Goal: Information Seeking & Learning: Learn about a topic

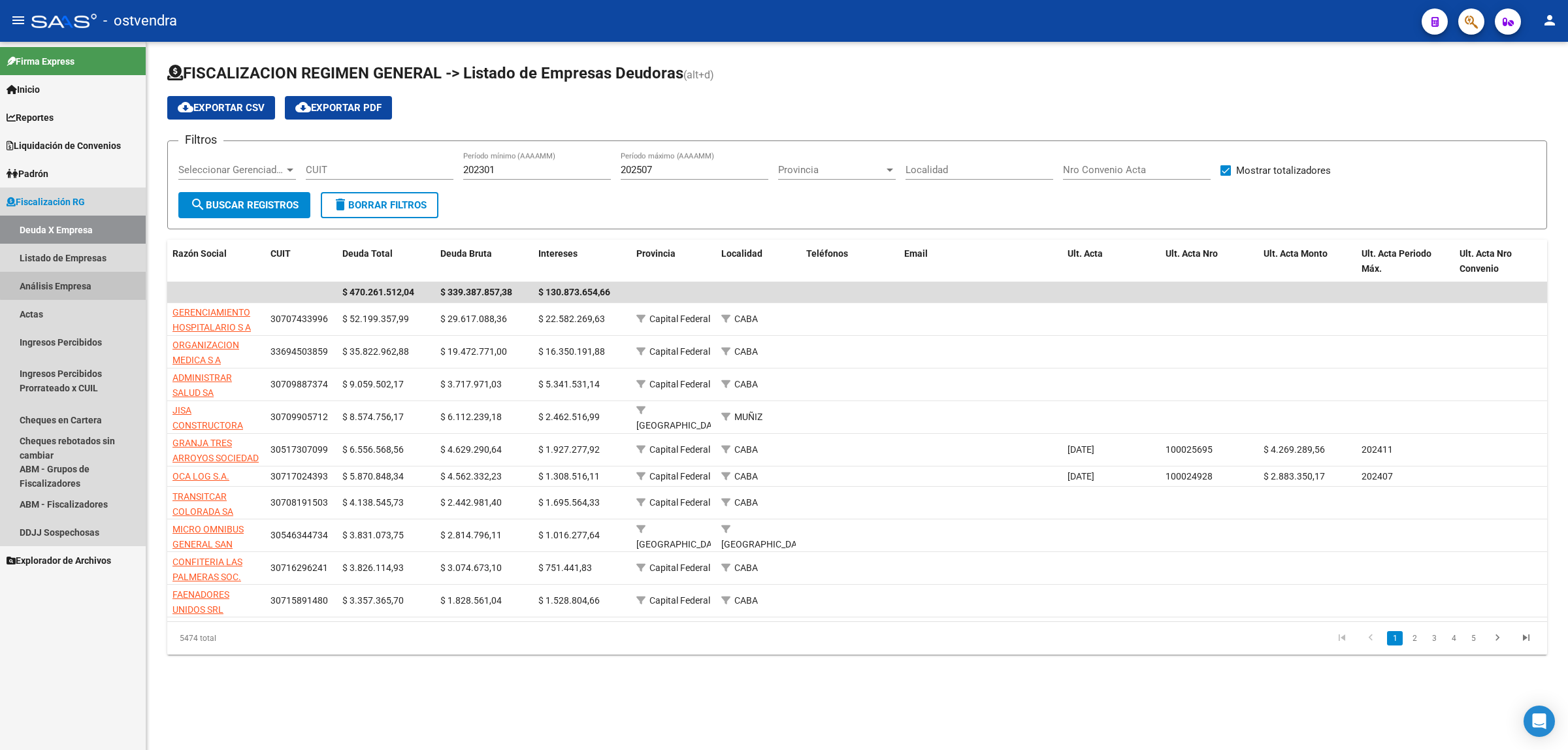
click at [106, 283] on link "Análisis Empresa" at bounding box center [73, 285] width 146 height 28
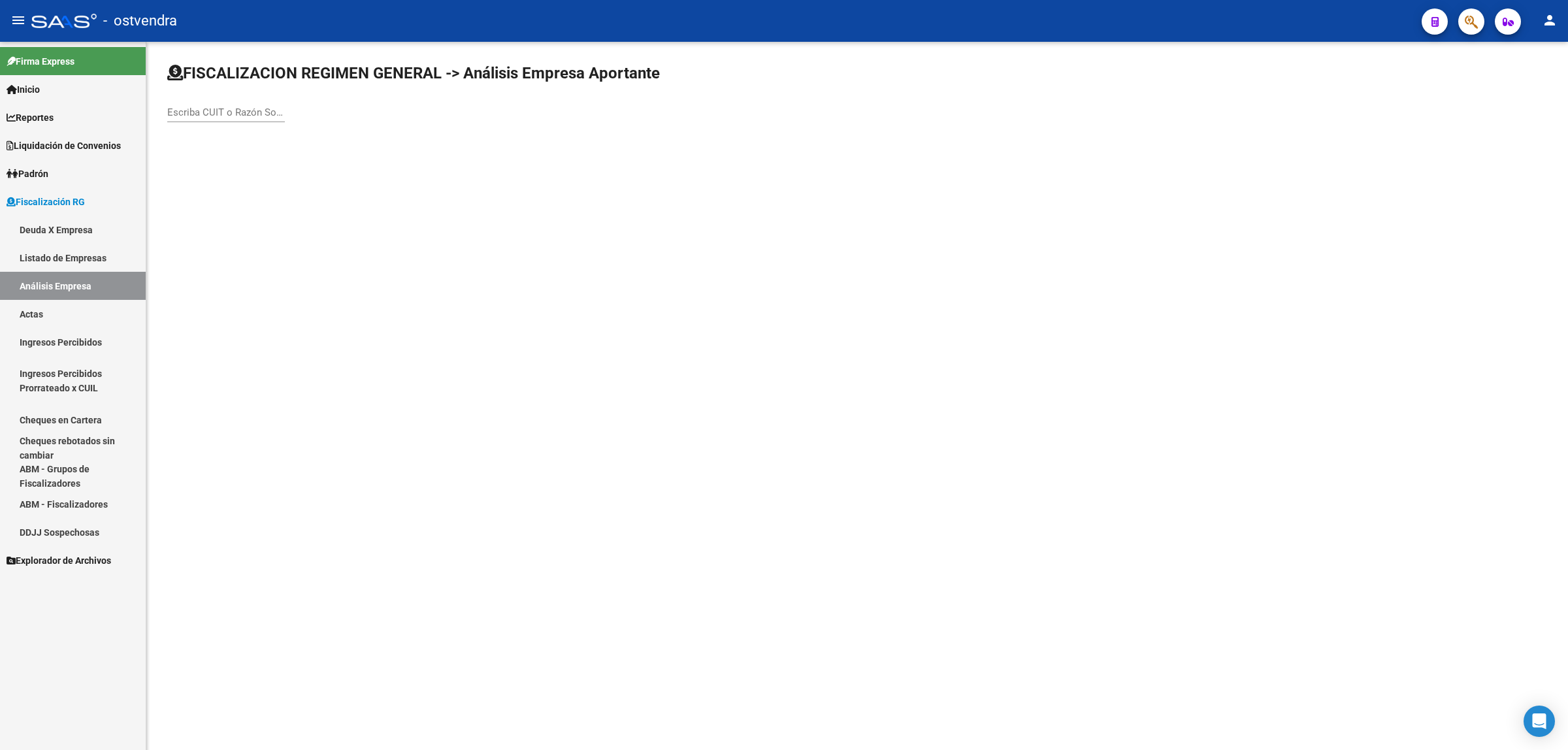
click at [57, 164] on link "Padrón" at bounding box center [73, 173] width 146 height 28
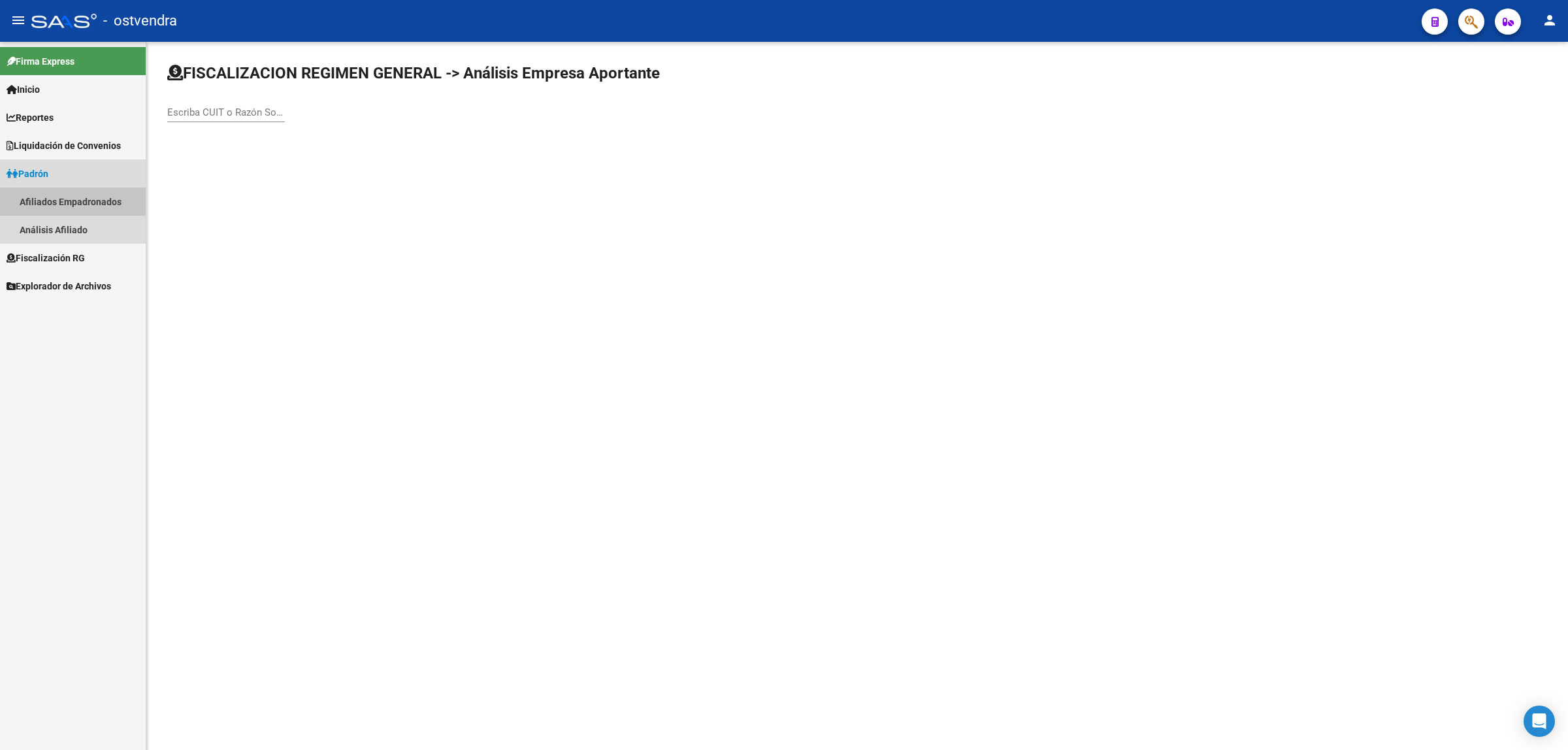
click at [100, 200] on link "Afiliados Empadronados" at bounding box center [73, 201] width 146 height 28
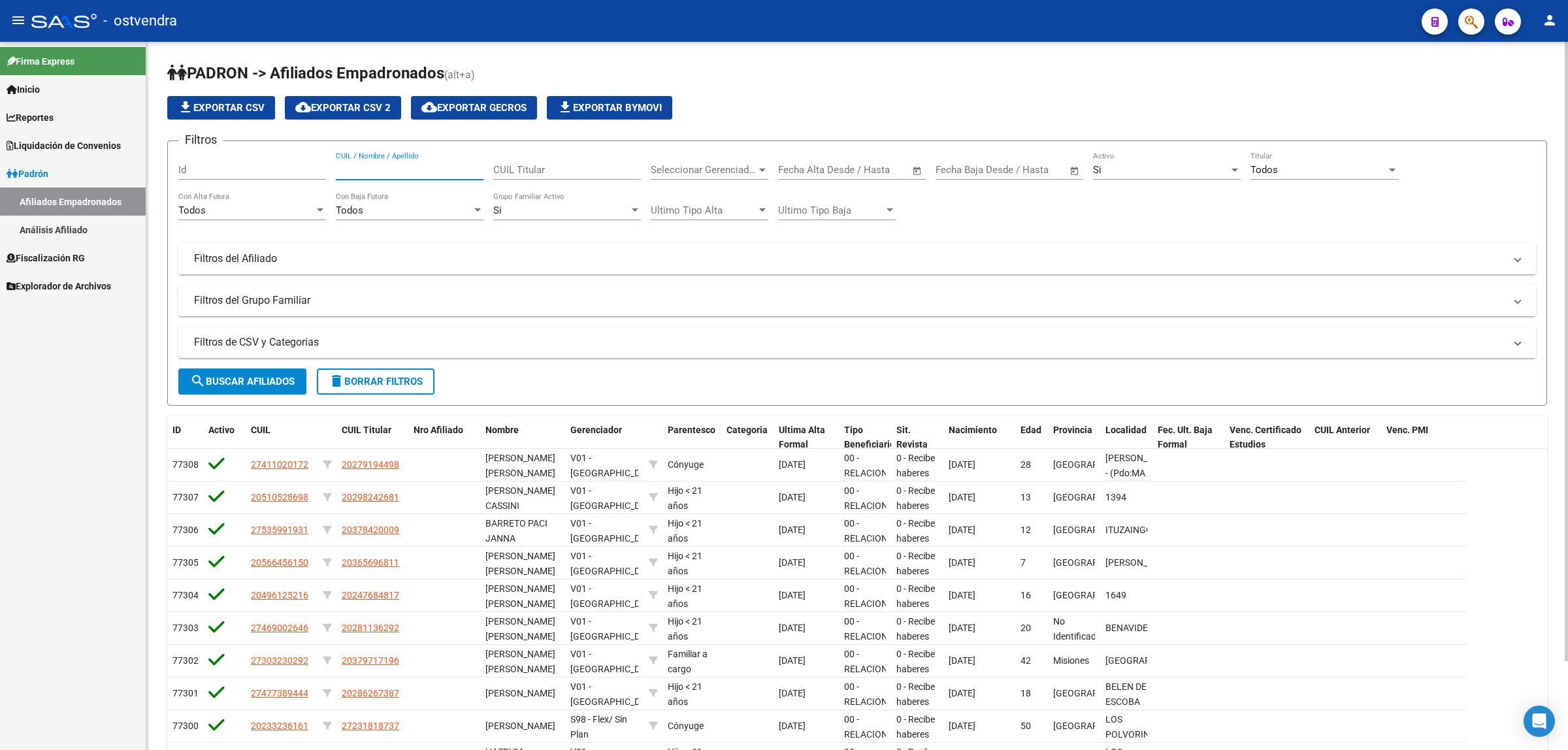
click at [408, 164] on input "CUIL / Nombre / Apellido" at bounding box center [410, 170] width 148 height 11
paste input "20263977190"
type input "20263977190"
click at [268, 386] on button "search Buscar Afiliados" at bounding box center [242, 381] width 128 height 26
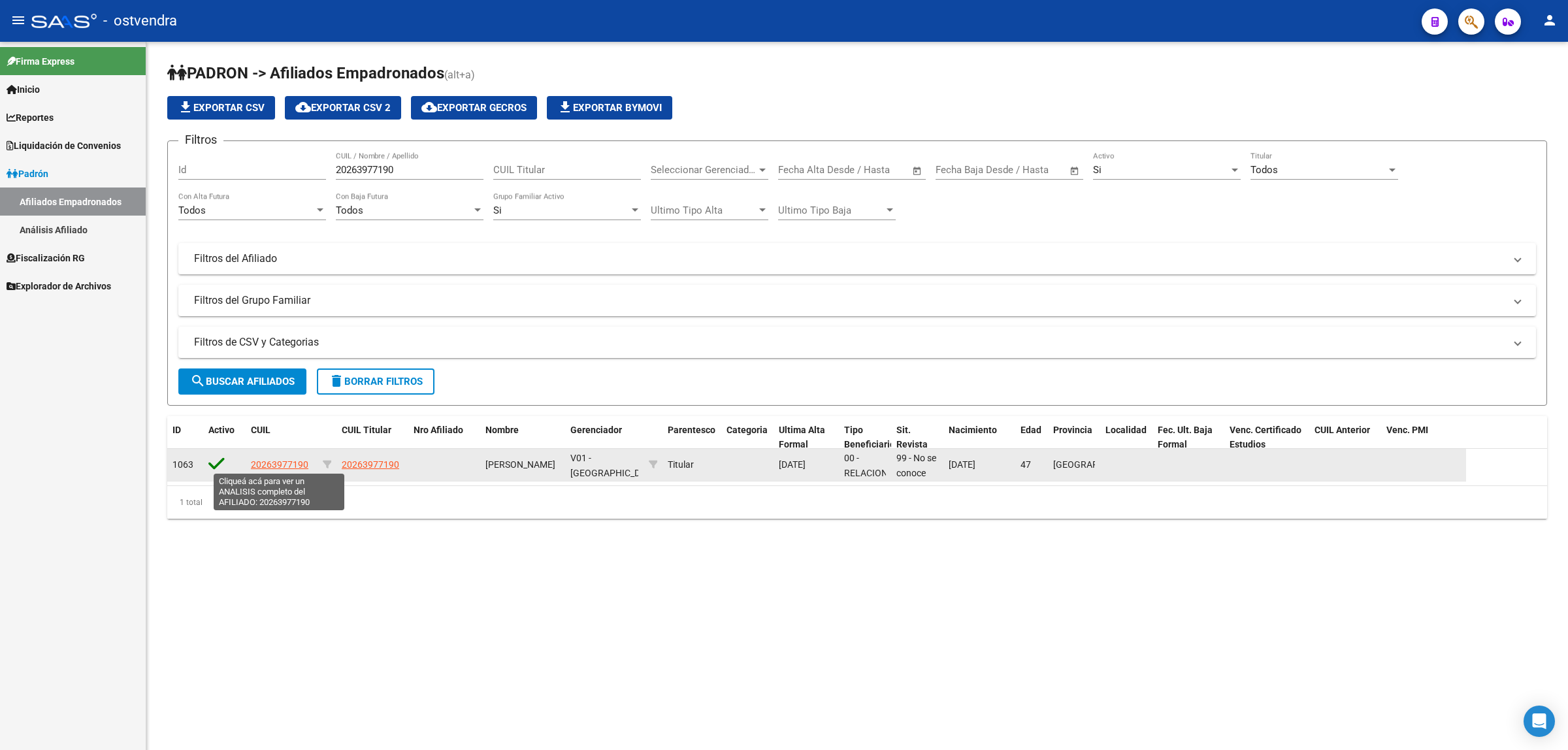
click at [272, 461] on span "20263977190" at bounding box center [280, 464] width 57 height 11
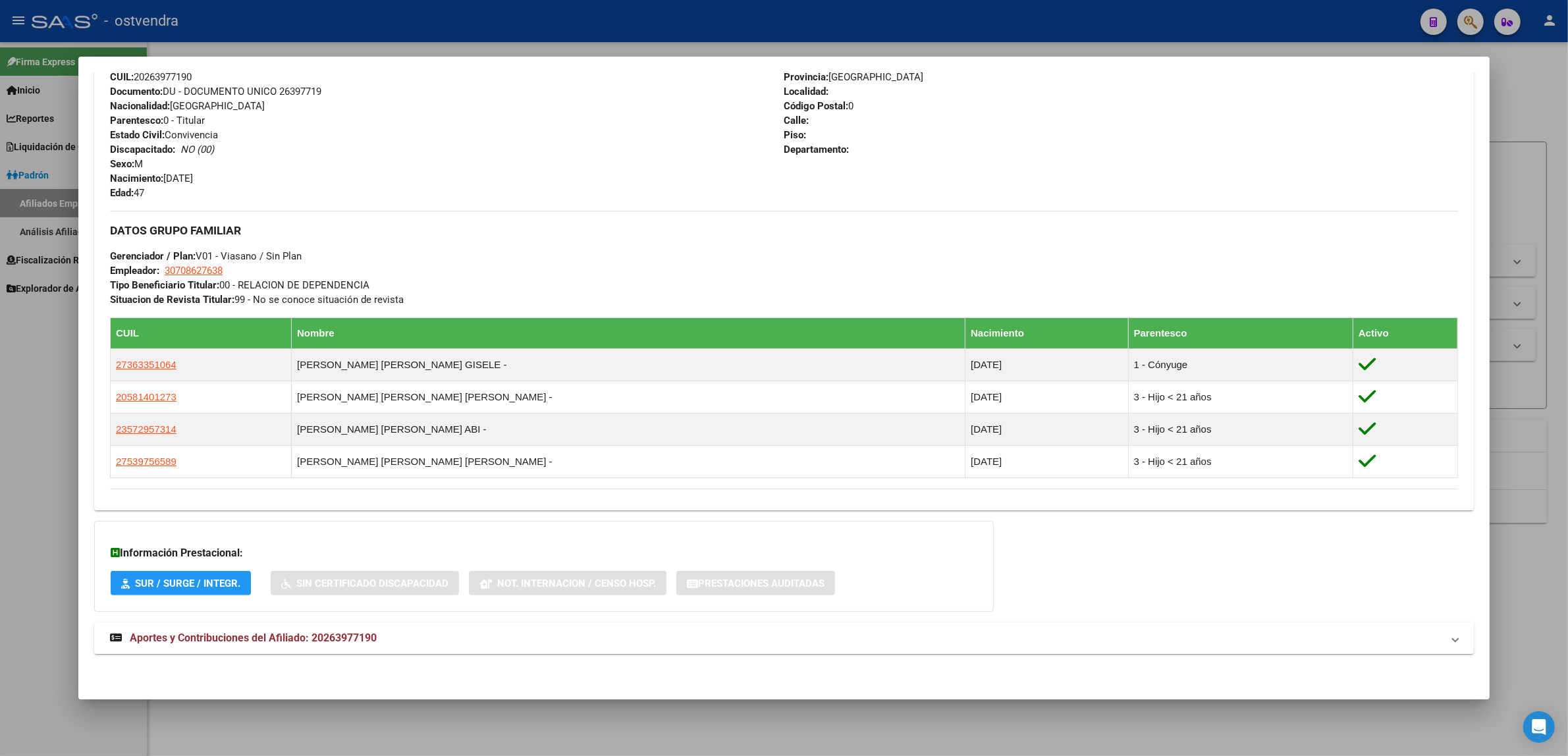
scroll to position [495, 0]
click at [412, 637] on mat-panel-title "Aportes y Contribuciones del Afiliado: 20263977190" at bounding box center [776, 638] width 1333 height 16
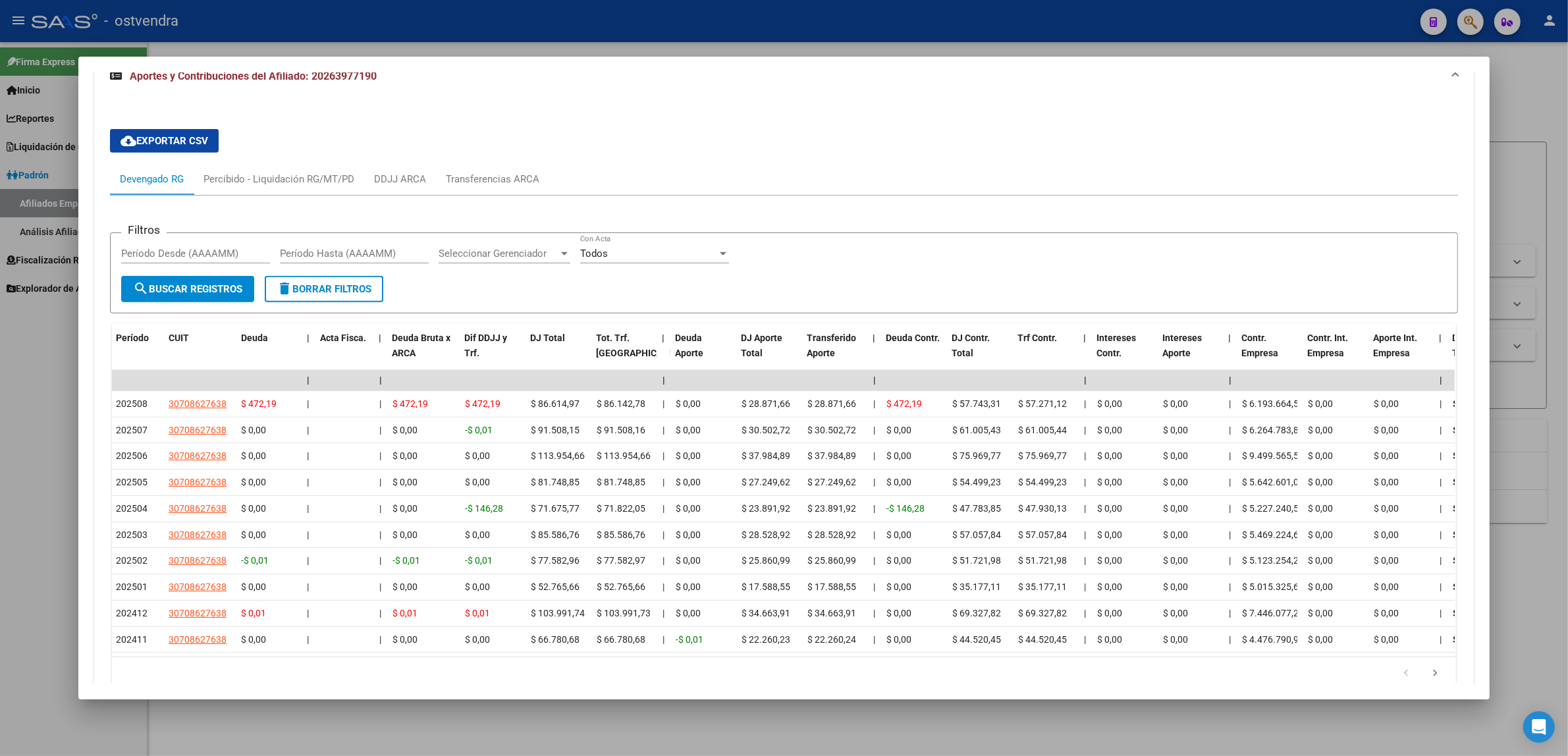
scroll to position [0, 0]
click at [498, 185] on div "Transferencias ARCA" at bounding box center [492, 179] width 93 height 14
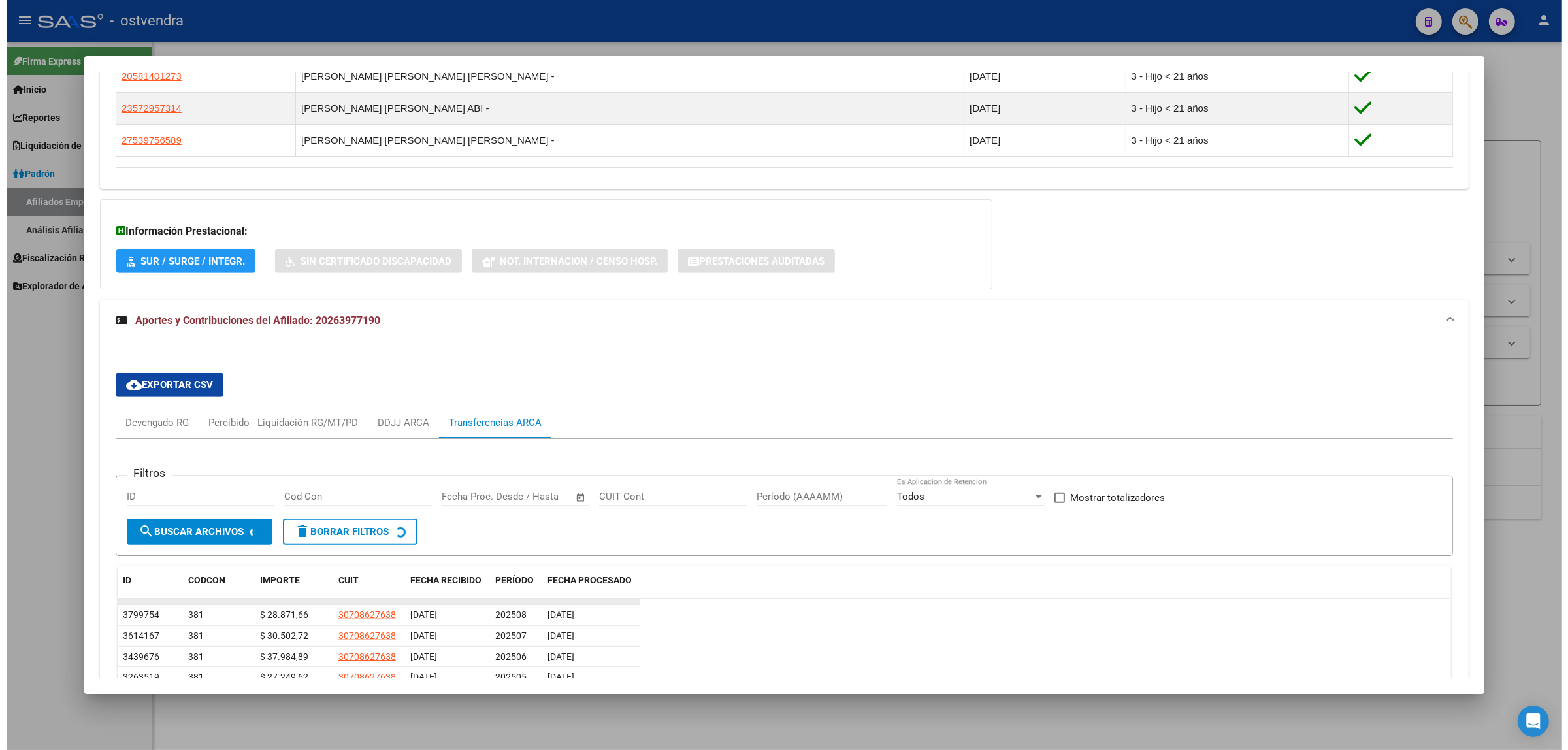
scroll to position [1043, 0]
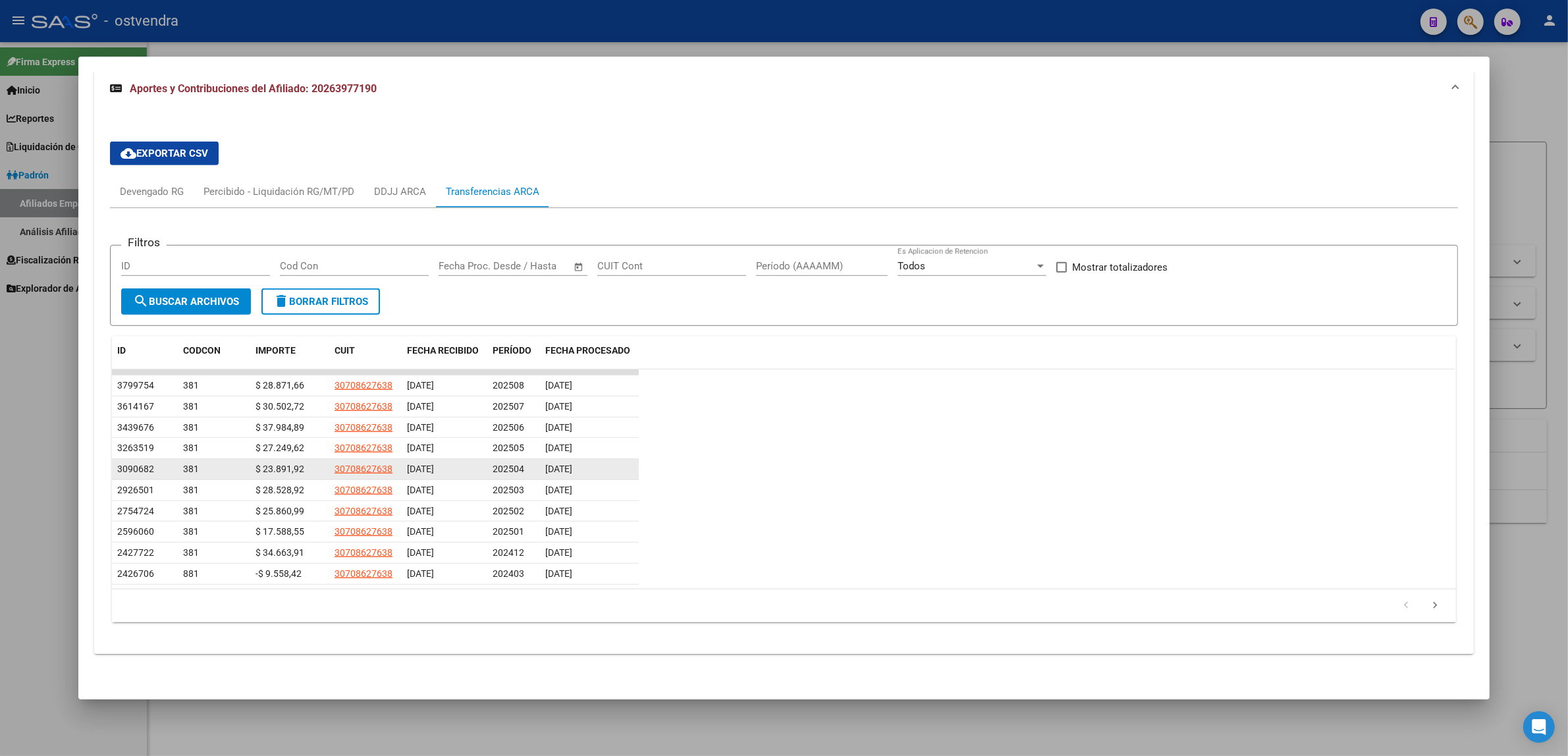
click at [407, 471] on span "[DATE]" at bounding box center [420, 469] width 27 height 11
click at [422, 466] on span "[DATE]" at bounding box center [420, 469] width 27 height 11
click at [562, 463] on span "[DATE]" at bounding box center [558, 469] width 27 height 11
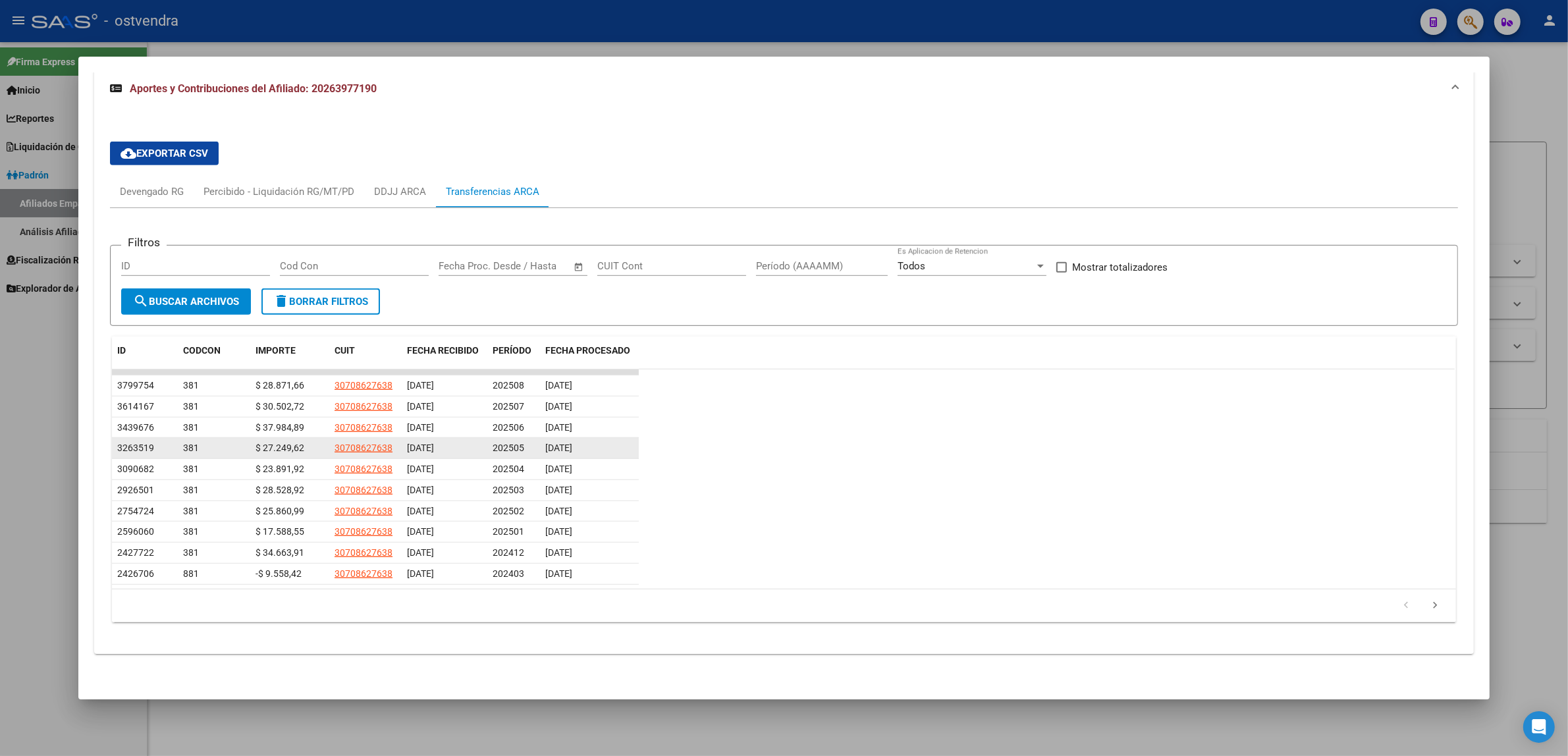
drag, startPoint x: 418, startPoint y: 450, endPoint x: 442, endPoint y: 449, distance: 24.0
click at [418, 449] on span "[DATE]" at bounding box center [420, 448] width 27 height 11
click at [564, 449] on span "[DATE]" at bounding box center [558, 448] width 27 height 11
drag, startPoint x: 411, startPoint y: 427, endPoint x: 488, endPoint y: 426, distance: 77.0
click at [411, 427] on span "[DATE]" at bounding box center [420, 427] width 27 height 11
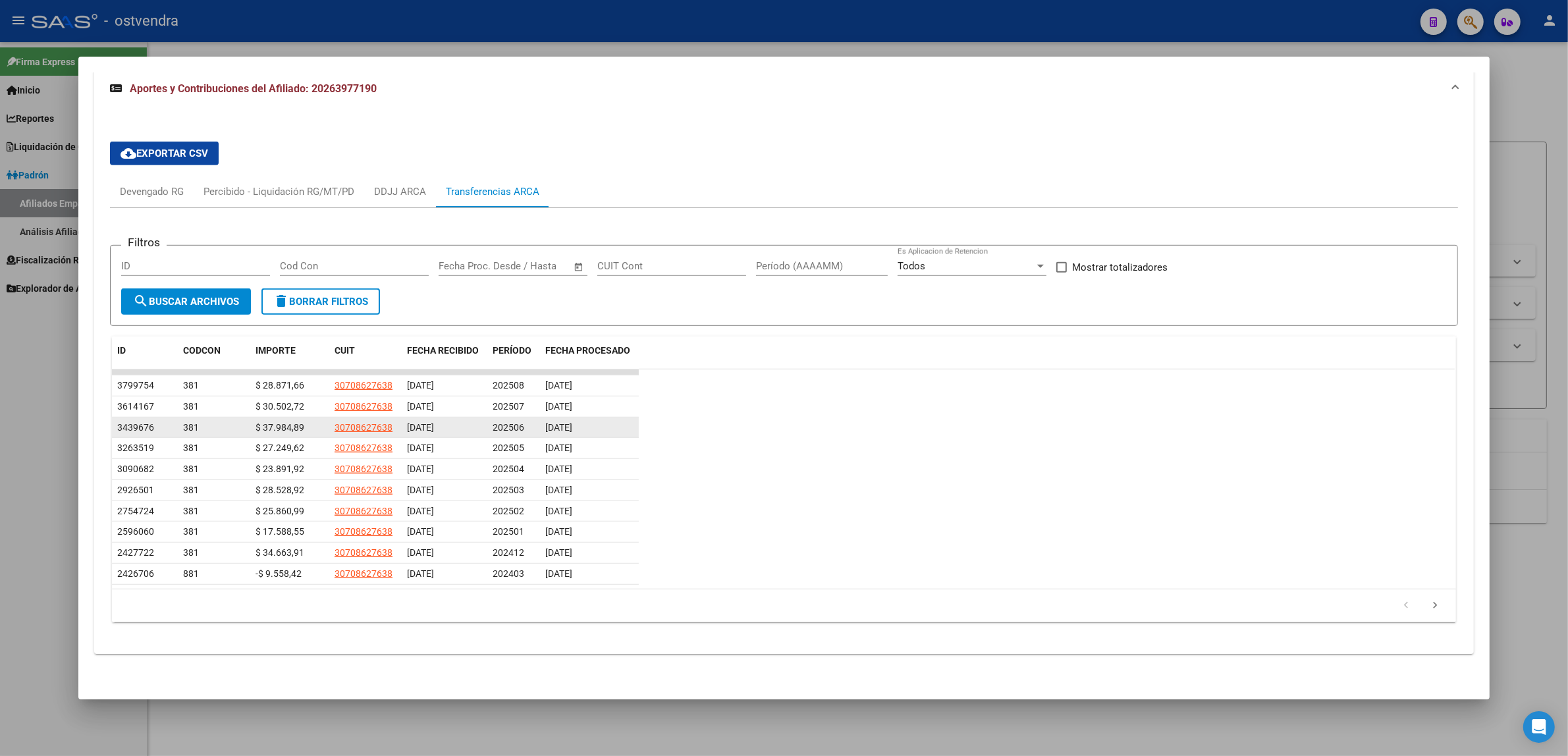
click at [555, 427] on span "[DATE]" at bounding box center [558, 427] width 27 height 11
drag, startPoint x: 406, startPoint y: 400, endPoint x: 432, endPoint y: 403, distance: 26.2
click at [407, 403] on span "[DATE]" at bounding box center [420, 406] width 27 height 11
click at [550, 402] on span "[DATE]" at bounding box center [558, 406] width 27 height 11
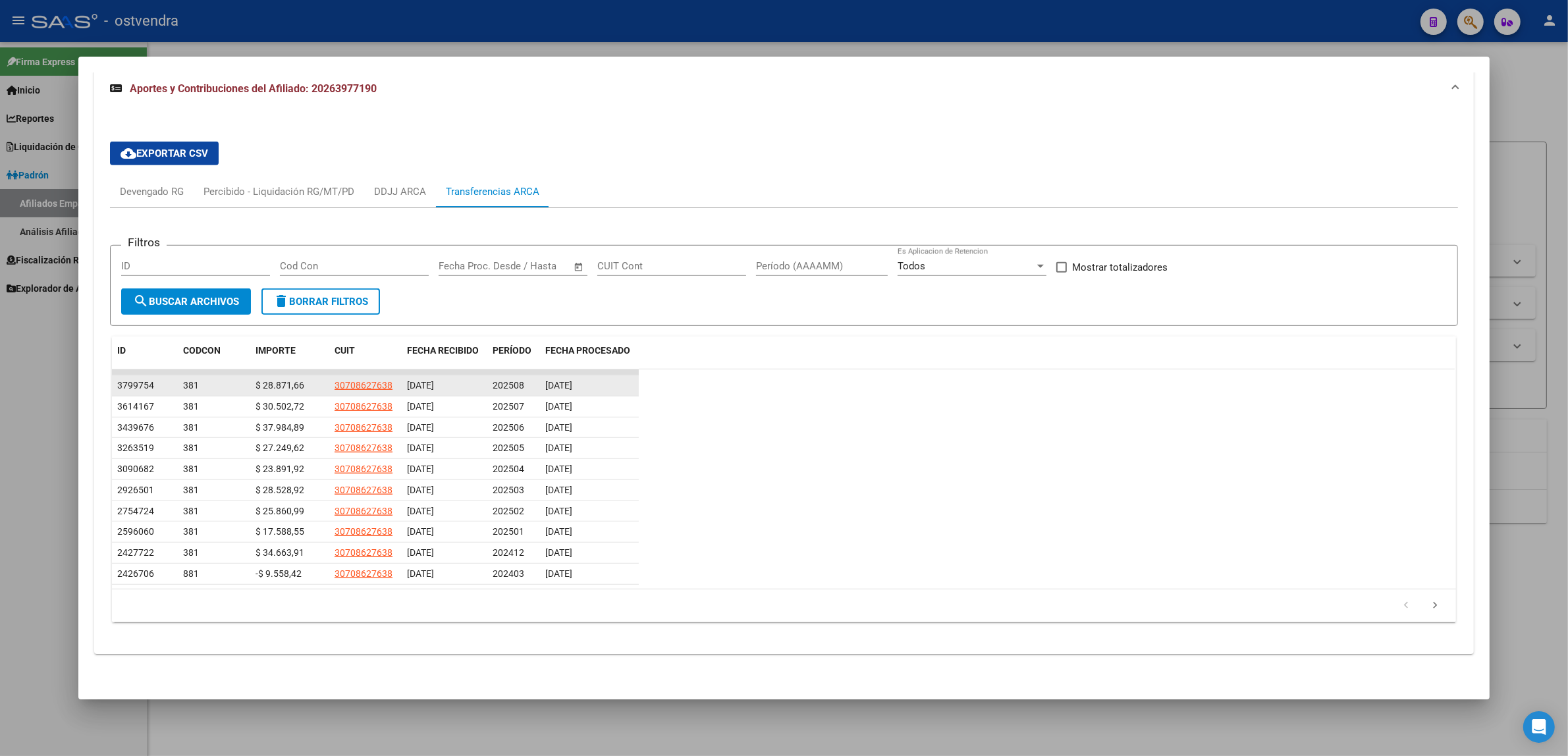
click at [407, 382] on span "[DATE]" at bounding box center [420, 385] width 27 height 11
drag, startPoint x: 25, startPoint y: 389, endPoint x: 28, endPoint y: 397, distance: 8.5
click at [27, 394] on div at bounding box center [784, 378] width 1568 height 756
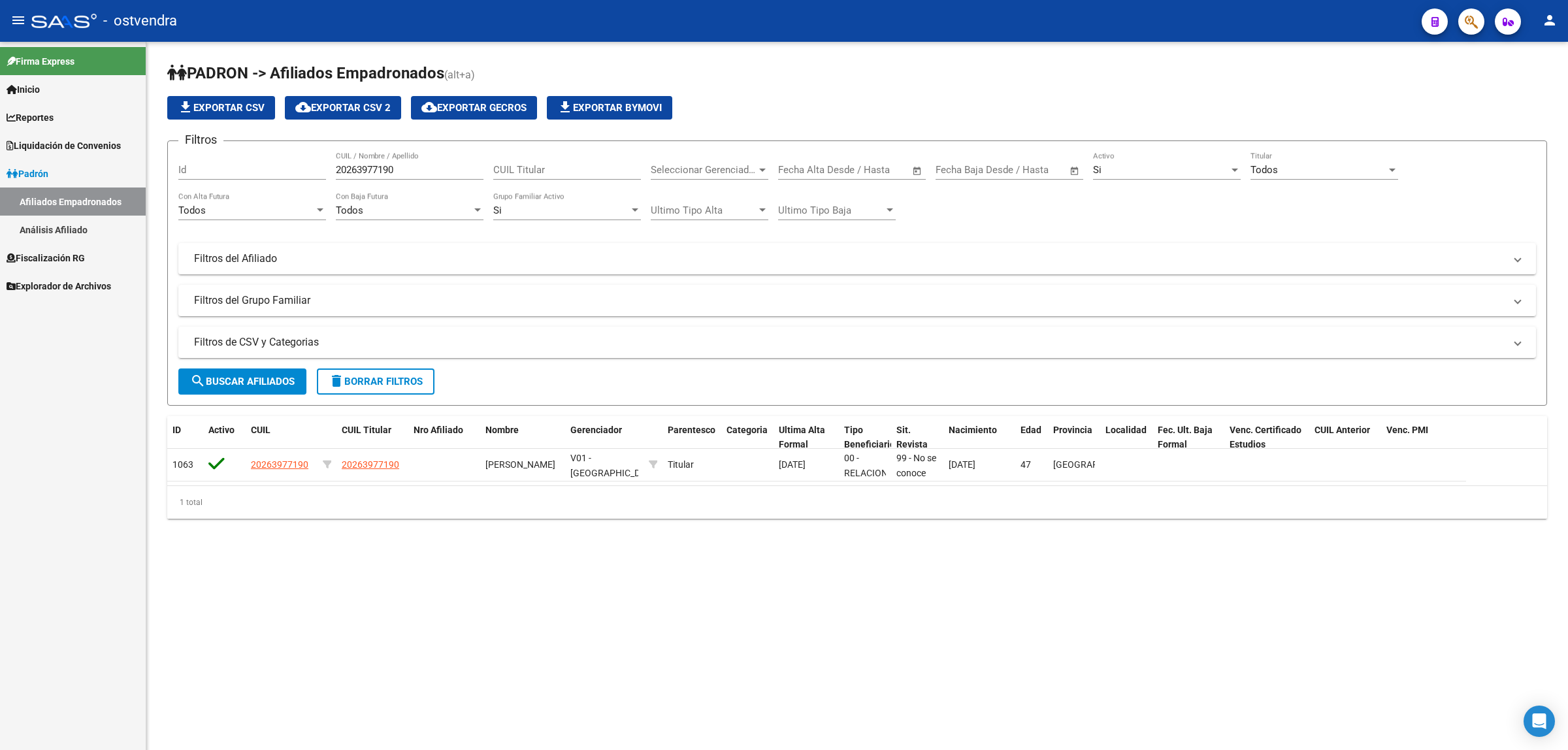
click at [478, 617] on mat-sidenav-content "[PERSON_NAME] -> Afiliados Empadronados (alt+a) file_download Exportar CSV clou…" at bounding box center [857, 396] width 1422 height 708
click at [67, 263] on span "Fiscalización RG" at bounding box center [45, 258] width 78 height 14
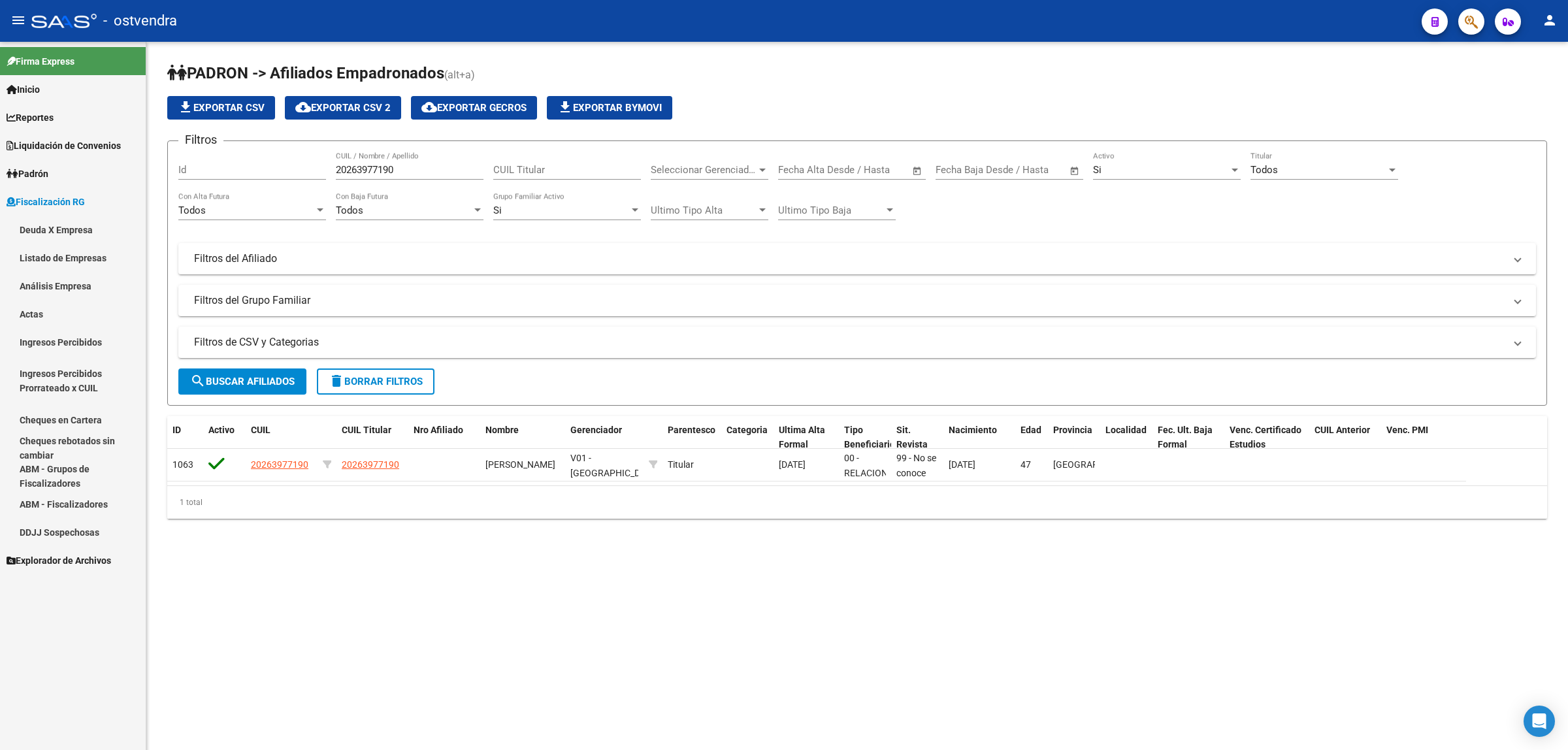
click at [82, 283] on link "Análisis Empresa" at bounding box center [73, 285] width 146 height 28
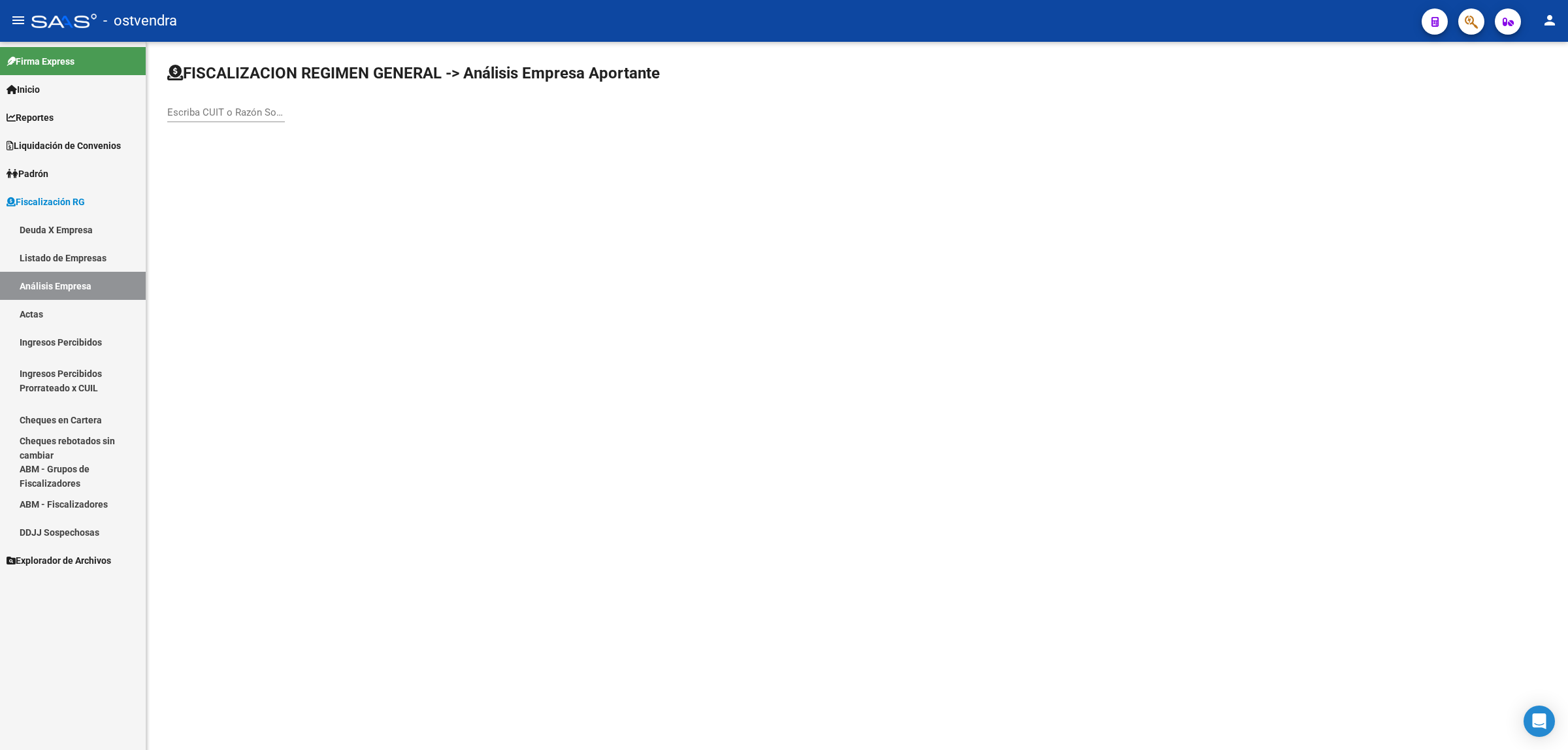
click at [208, 102] on div "Escriba CUIT o Razón Social para buscar" at bounding box center [226, 108] width 118 height 28
click at [217, 106] on input "Escriba CUIT o Razón Social para buscar" at bounding box center [226, 112] width 118 height 11
paste input "70820686"
type input "30708206861"
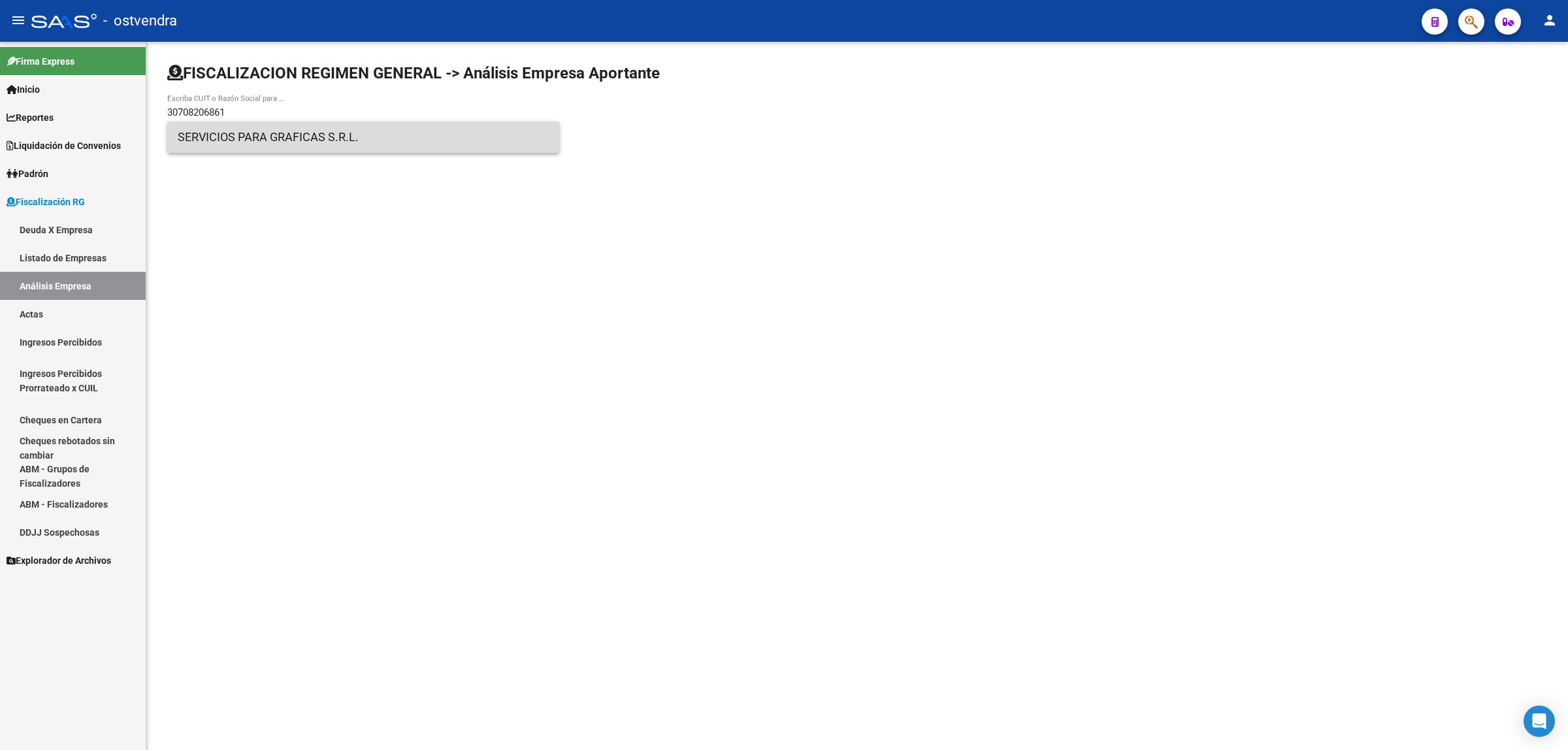
click at [367, 142] on span "SERVICIOS PARA GRAFICAS S.R.L." at bounding box center [363, 137] width 372 height 32
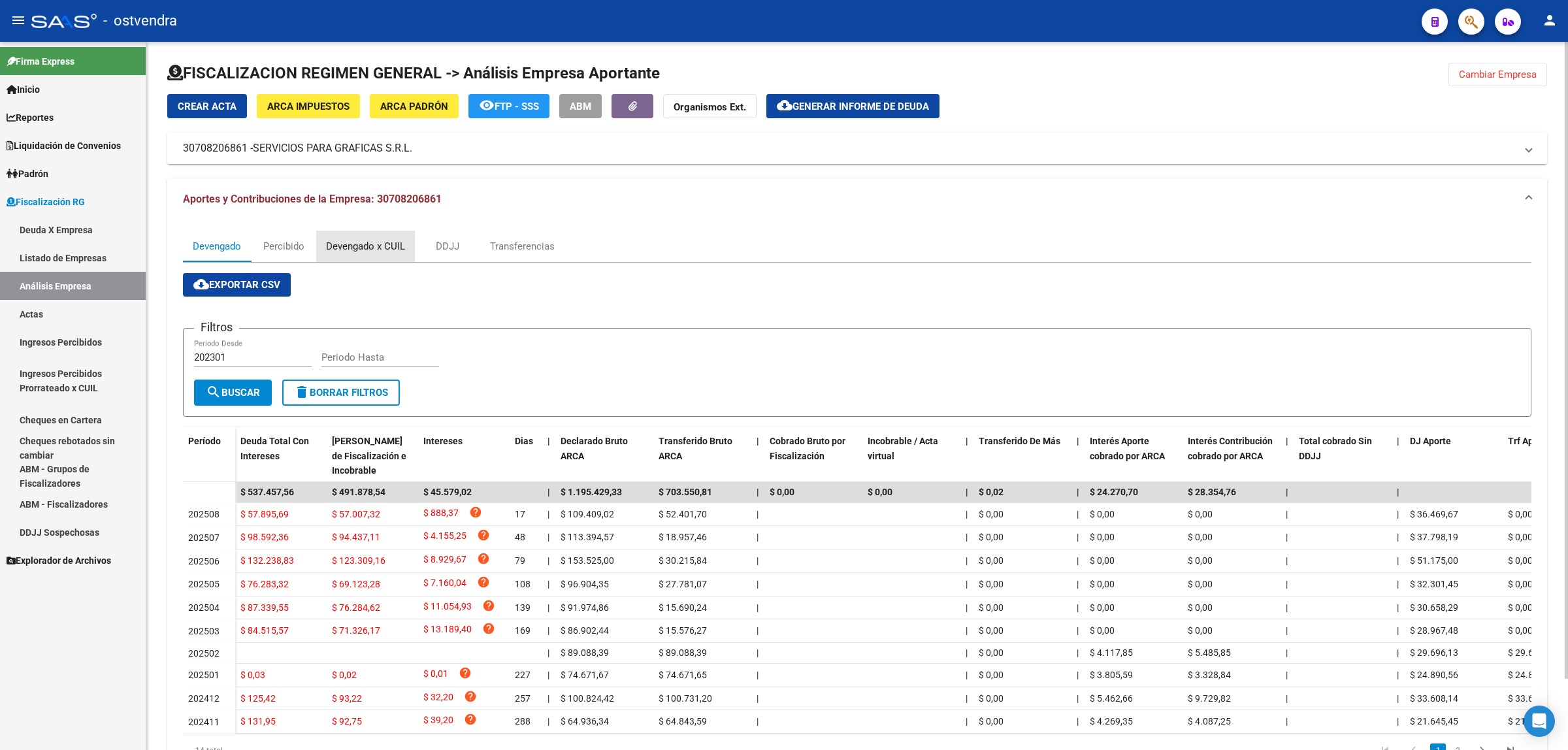
click at [351, 249] on div "Devengado x CUIL" at bounding box center [366, 246] width 79 height 14
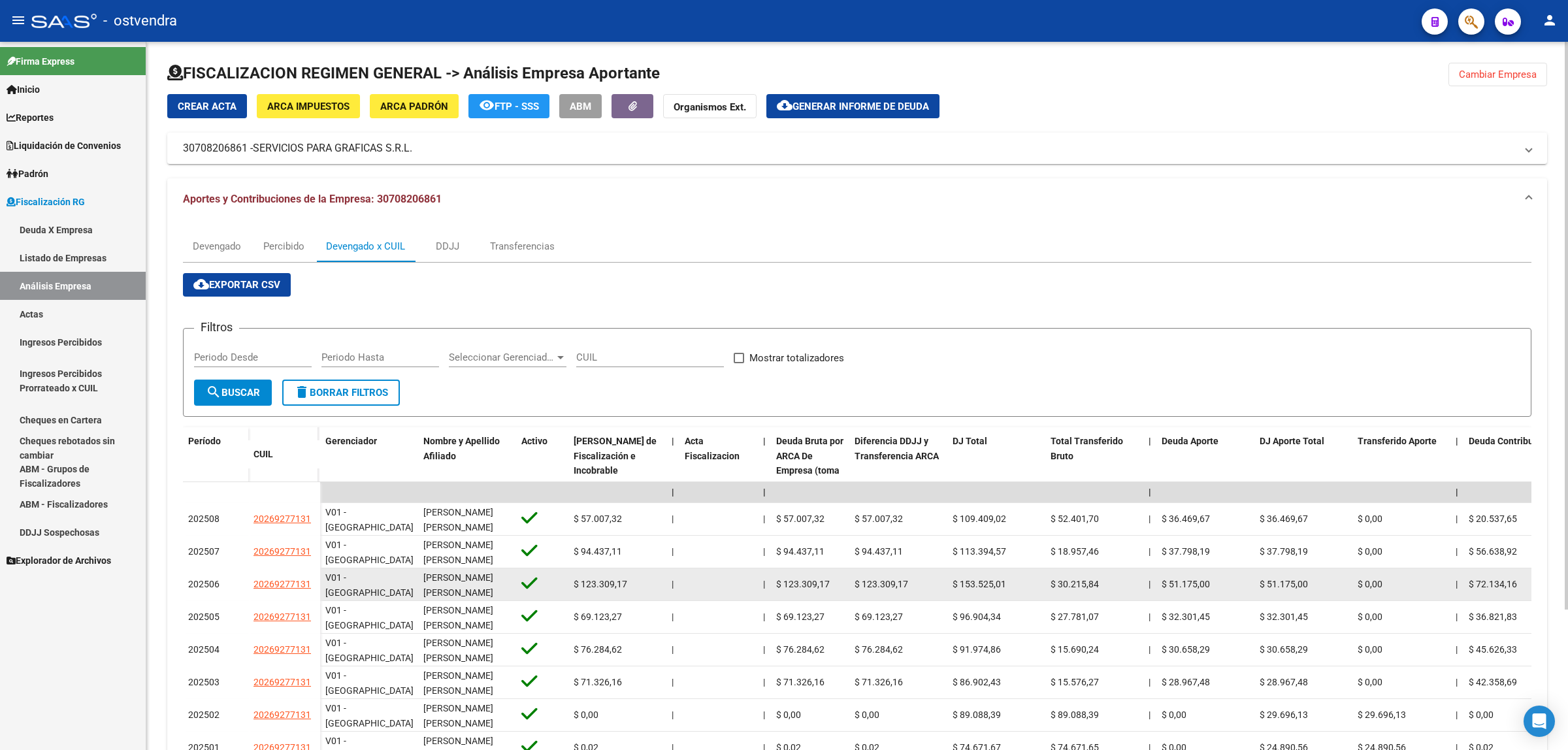
drag, startPoint x: 240, startPoint y: 585, endPoint x: 320, endPoint y: 583, distance: 80.0
copy div "20269277131"
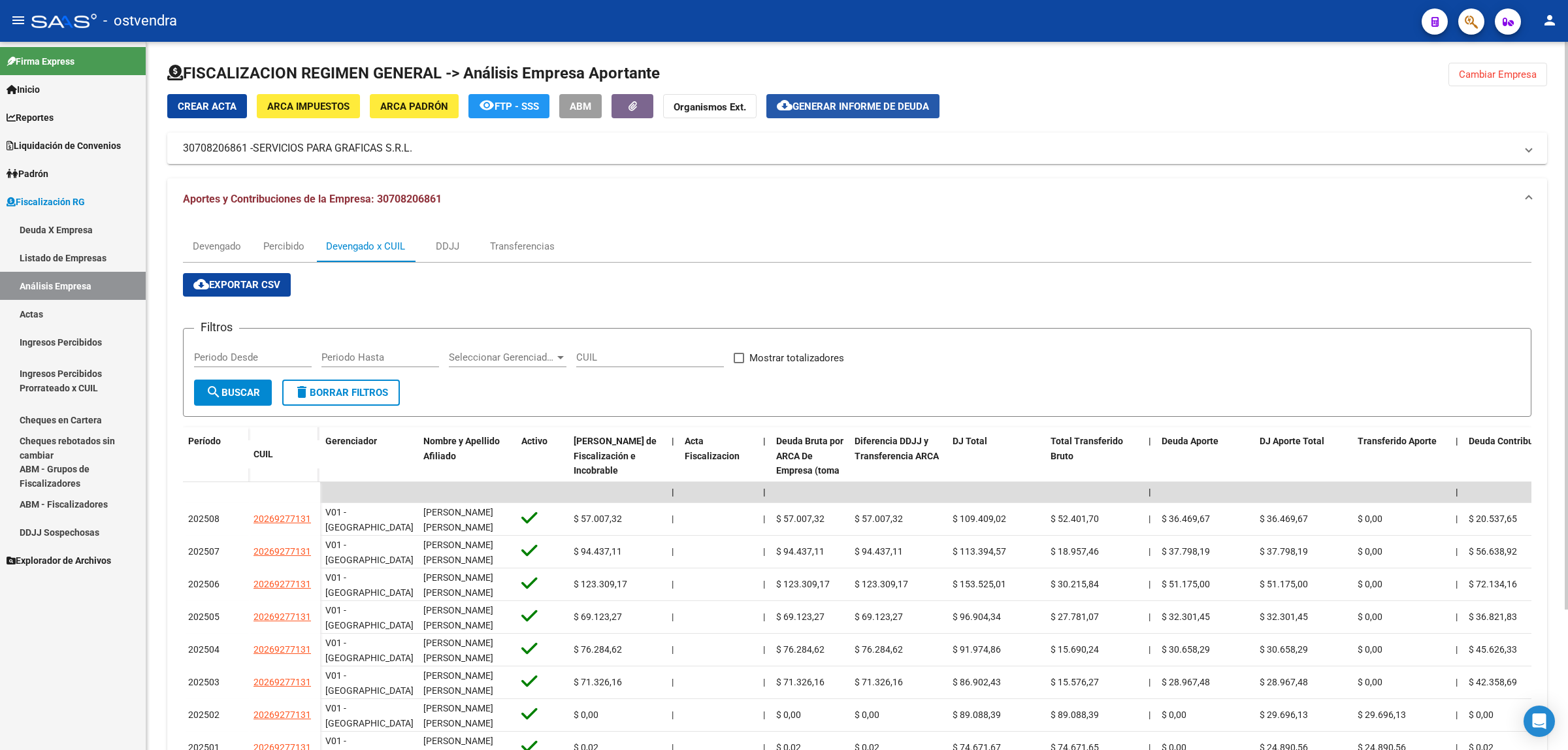
click at [852, 101] on span "Generar informe de deuda" at bounding box center [861, 106] width 137 height 11
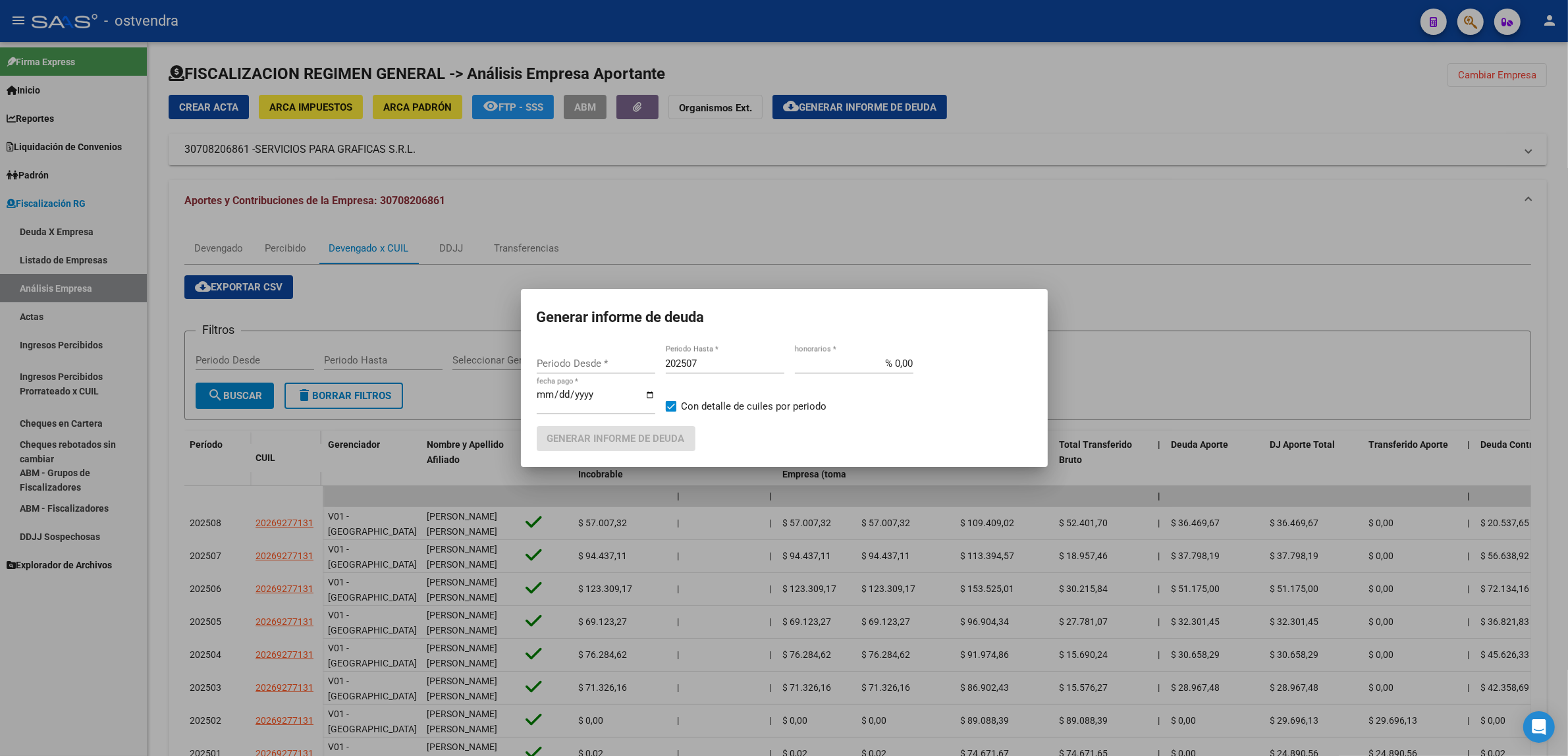
type input "202301"
click at [743, 370] on div "202507 Periodo Hasta *" at bounding box center [725, 363] width 119 height 20
click at [743, 363] on input "202507" at bounding box center [725, 364] width 119 height 12
type input "202509"
click at [561, 396] on input "[DATE]" at bounding box center [596, 399] width 119 height 21
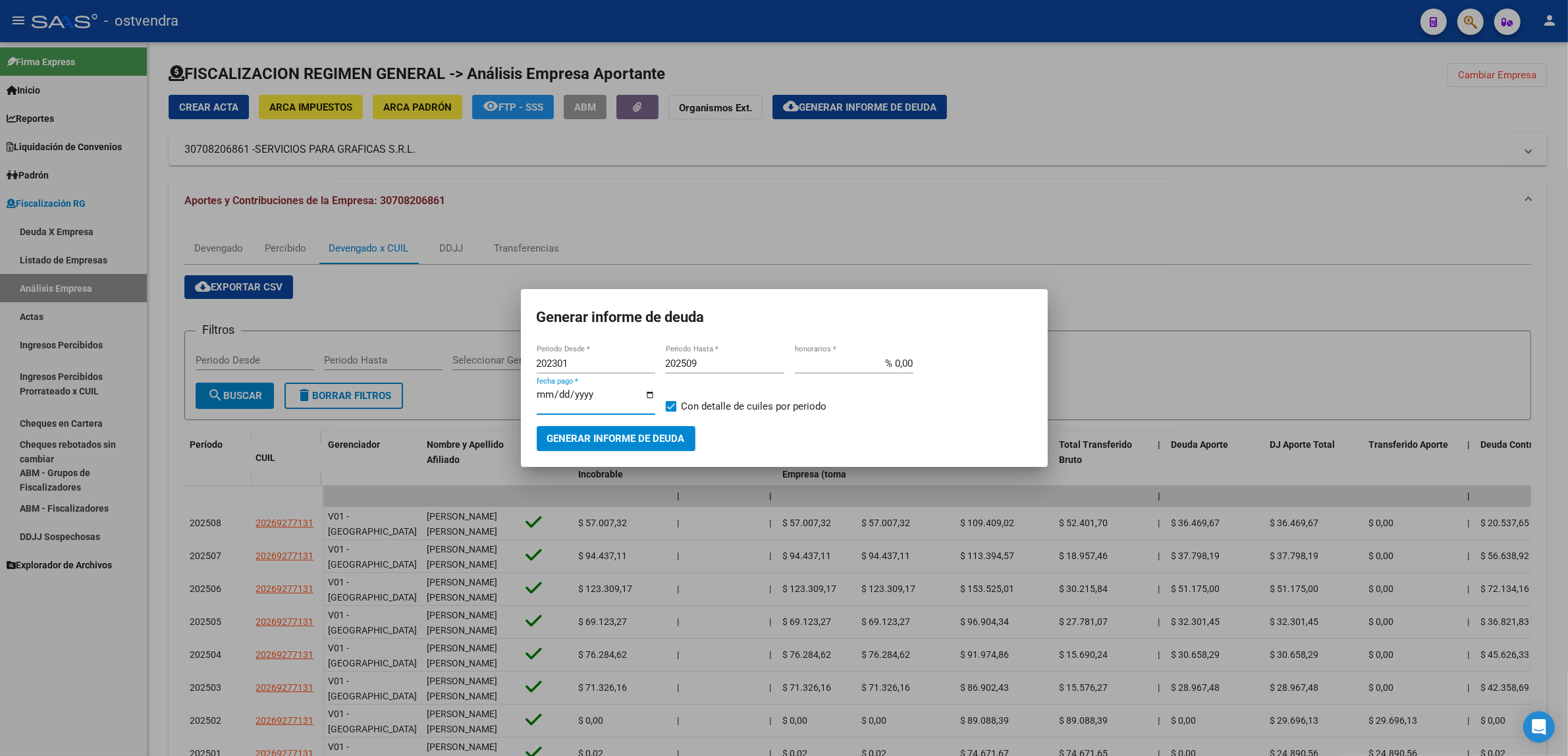
type input "[DATE]"
click at [644, 436] on span "Generar informe de deuda" at bounding box center [616, 439] width 138 height 12
click at [565, 394] on input "[DATE]" at bounding box center [596, 399] width 119 height 21
click at [643, 437] on span "Generar informe de deuda" at bounding box center [616, 439] width 138 height 12
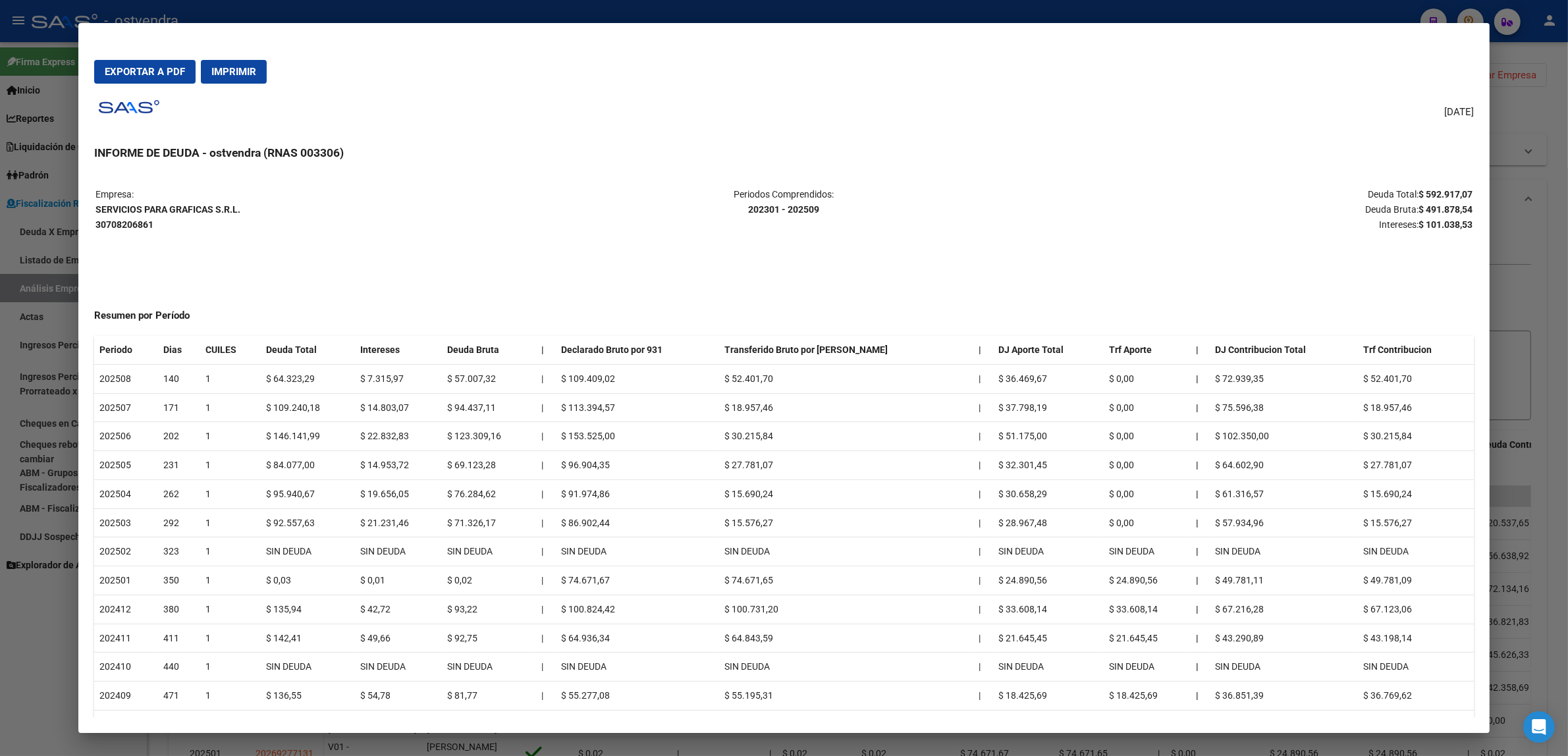
click at [1442, 207] on strong "$ 491.878,54" at bounding box center [1446, 209] width 54 height 11
copy strong "491.878,54"
click at [47, 394] on div at bounding box center [784, 378] width 1568 height 756
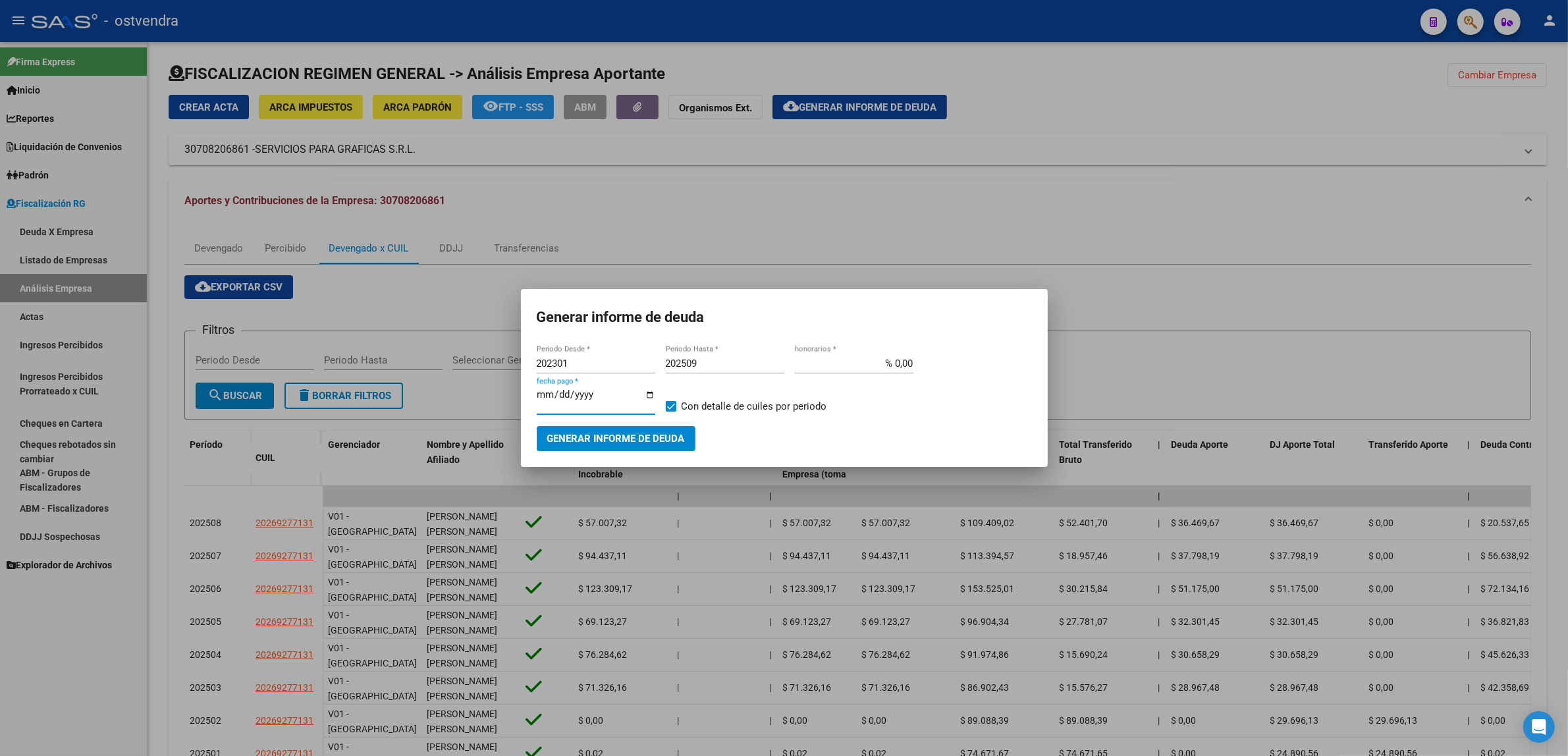
click at [551, 392] on input "[DATE]" at bounding box center [596, 399] width 119 height 21
click at [554, 396] on input "[DATE]" at bounding box center [596, 399] width 119 height 21
type input "[DATE]"
click at [600, 438] on span "Generar informe de deuda" at bounding box center [616, 439] width 138 height 12
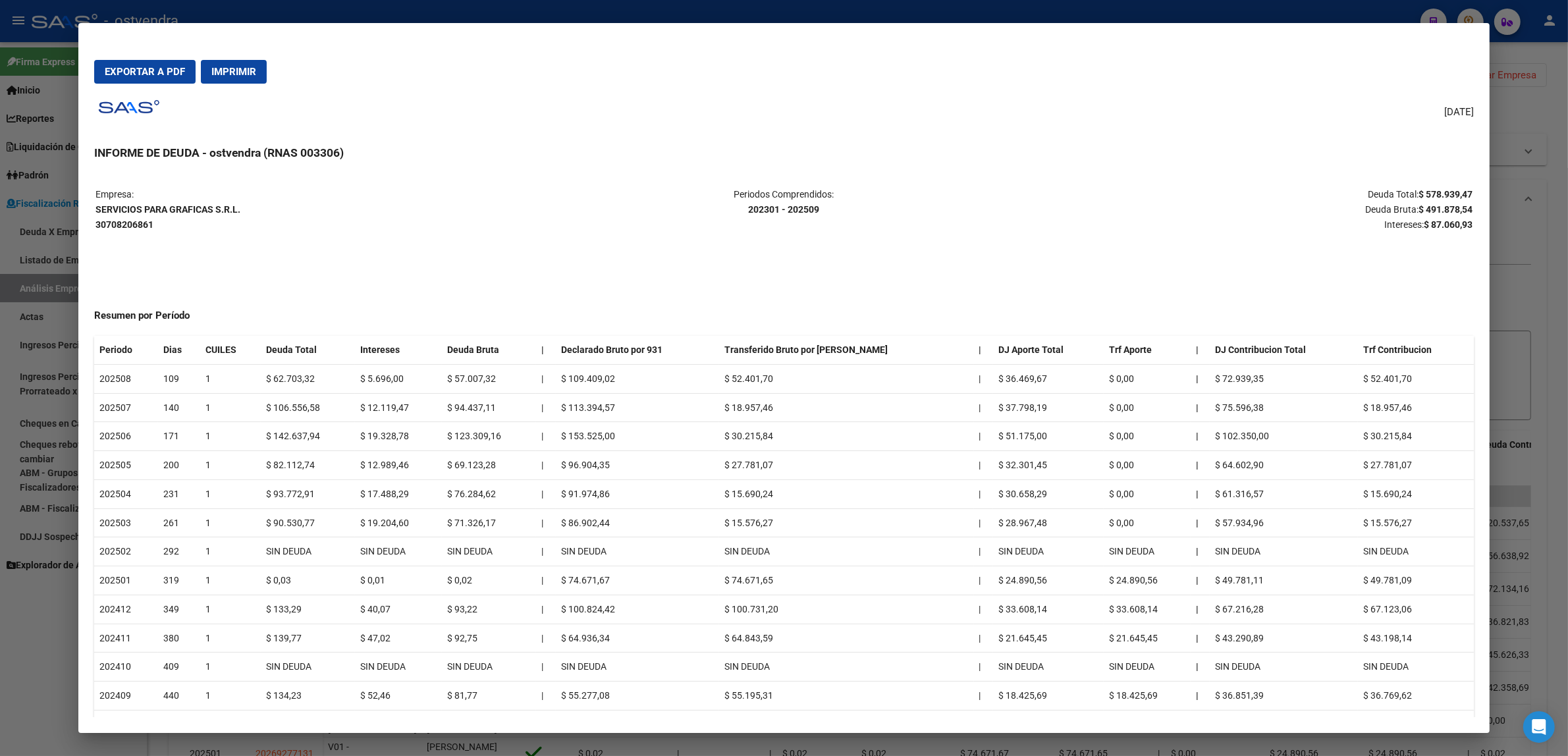
click at [1441, 229] on strong "$ 87.060,93" at bounding box center [1448, 224] width 49 height 11
copy strong "87.060,93"
click at [1549, 219] on div at bounding box center [784, 378] width 1568 height 756
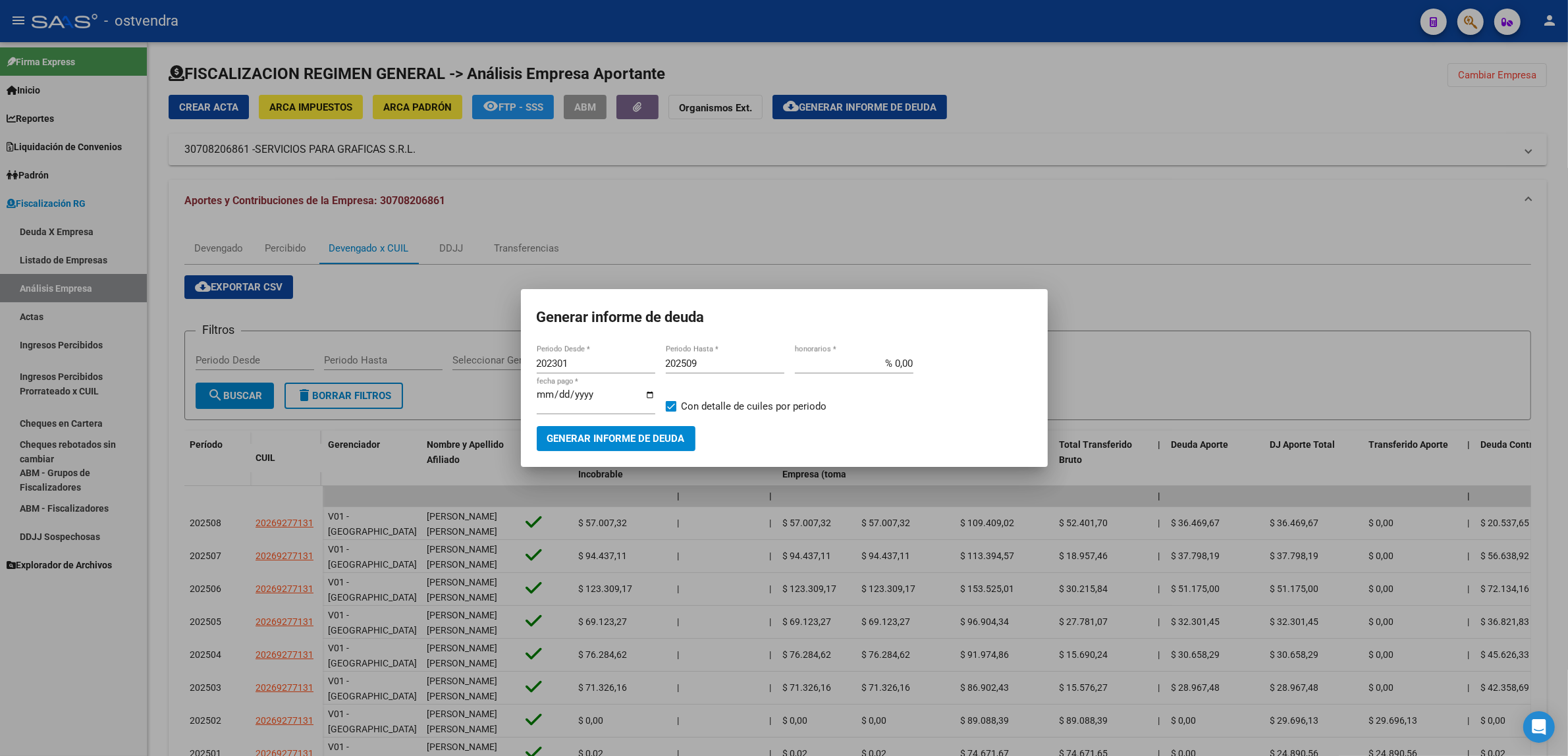
click at [1549, 219] on div at bounding box center [784, 378] width 1568 height 756
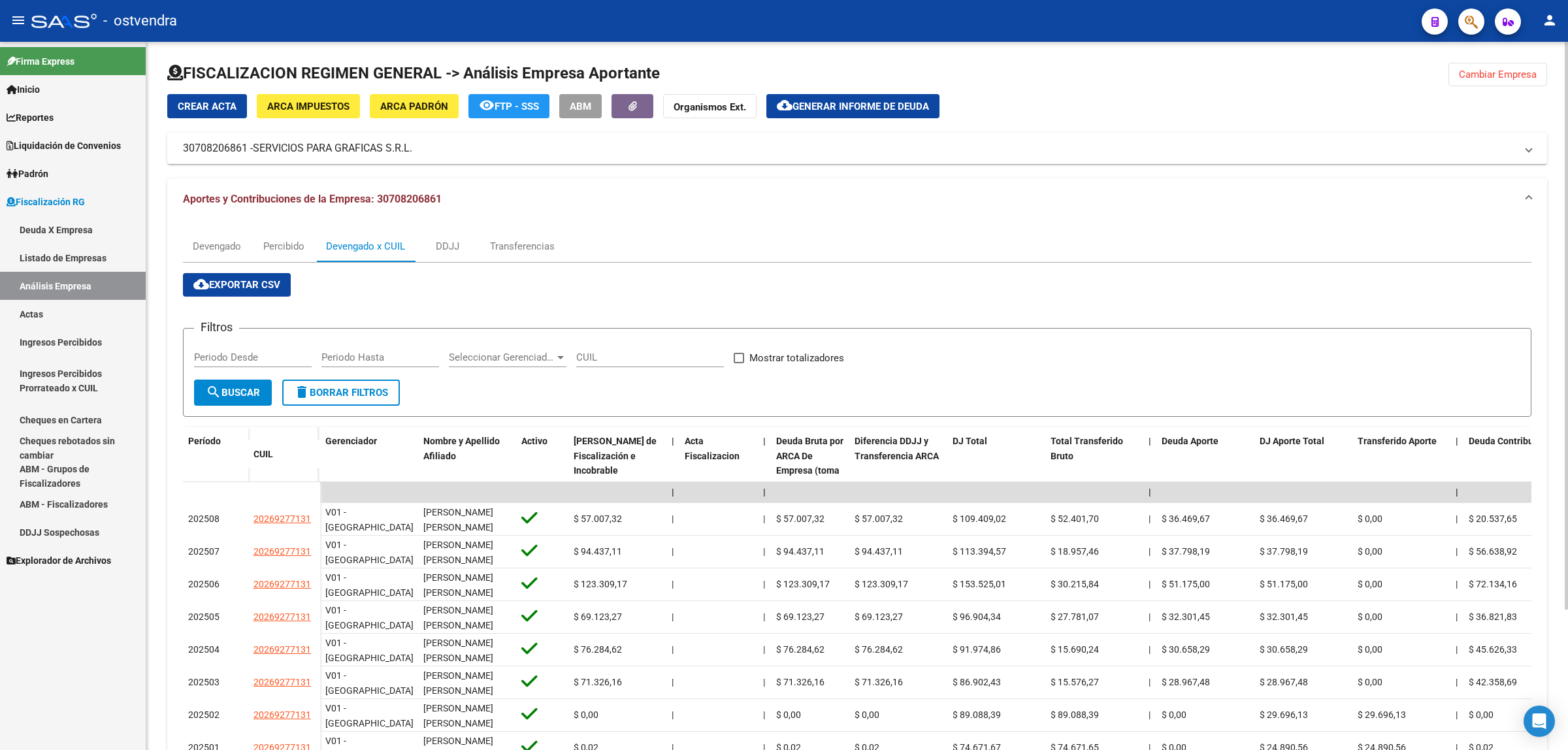
click at [1487, 73] on span "Cambiar Empresa" at bounding box center [1498, 74] width 78 height 11
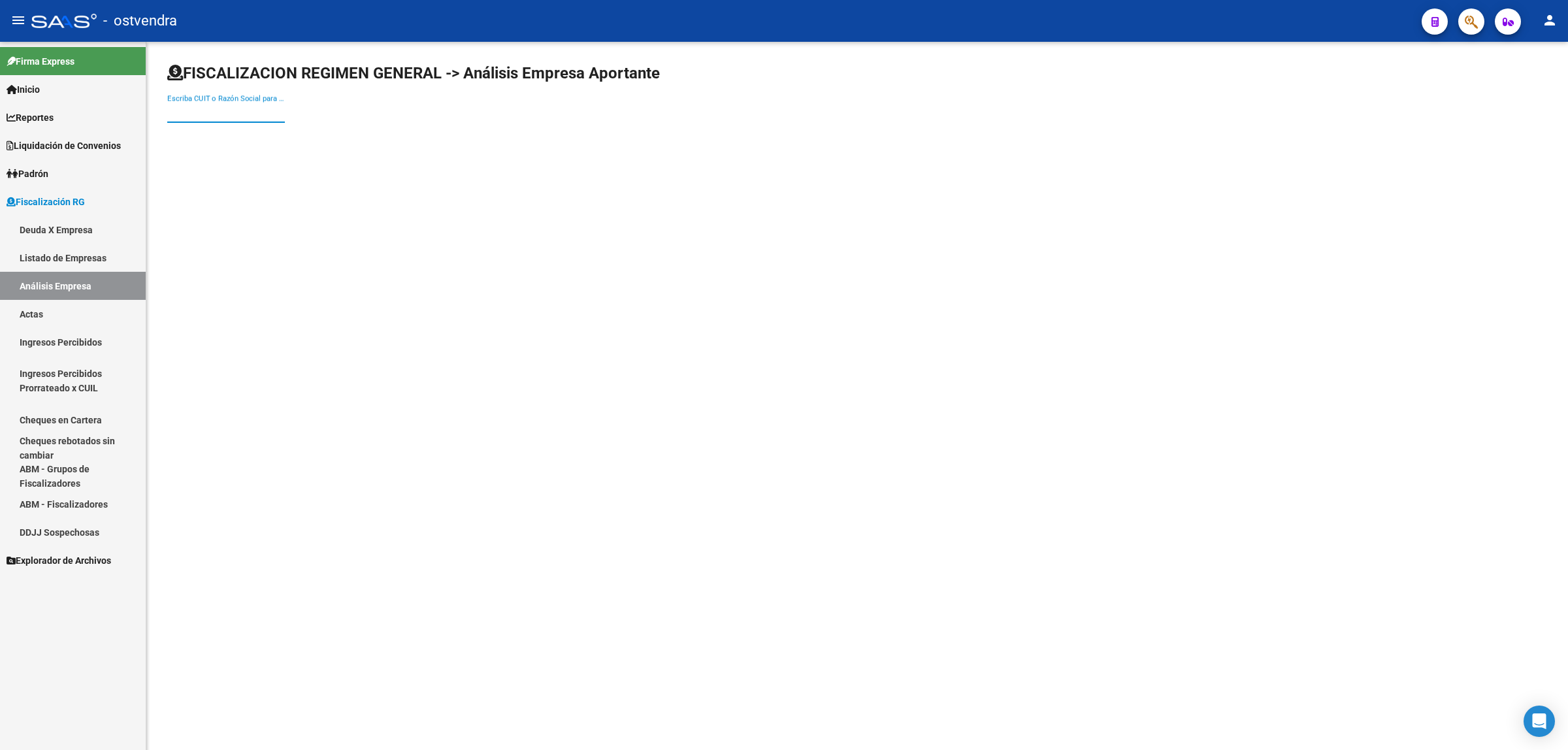
click at [198, 112] on input "Escriba CUIT o Razón Social para buscar" at bounding box center [226, 112] width 118 height 11
paste input "141.122,82"
click at [224, 111] on input "141.122,82" at bounding box center [226, 112] width 118 height 11
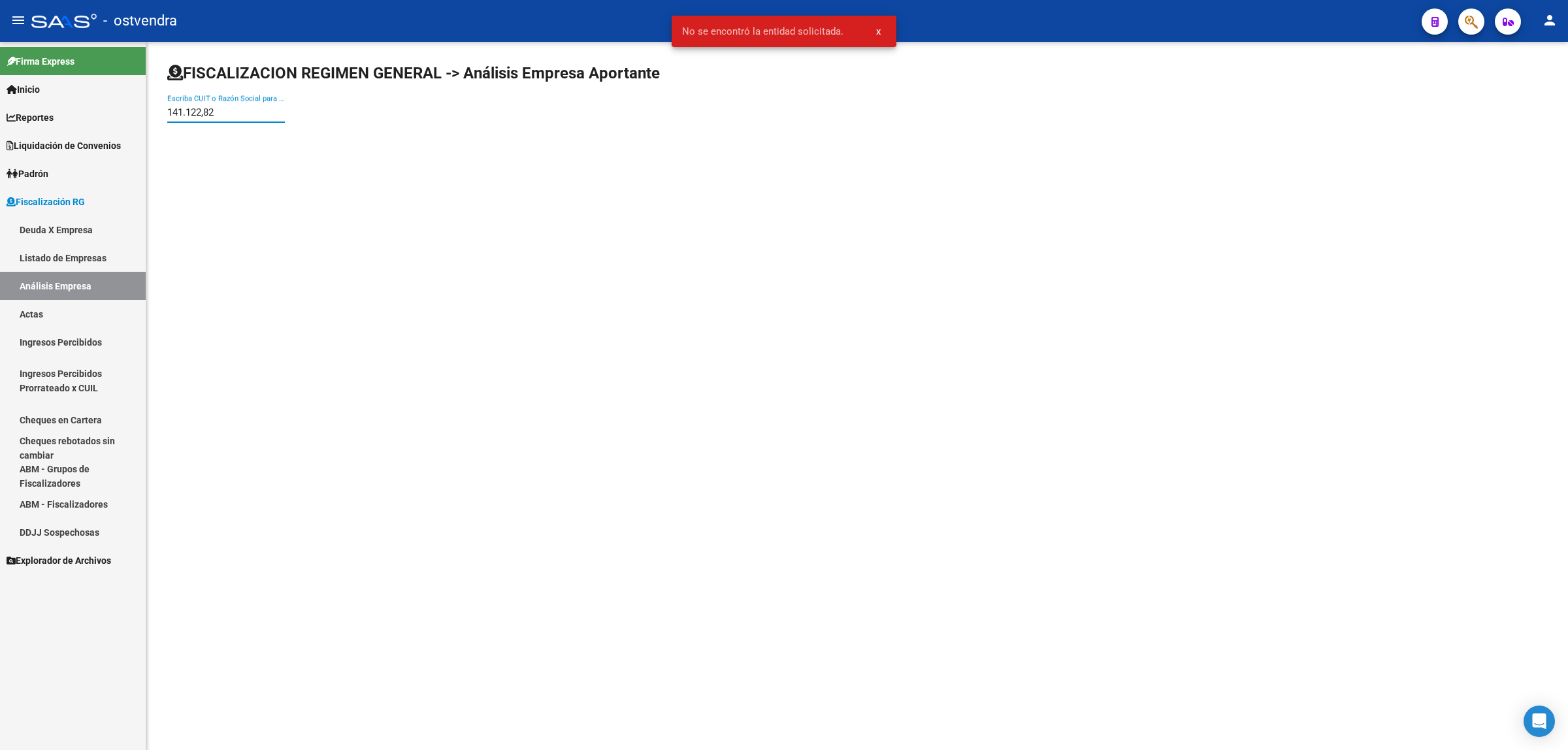
paste input "20249034674"
type input "20249034674"
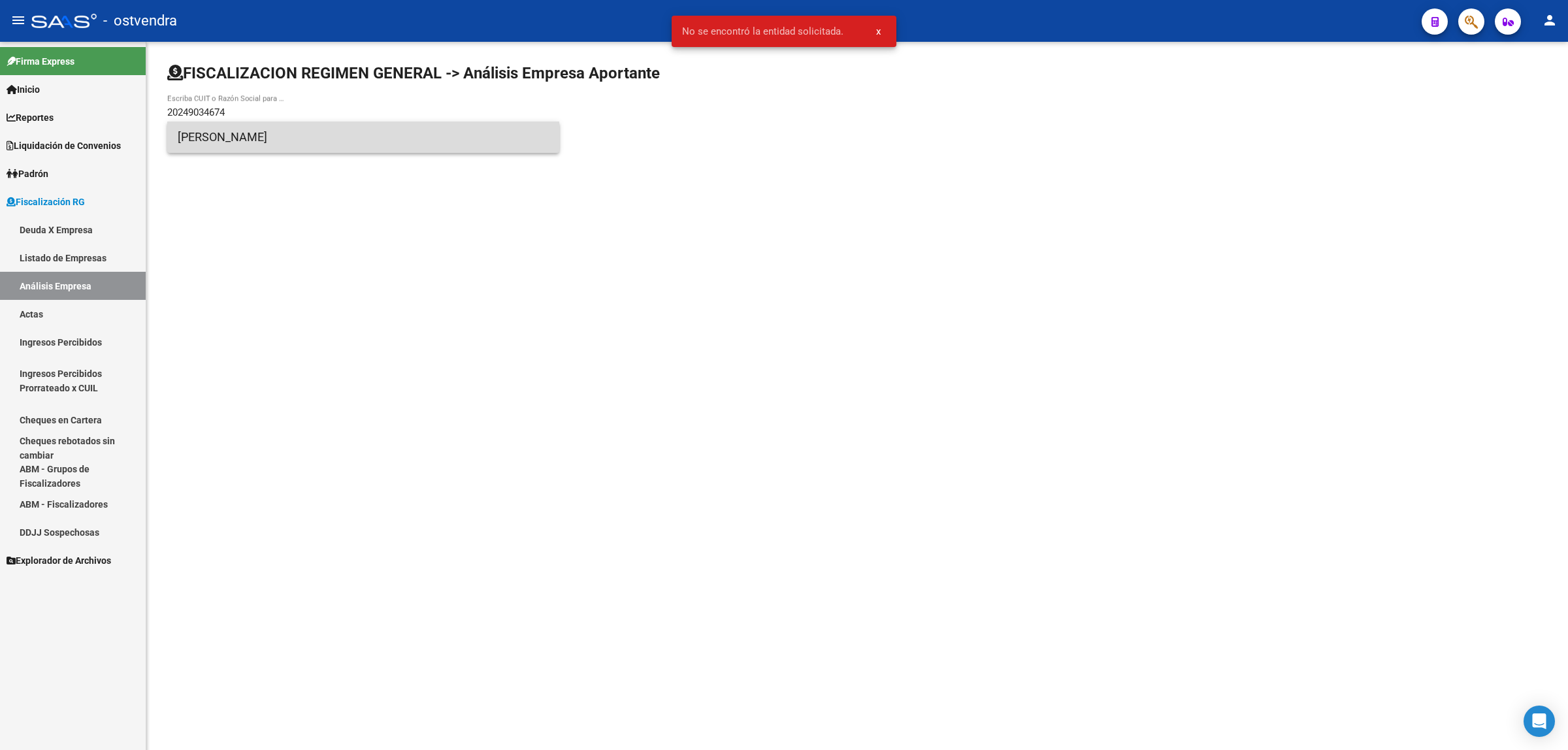
click at [431, 137] on span "[PERSON_NAME]" at bounding box center [363, 137] width 372 height 32
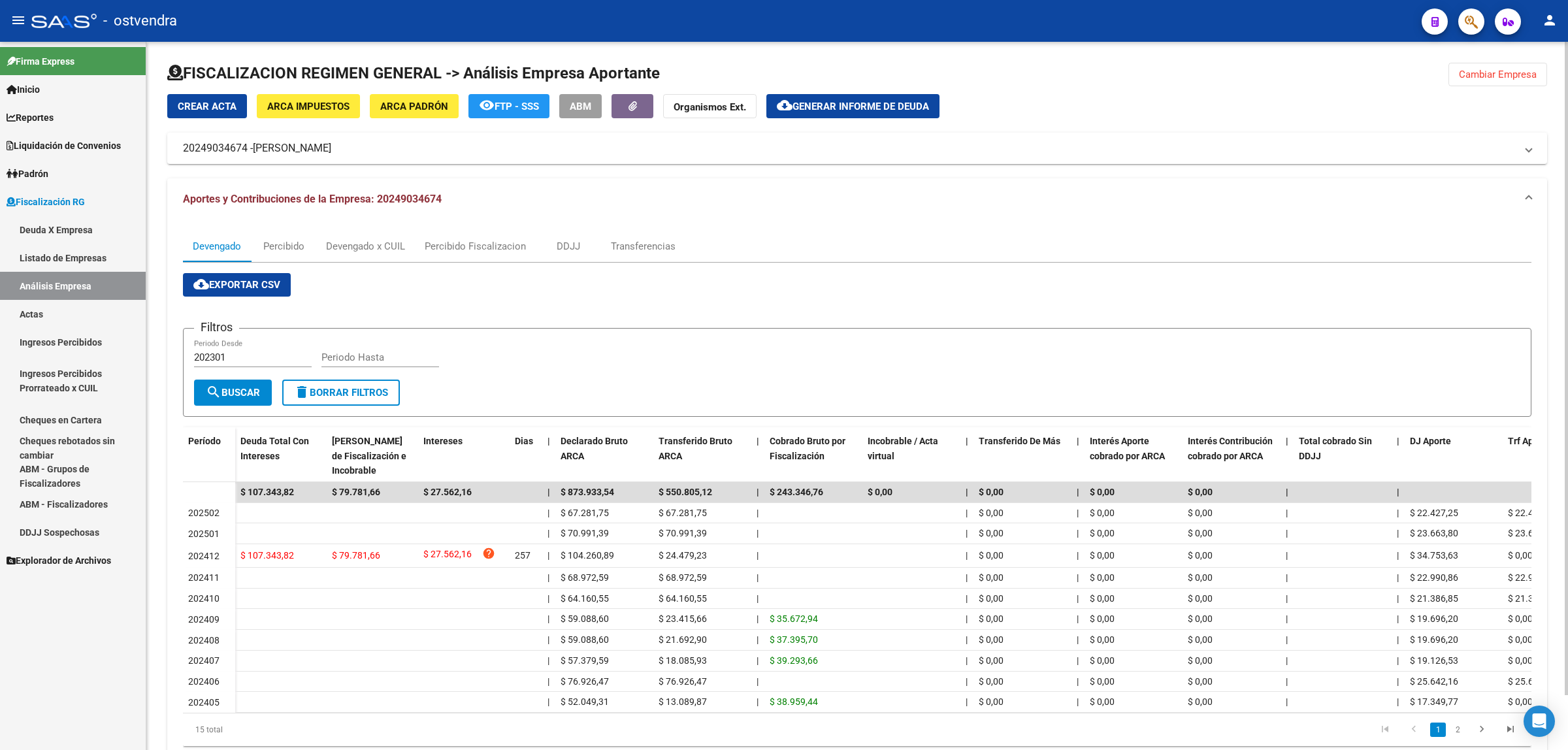
click at [1526, 86] on div at bounding box center [857, 78] width 1380 height 32
click at [1521, 75] on span "Cambiar Empresa" at bounding box center [1498, 74] width 78 height 11
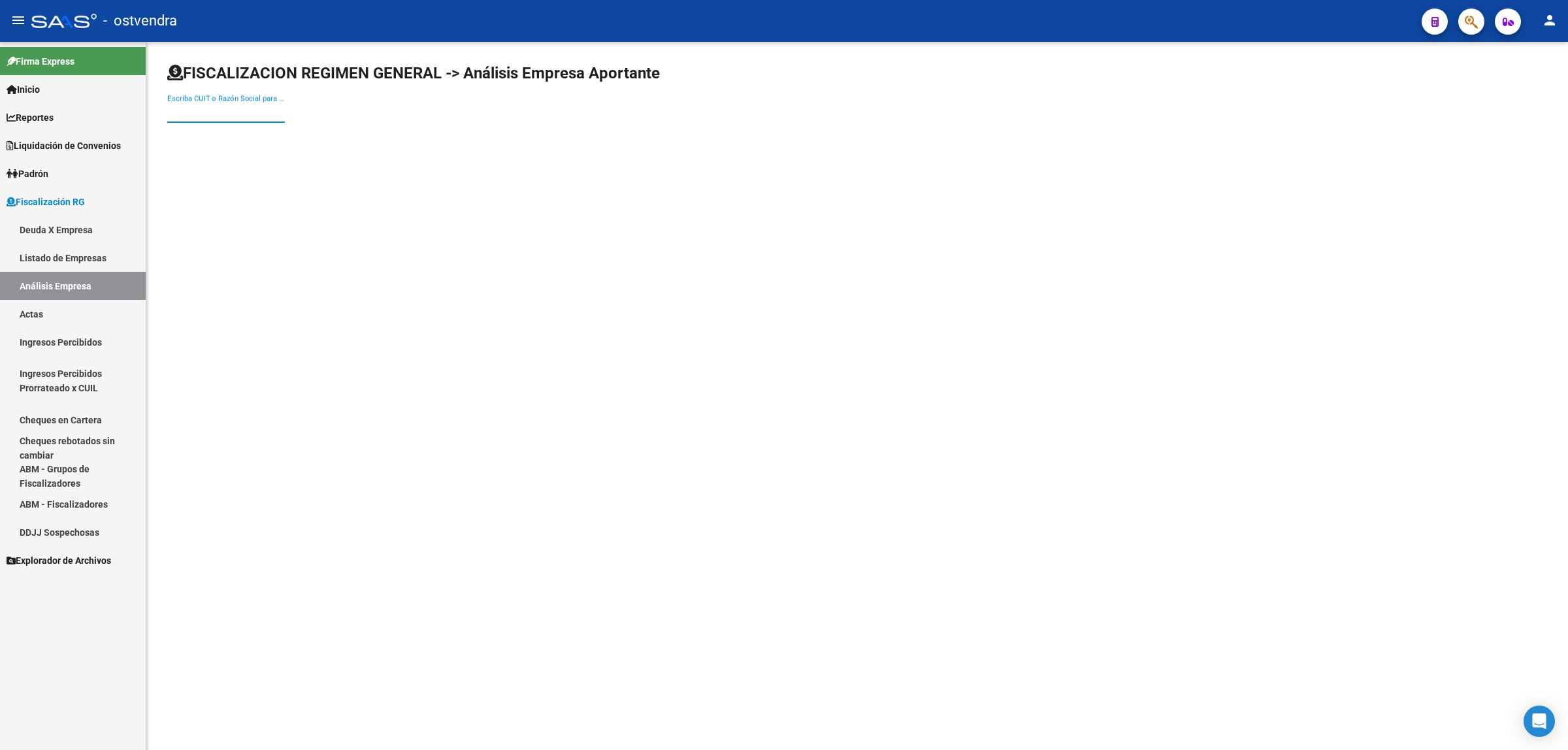
click at [213, 108] on input "Escriba CUIT o Razón Social para buscar" at bounding box center [226, 112] width 118 height 11
paste input "30715148079"
type input "30715148079"
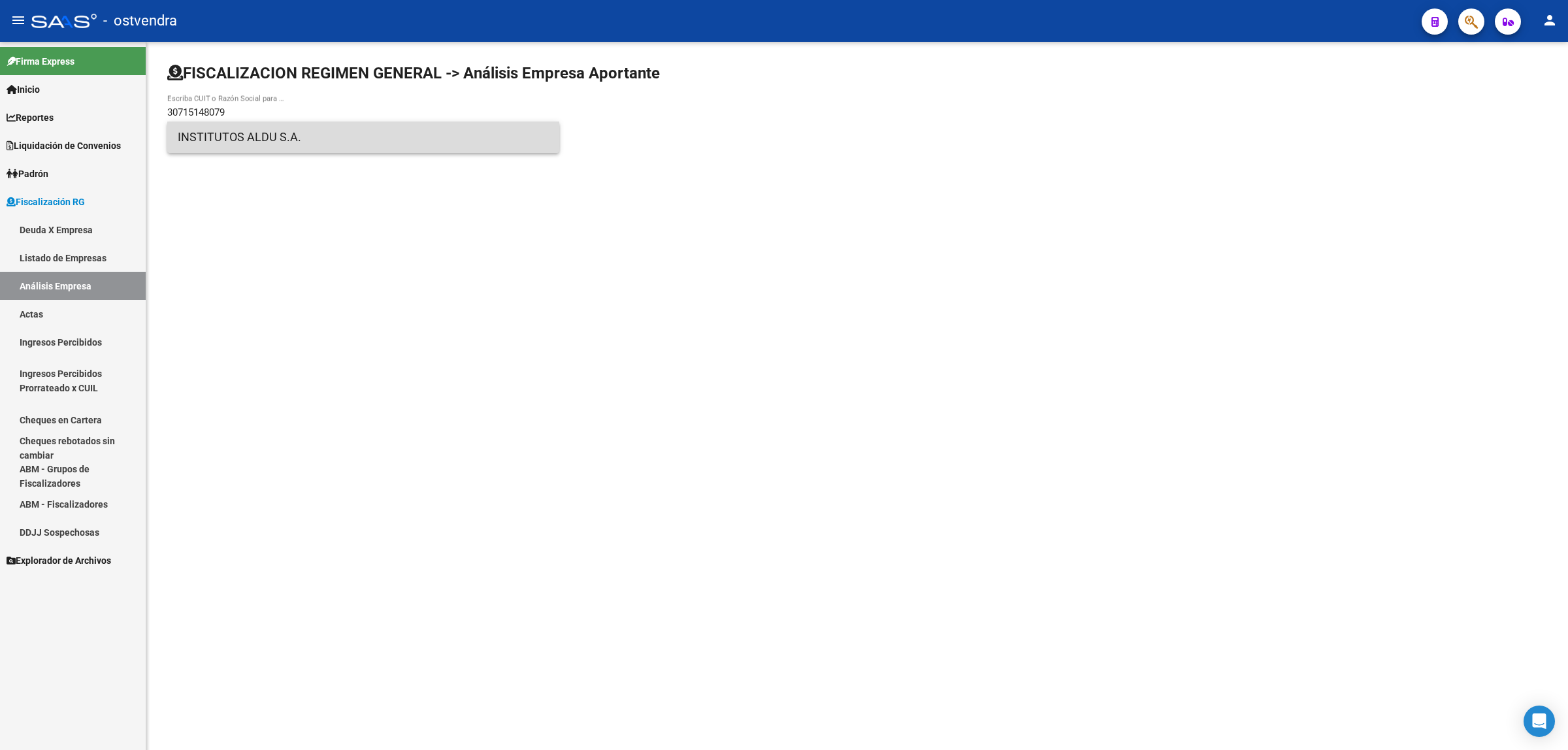
click at [428, 141] on span "INSTITUTOS ALDU S.A." at bounding box center [363, 137] width 372 height 32
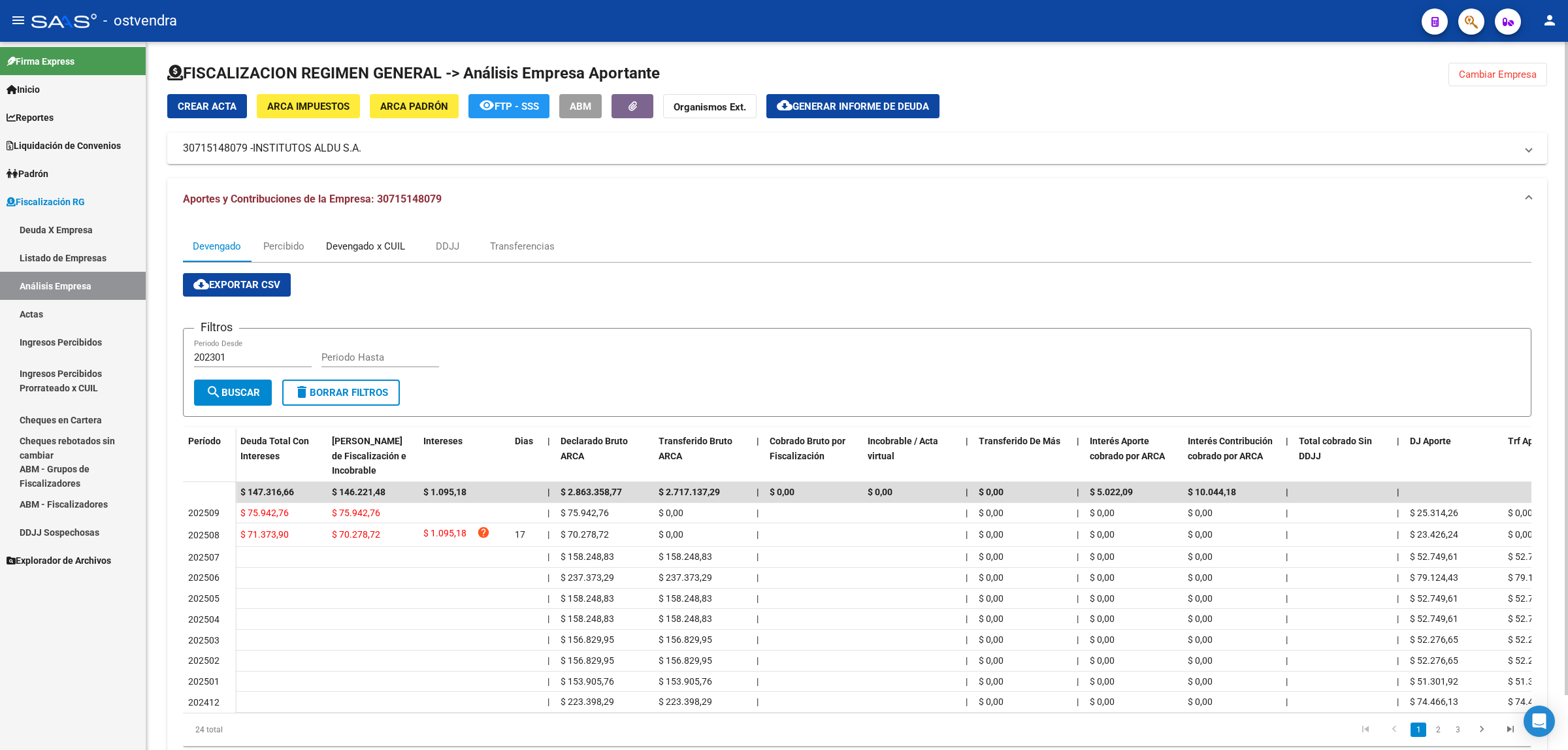
click at [356, 239] on div "Devengado x CUIL" at bounding box center [366, 246] width 79 height 14
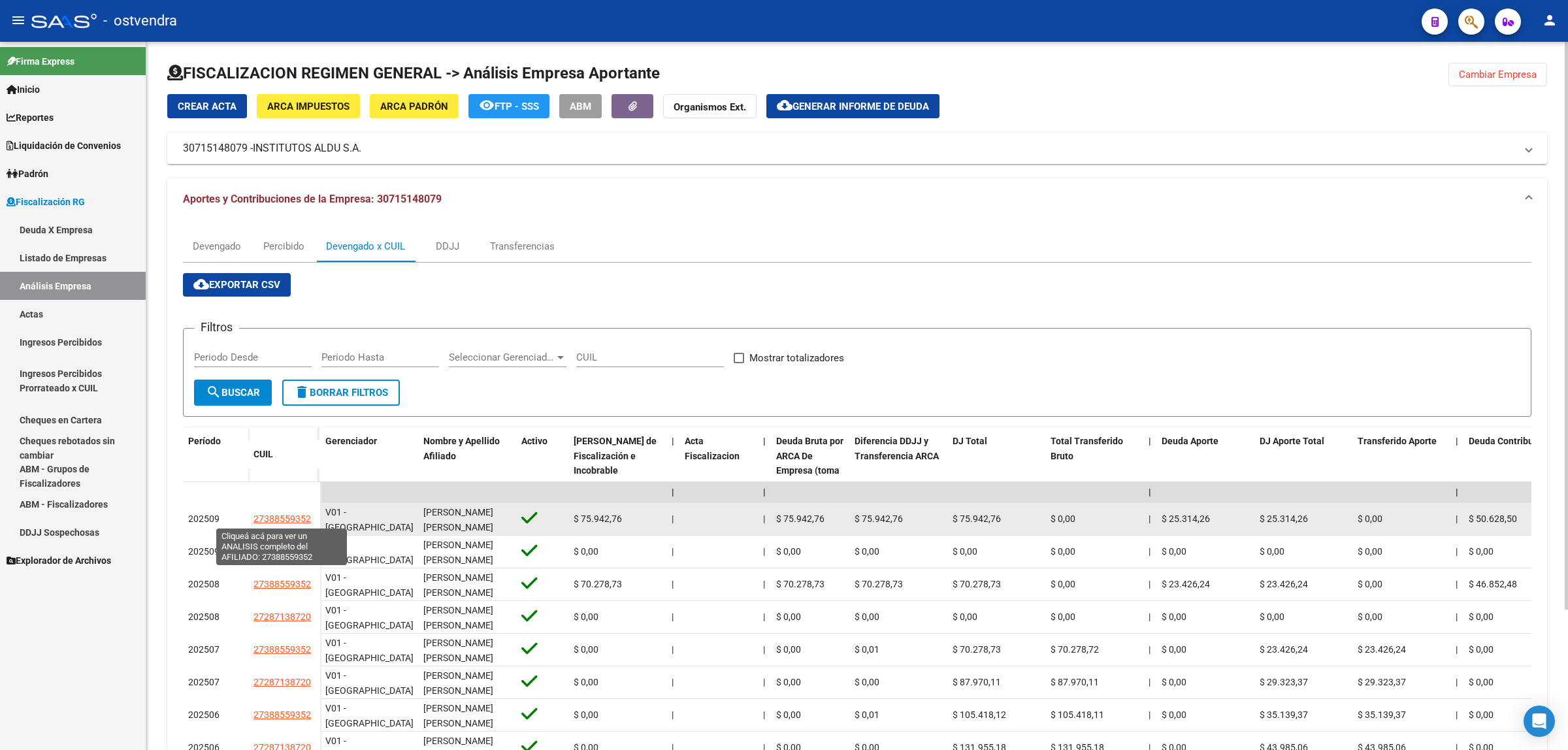
drag, startPoint x: 242, startPoint y: 520, endPoint x: 308, endPoint y: 522, distance: 66.0
click at [308, 522] on div "202509 27388559352" at bounding box center [252, 519] width 137 height 32
copy div "27388559352"
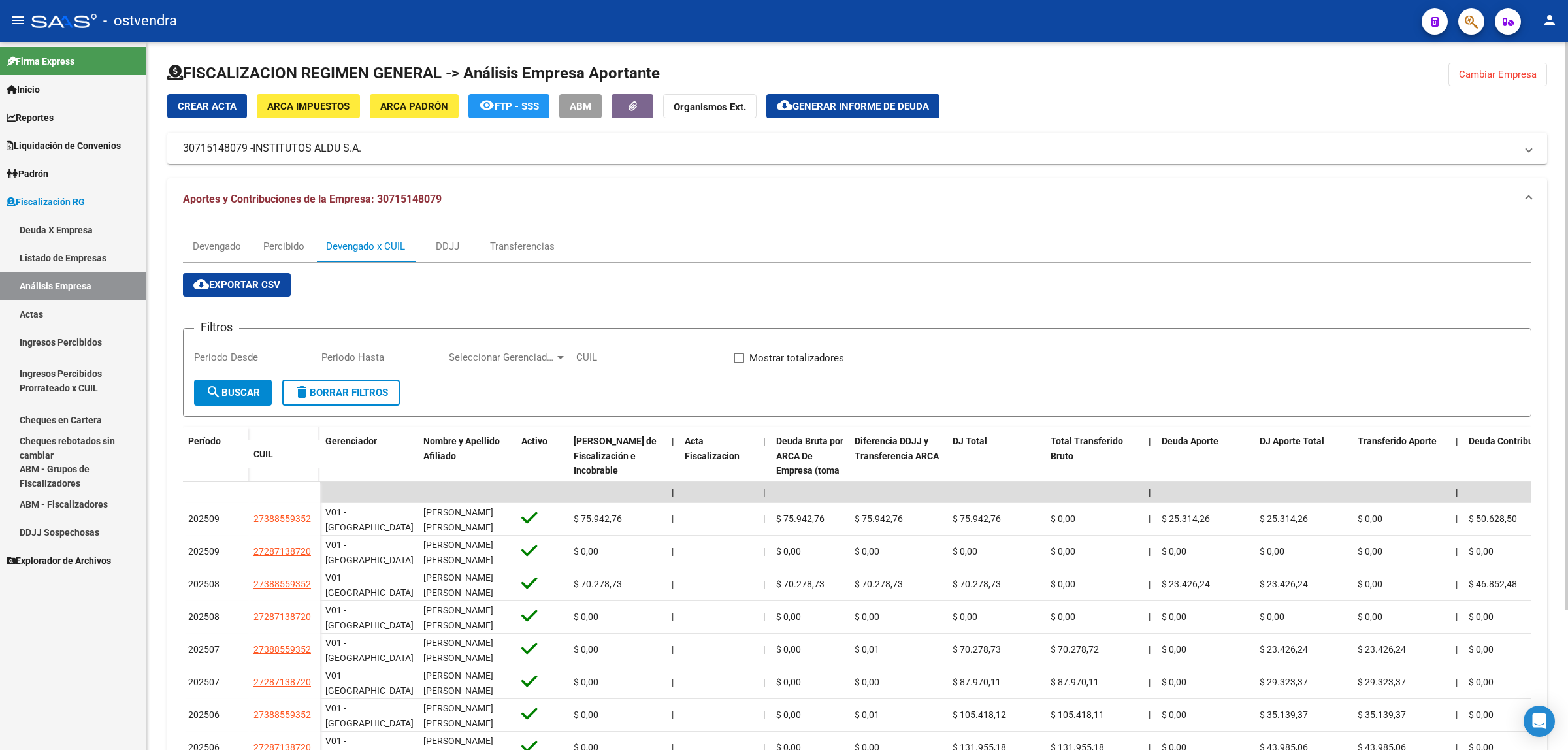
click at [1497, 82] on button "Cambiar Empresa" at bounding box center [1498, 74] width 98 height 24
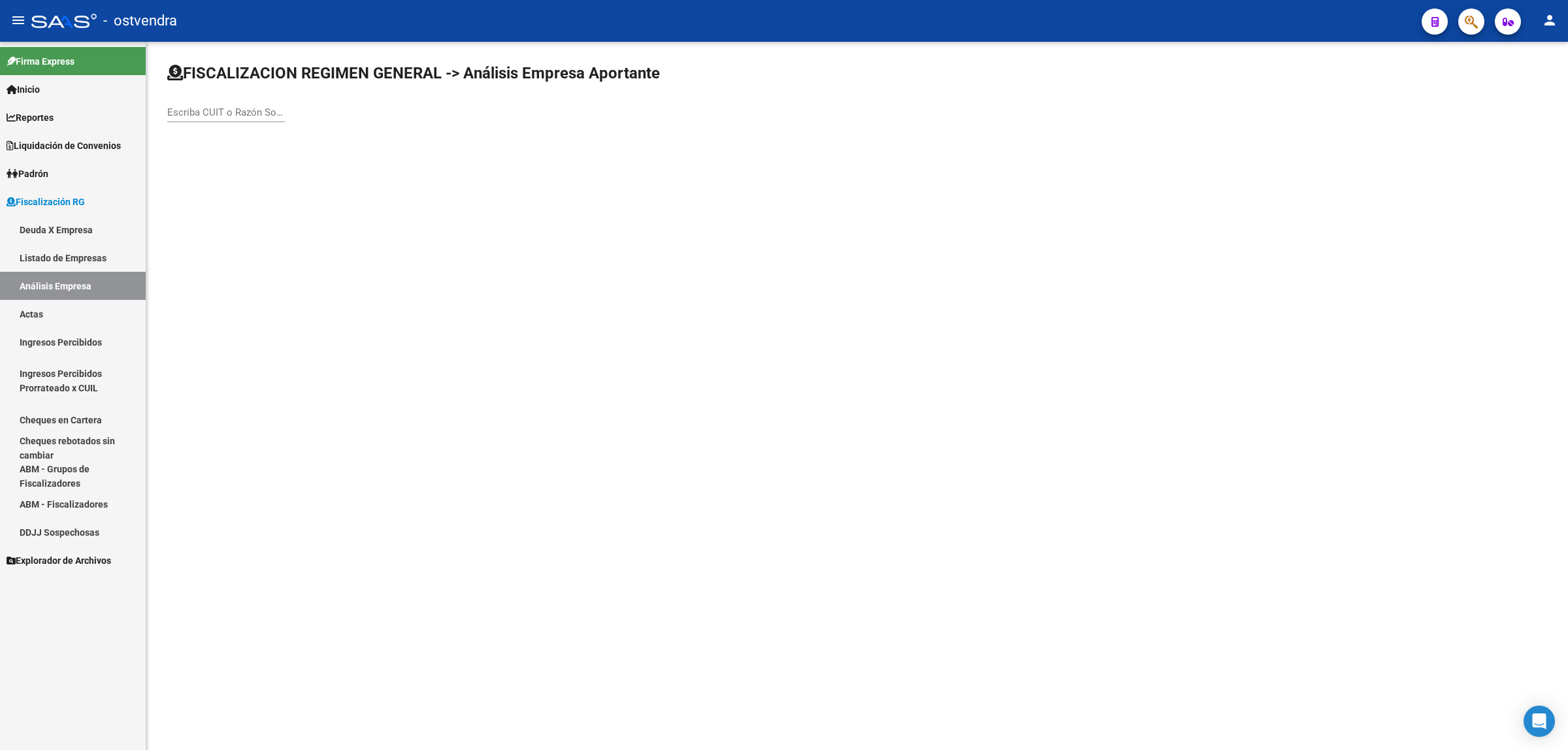
click at [244, 99] on div "Escriba CUIT o Razón Social para buscar" at bounding box center [226, 108] width 118 height 28
click at [243, 110] on input "Escriba CUIT o Razón Social para buscar" at bounding box center [226, 112] width 118 height 11
paste input "30717175960"
type input "30717175960"
click at [246, 139] on span "GOLDEN SALES SRL" at bounding box center [363, 137] width 372 height 32
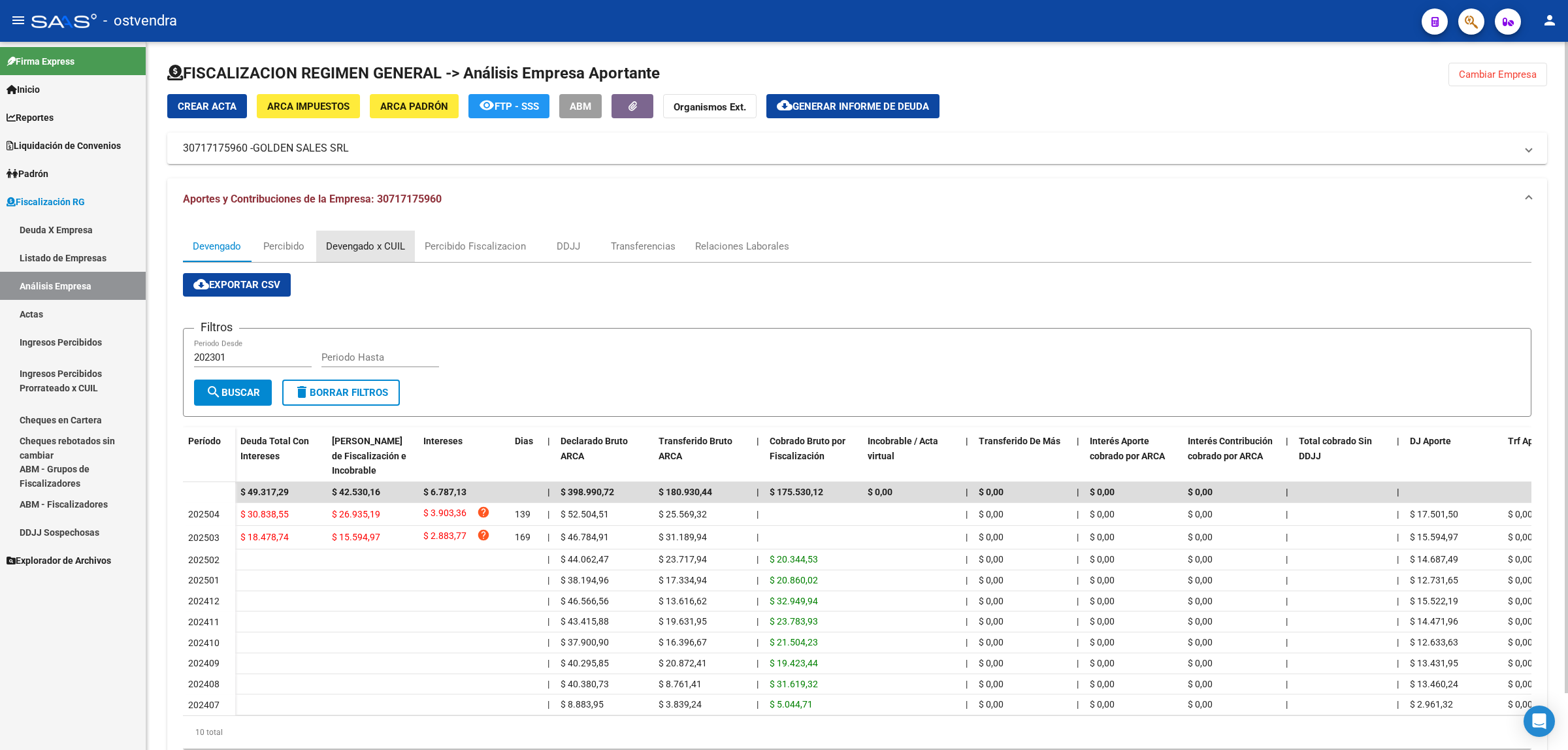
click at [381, 246] on div "Devengado x CUIL" at bounding box center [366, 246] width 79 height 14
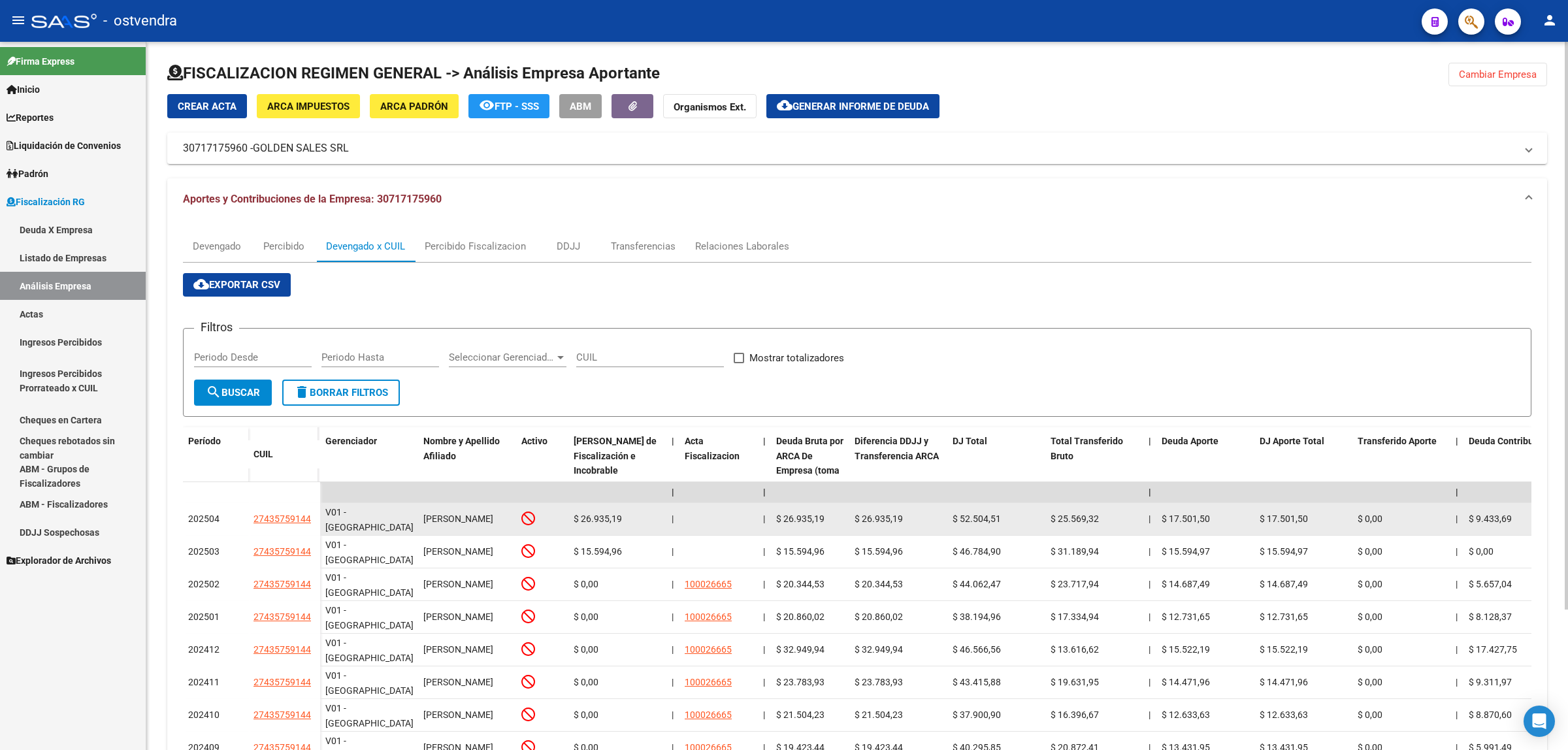
drag, startPoint x: 243, startPoint y: 514, endPoint x: 326, endPoint y: 524, distance: 83.6
copy div "27435759144"
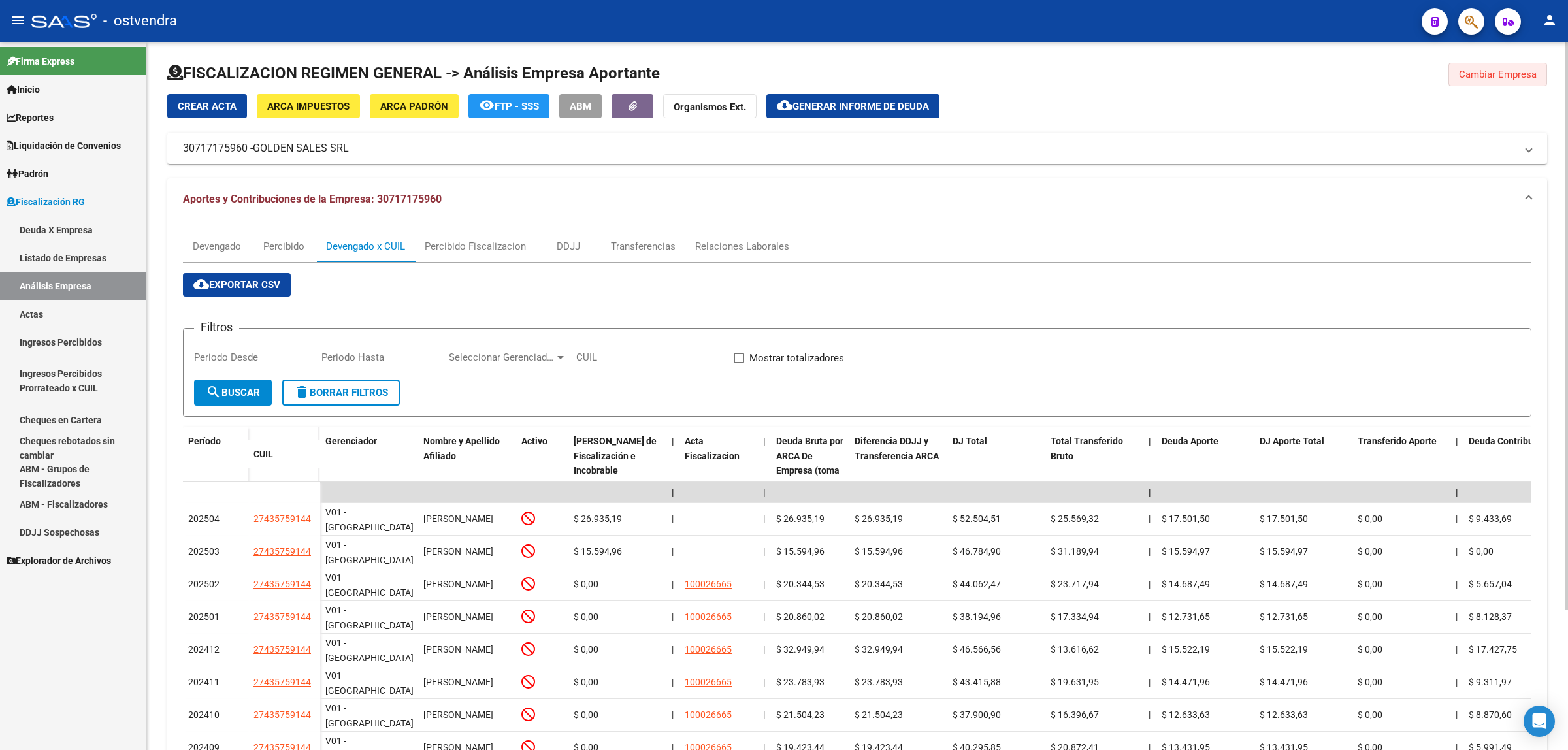
click at [1510, 62] on button "Cambiar Empresa" at bounding box center [1498, 74] width 98 height 24
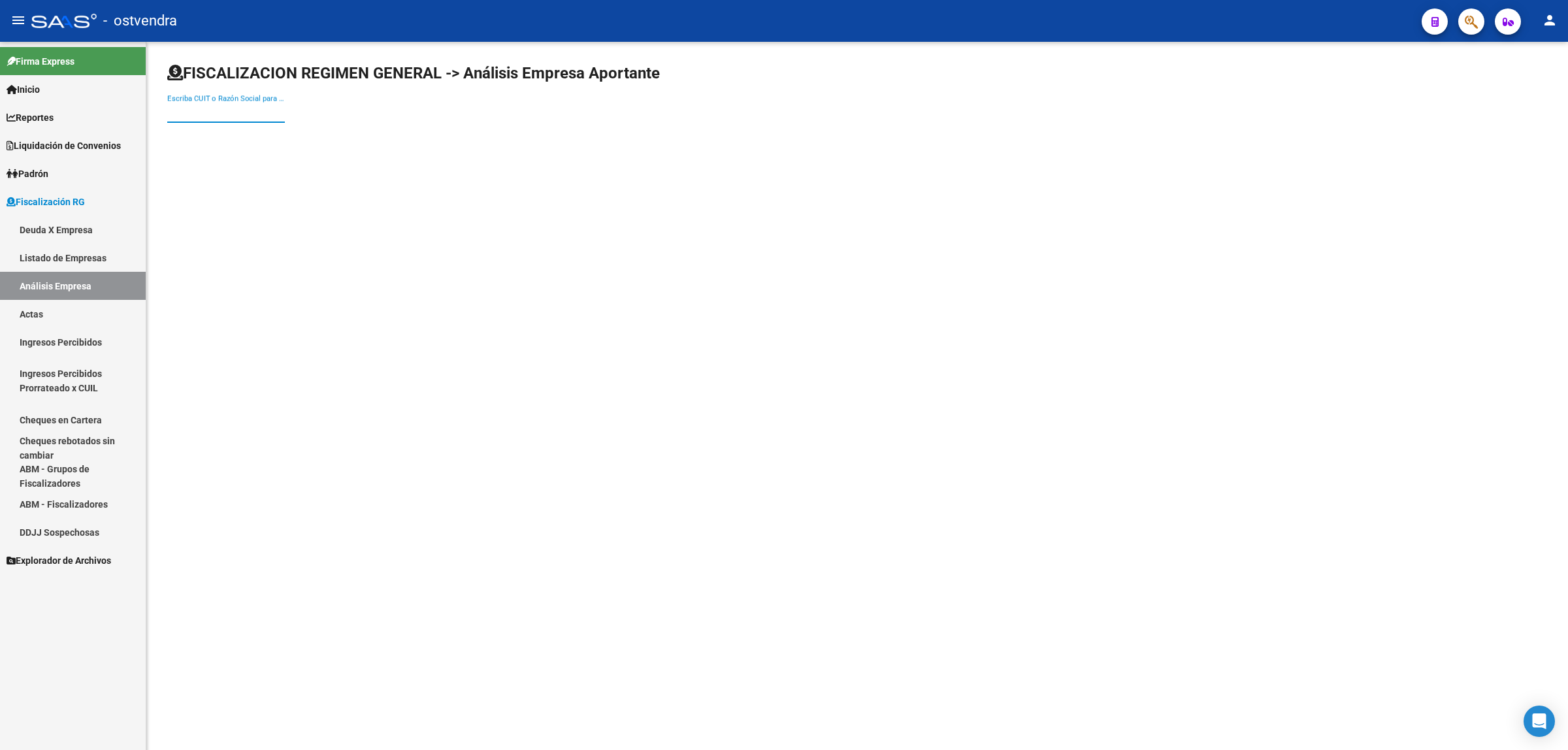
click at [191, 109] on input "Escriba CUIT o Razón Social para buscar" at bounding box center [226, 112] width 118 height 11
paste input "33639585889"
type input "33639585889"
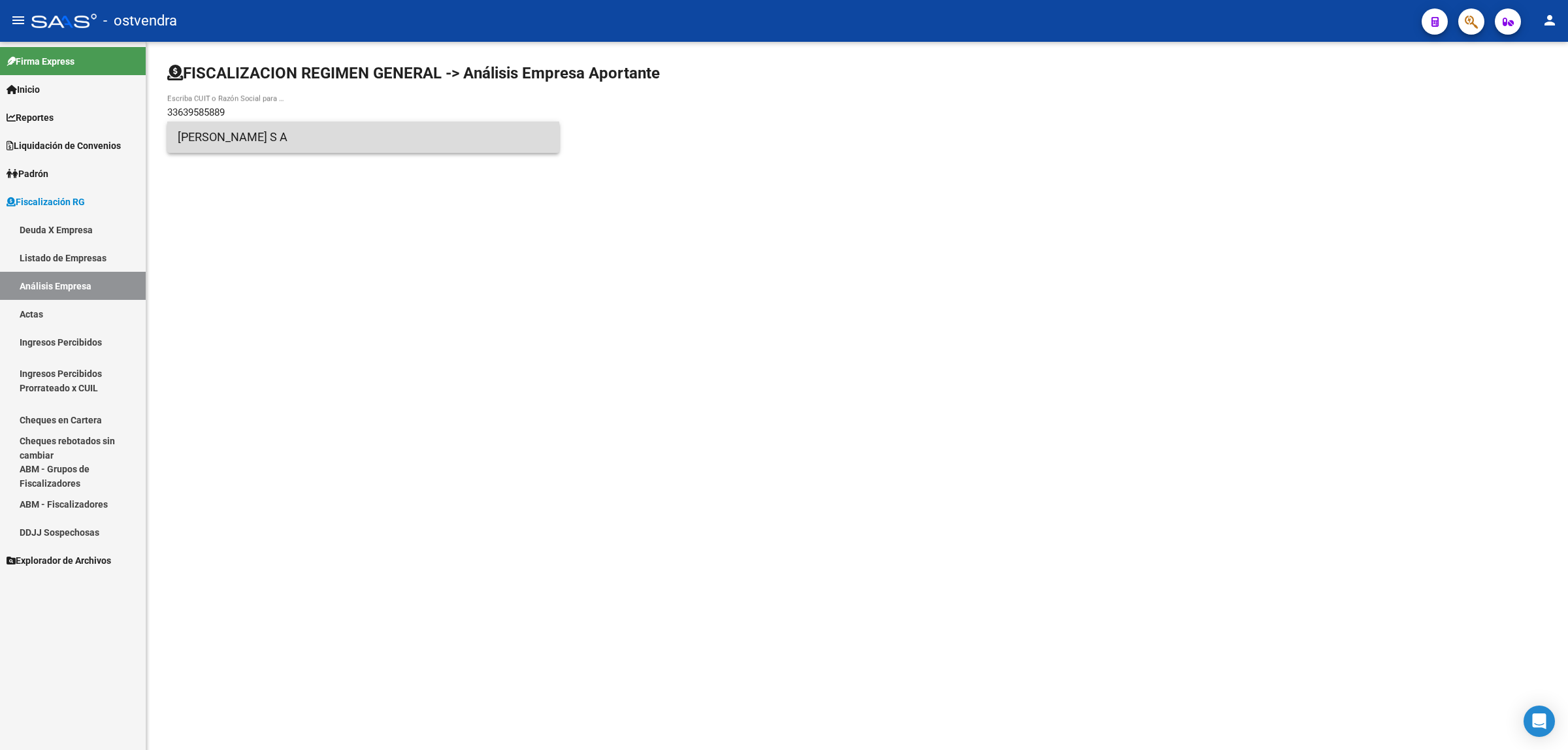
click at [357, 139] on span "[PERSON_NAME] S A" at bounding box center [363, 137] width 372 height 32
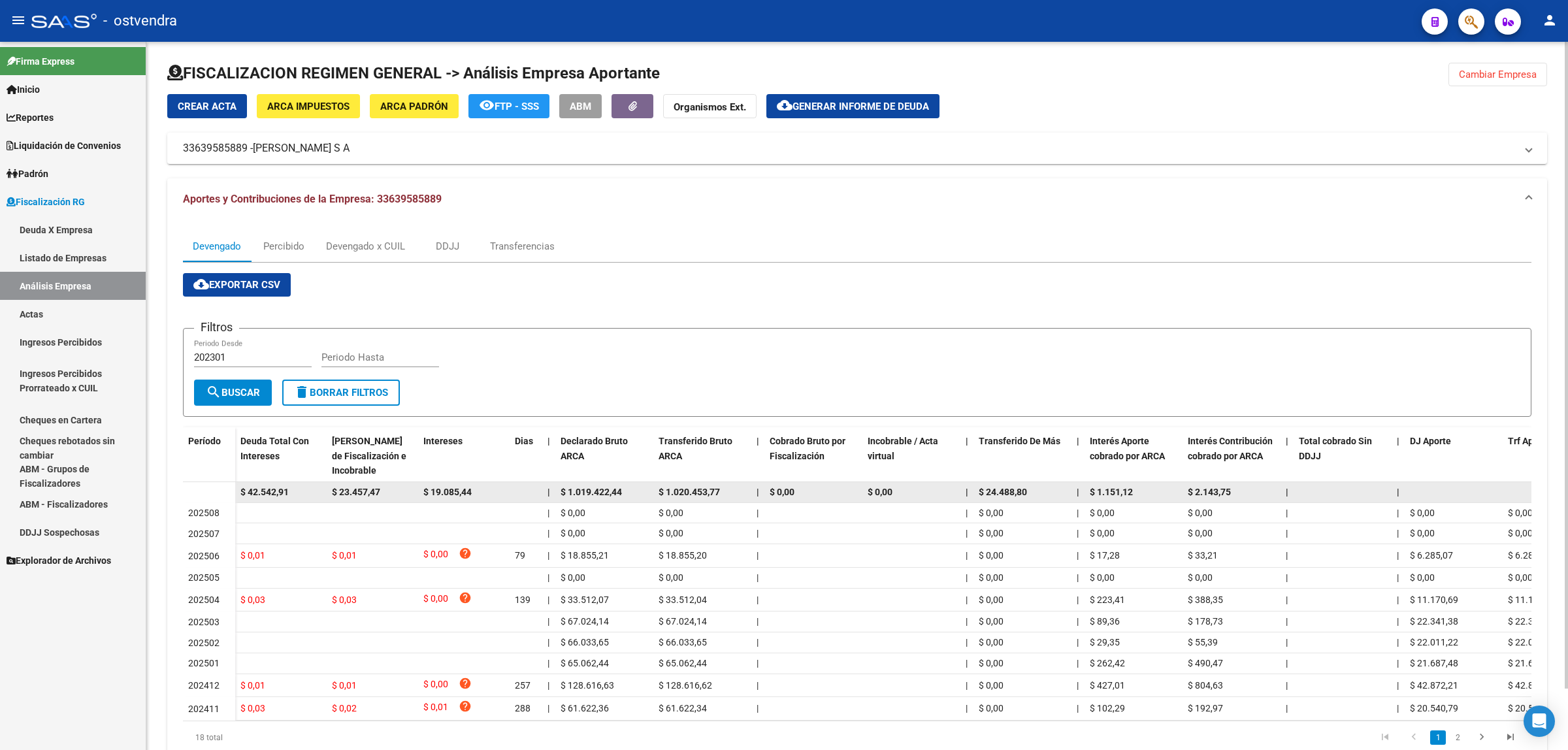
scroll to position [68, 0]
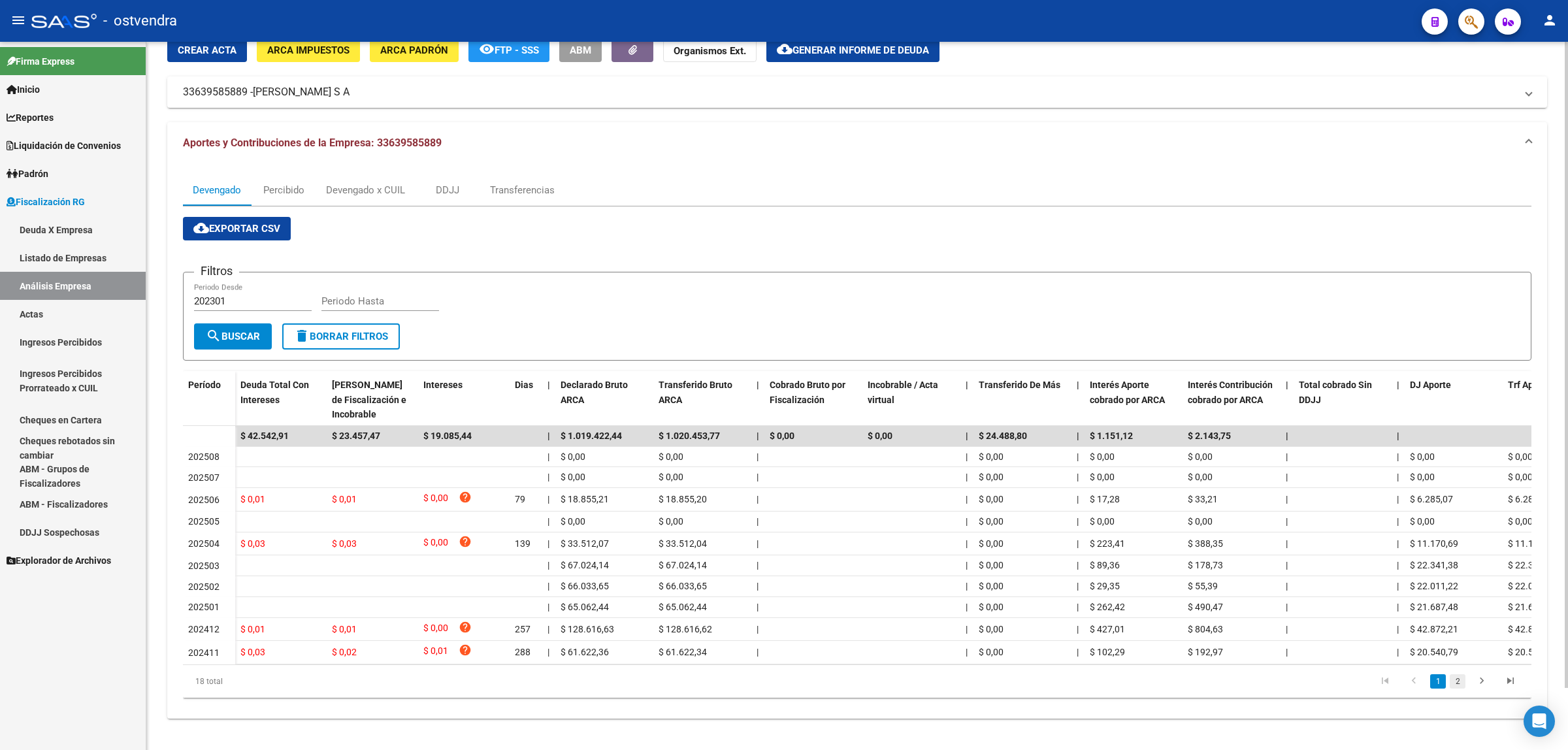
click at [1457, 686] on link "2" at bounding box center [1458, 681] width 16 height 14
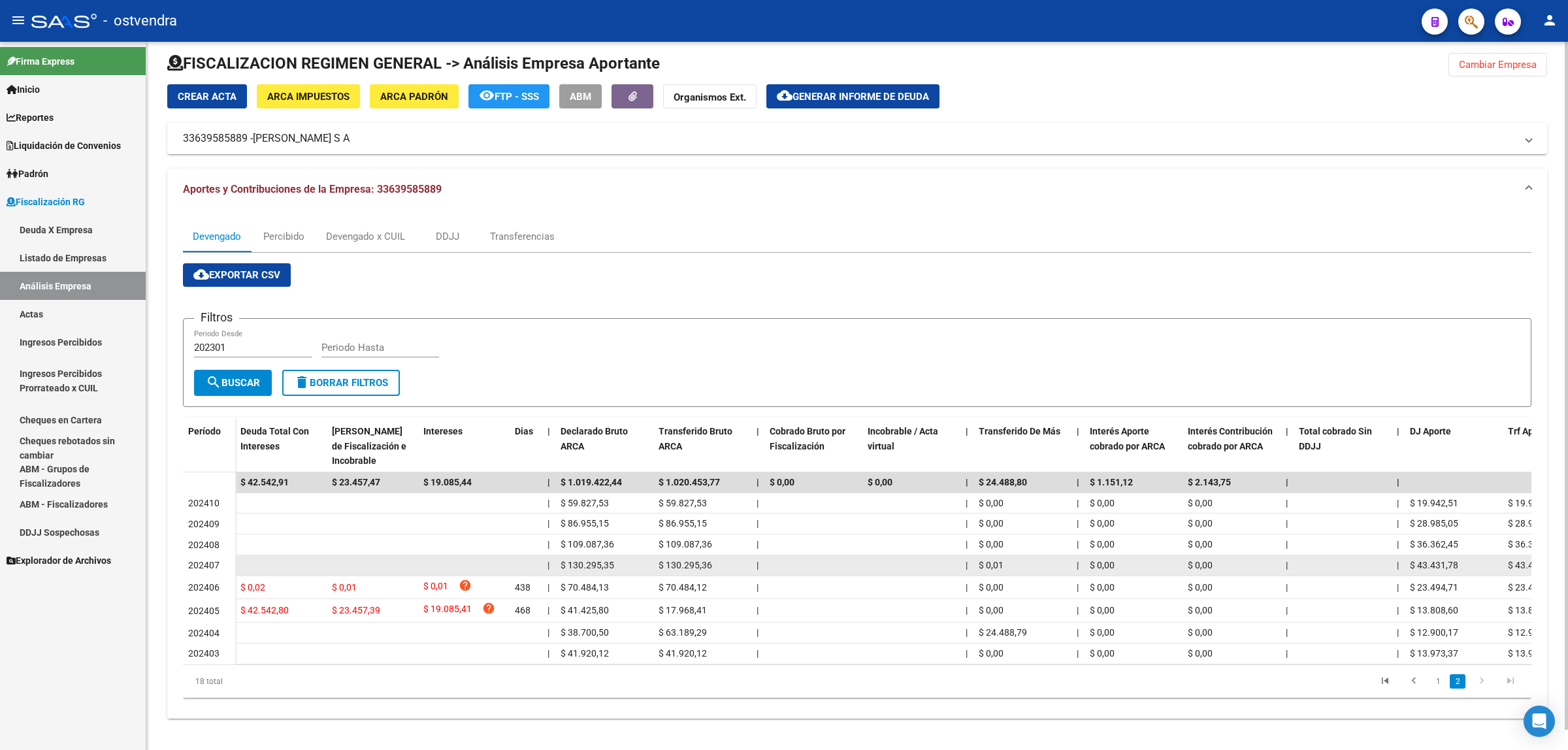
scroll to position [0, 0]
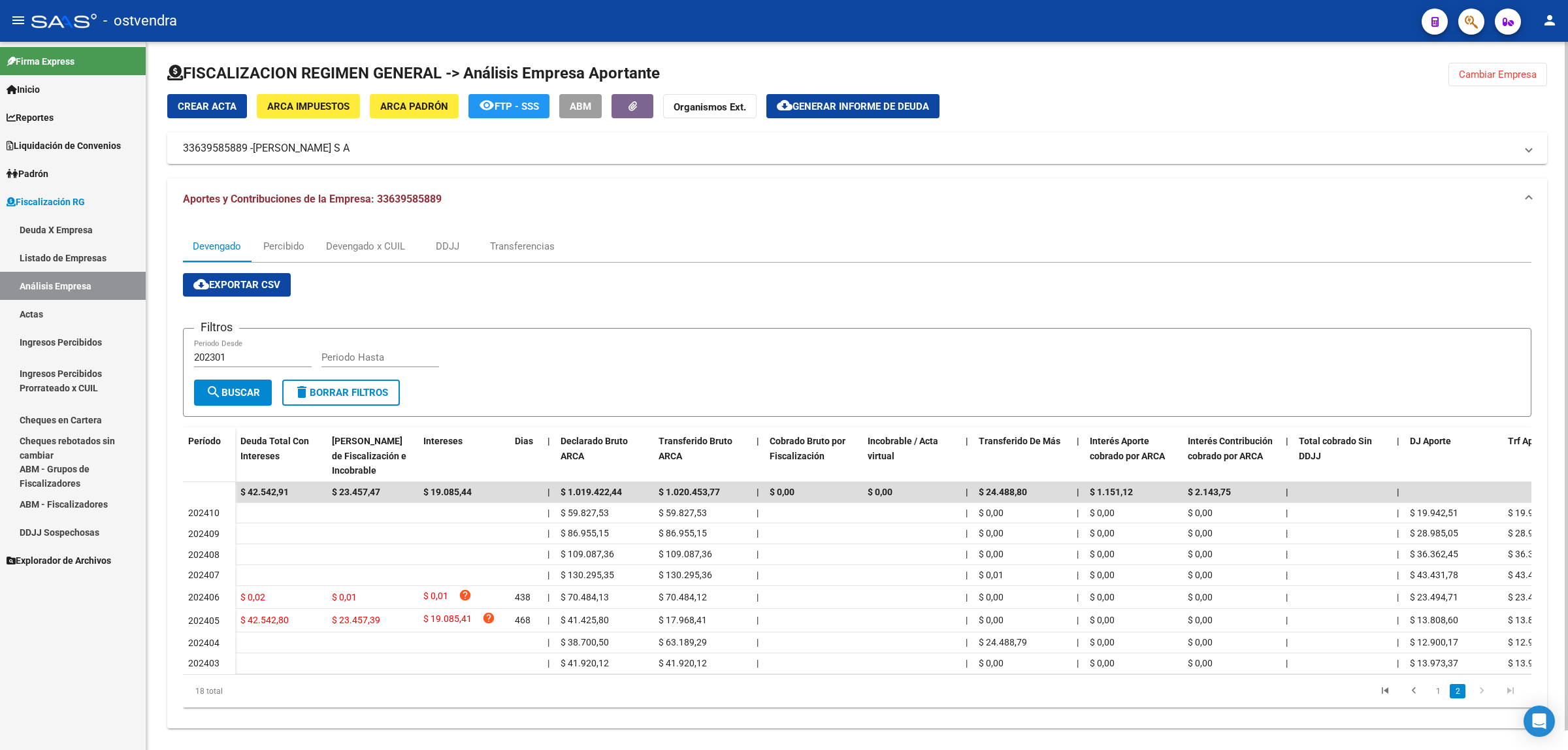
click at [1494, 80] on button "Cambiar Empresa" at bounding box center [1498, 74] width 98 height 24
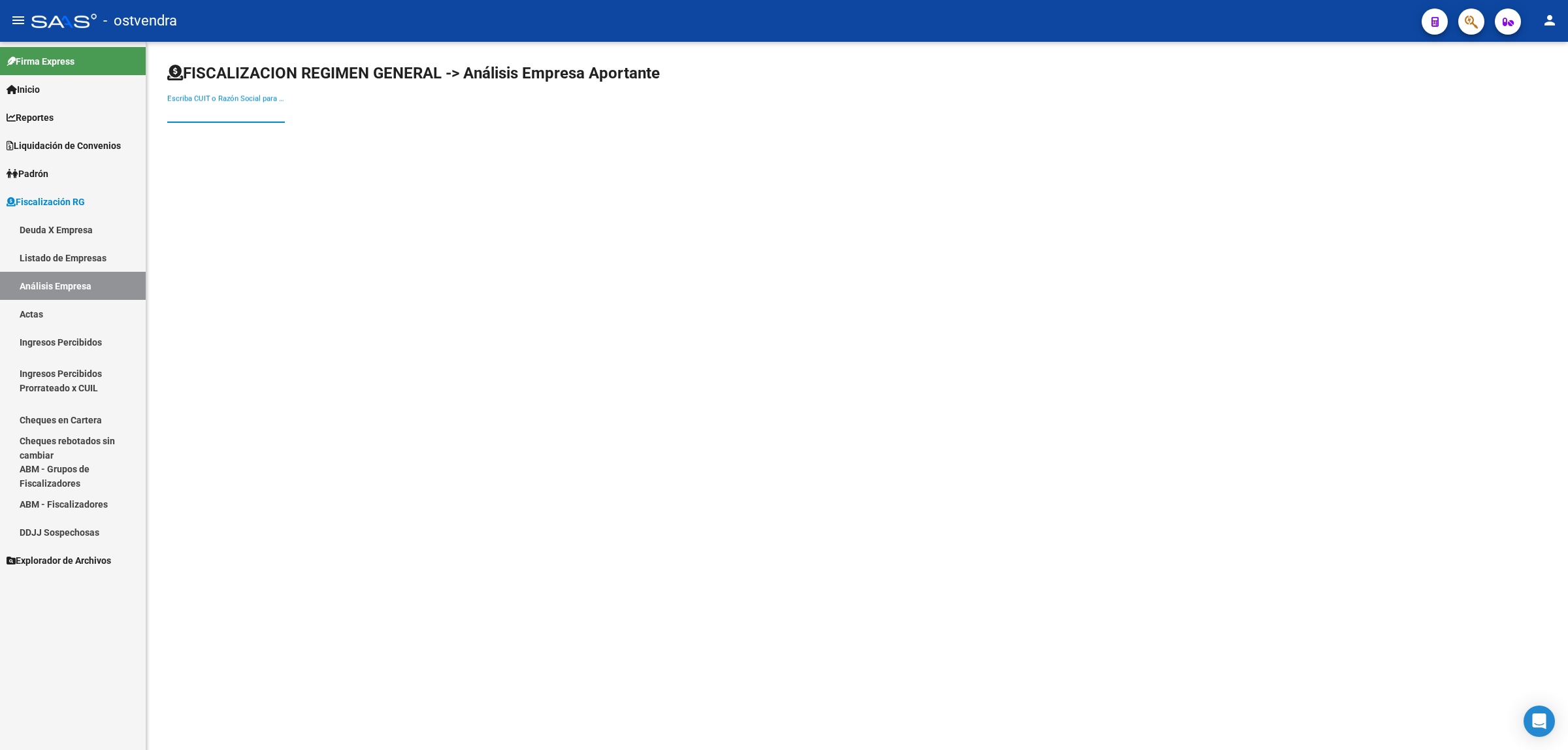
click at [239, 110] on input "Escriba CUIT o Razón Social para buscar" at bounding box center [226, 112] width 118 height 11
paste input "30716468050"
type input "30716468050"
click at [266, 134] on span "INSTITUTO STORNI GB" at bounding box center [363, 137] width 372 height 32
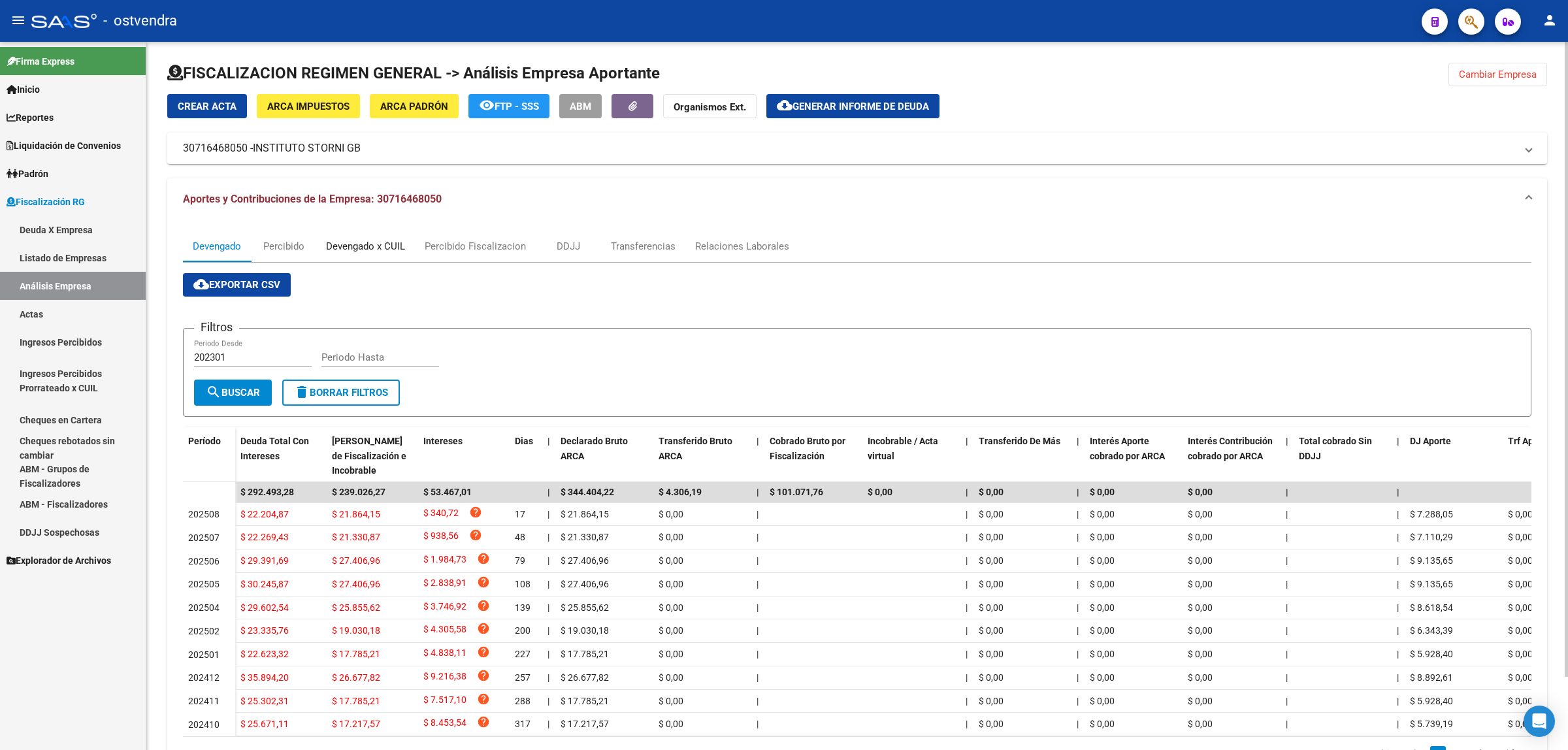
click at [367, 242] on div "Devengado x CUIL" at bounding box center [366, 246] width 79 height 14
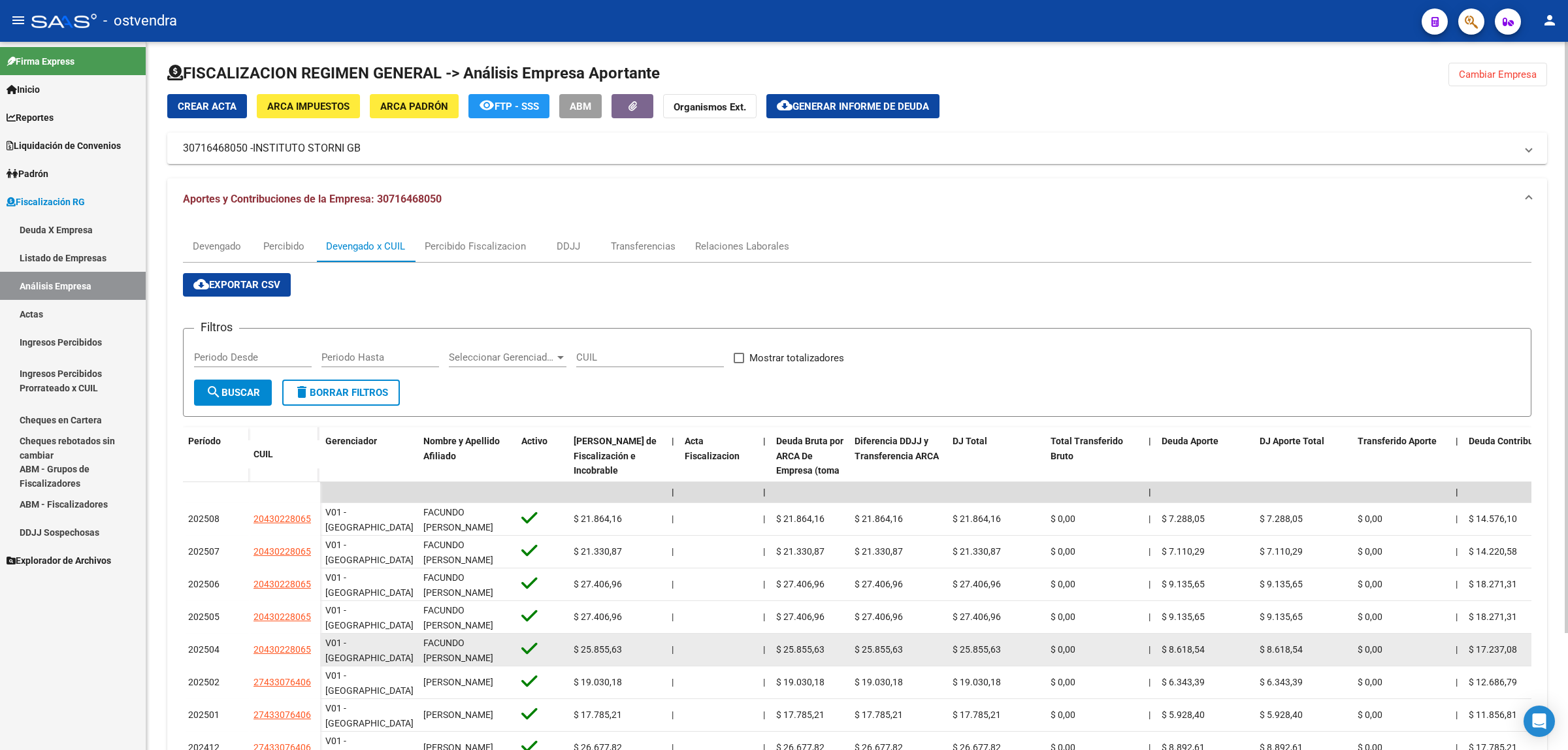
scroll to position [141, 0]
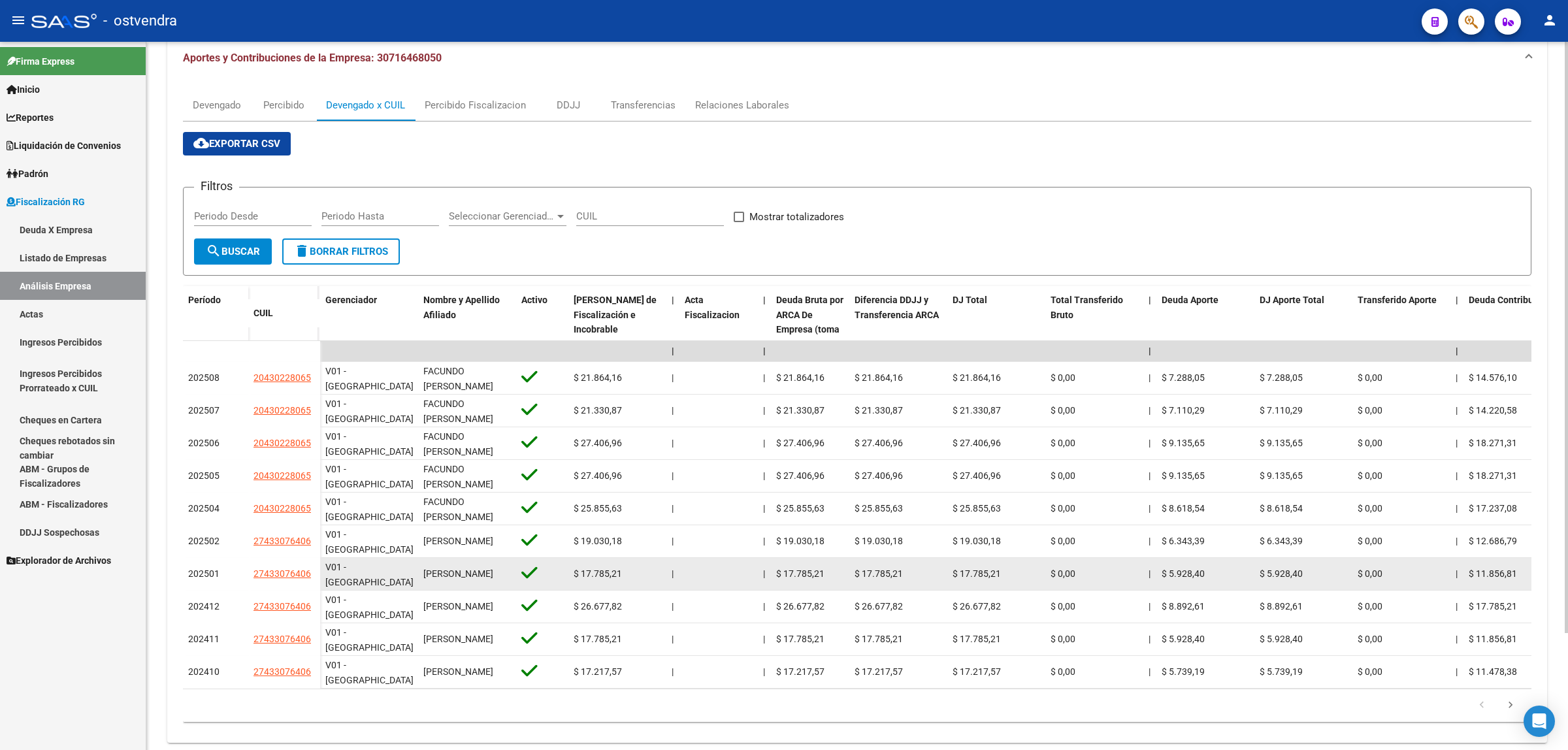
drag, startPoint x: 241, startPoint y: 557, endPoint x: 324, endPoint y: 562, distance: 83.2
copy div "27433076406"
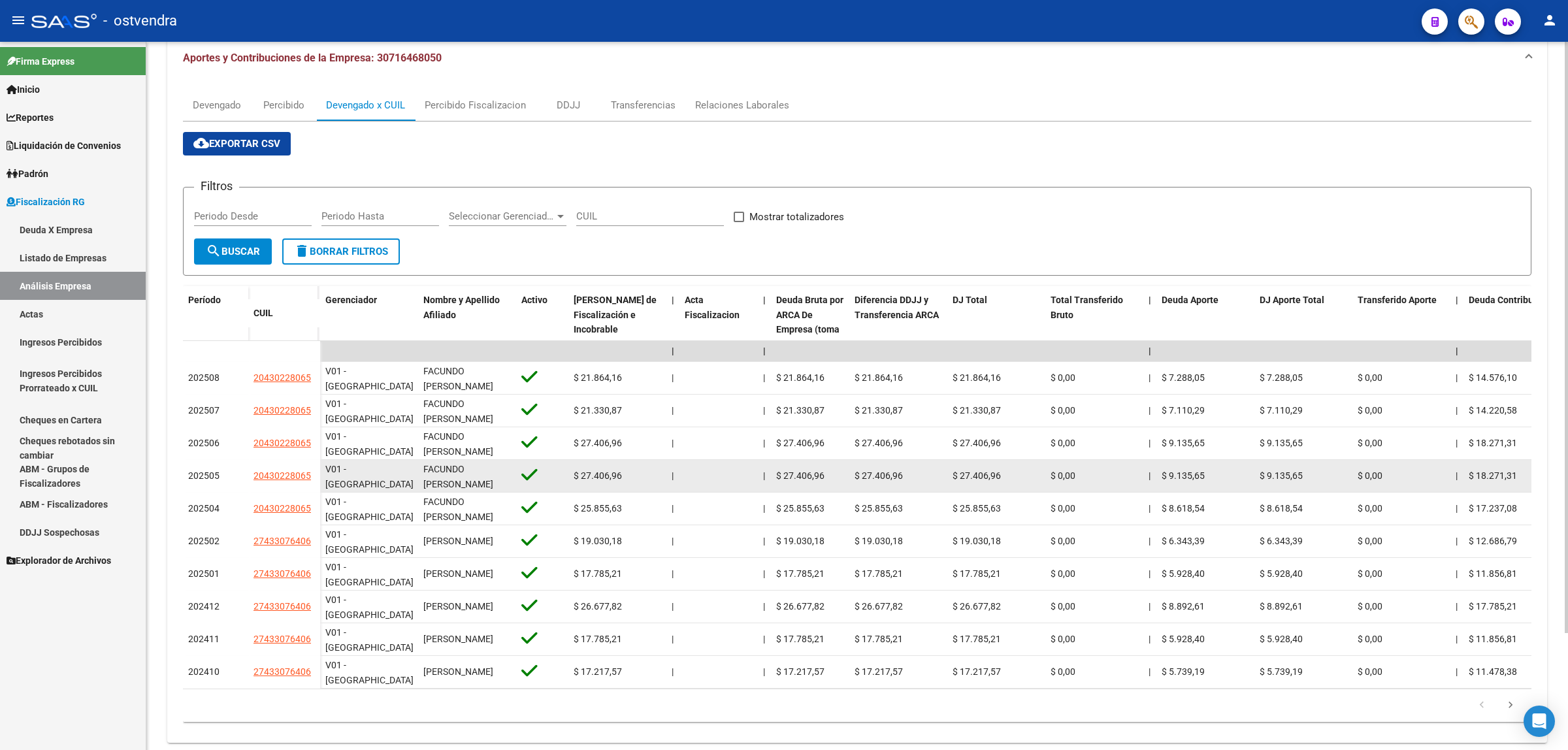
drag, startPoint x: 246, startPoint y: 478, endPoint x: 315, endPoint y: 481, distance: 69.1
click at [315, 481] on div "202505 20430228065" at bounding box center [252, 476] width 137 height 32
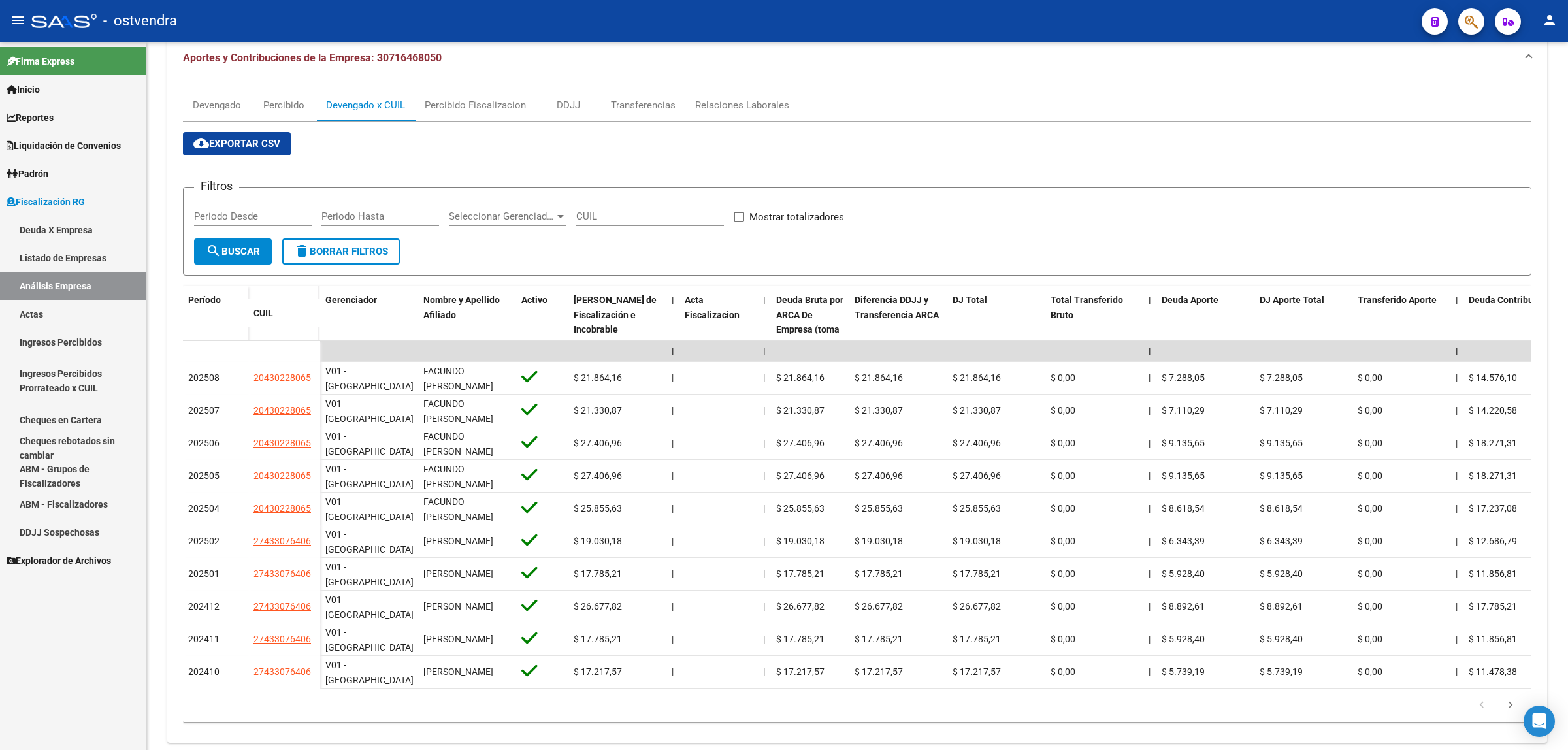
copy div "20430228065"
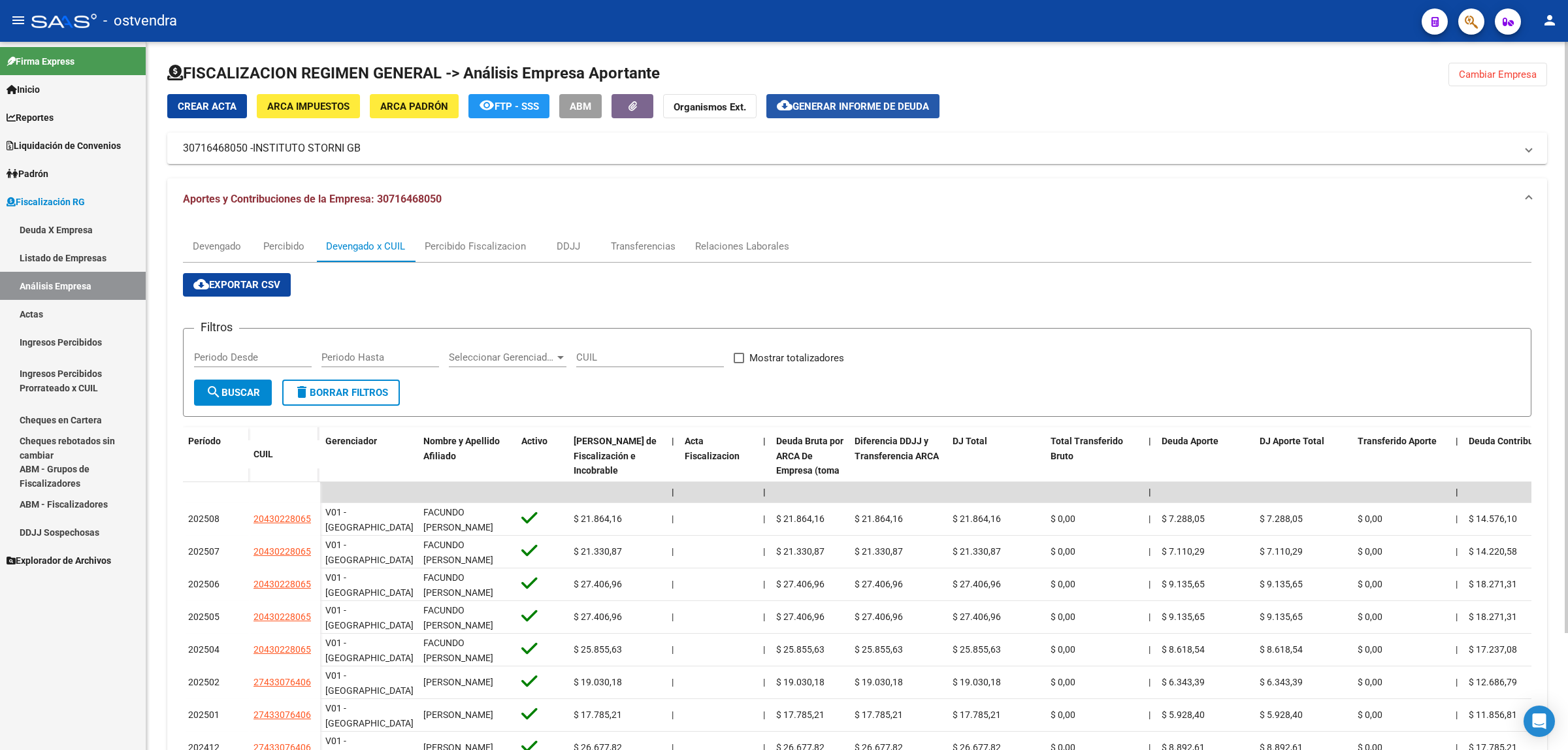
click at [841, 103] on span "Generar informe de deuda" at bounding box center [861, 106] width 137 height 11
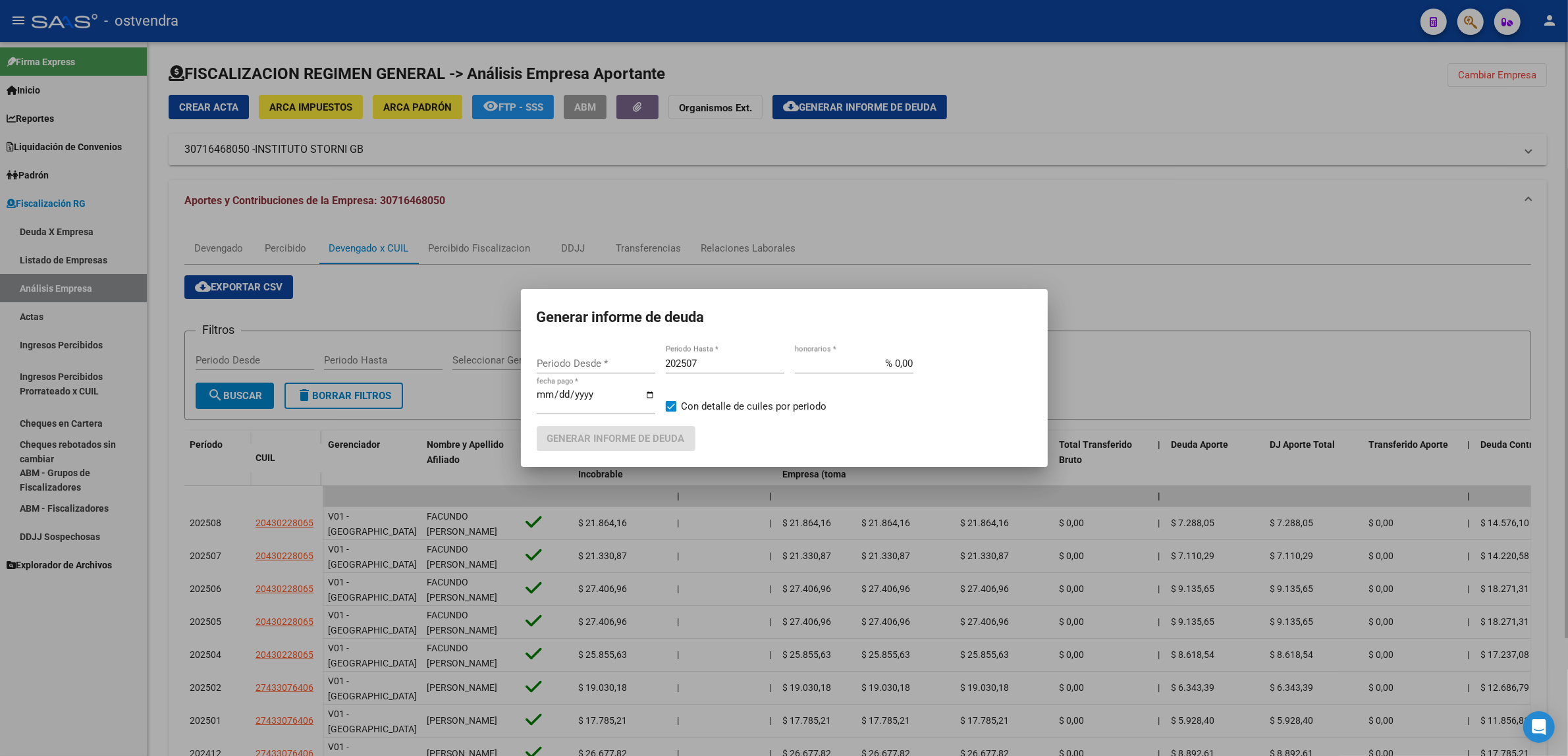
type input "202409"
click at [703, 364] on input "202507" at bounding box center [725, 364] width 119 height 12
type input "202509"
click at [558, 395] on input "[DATE]" at bounding box center [596, 399] width 119 height 21
type input "[DATE]"
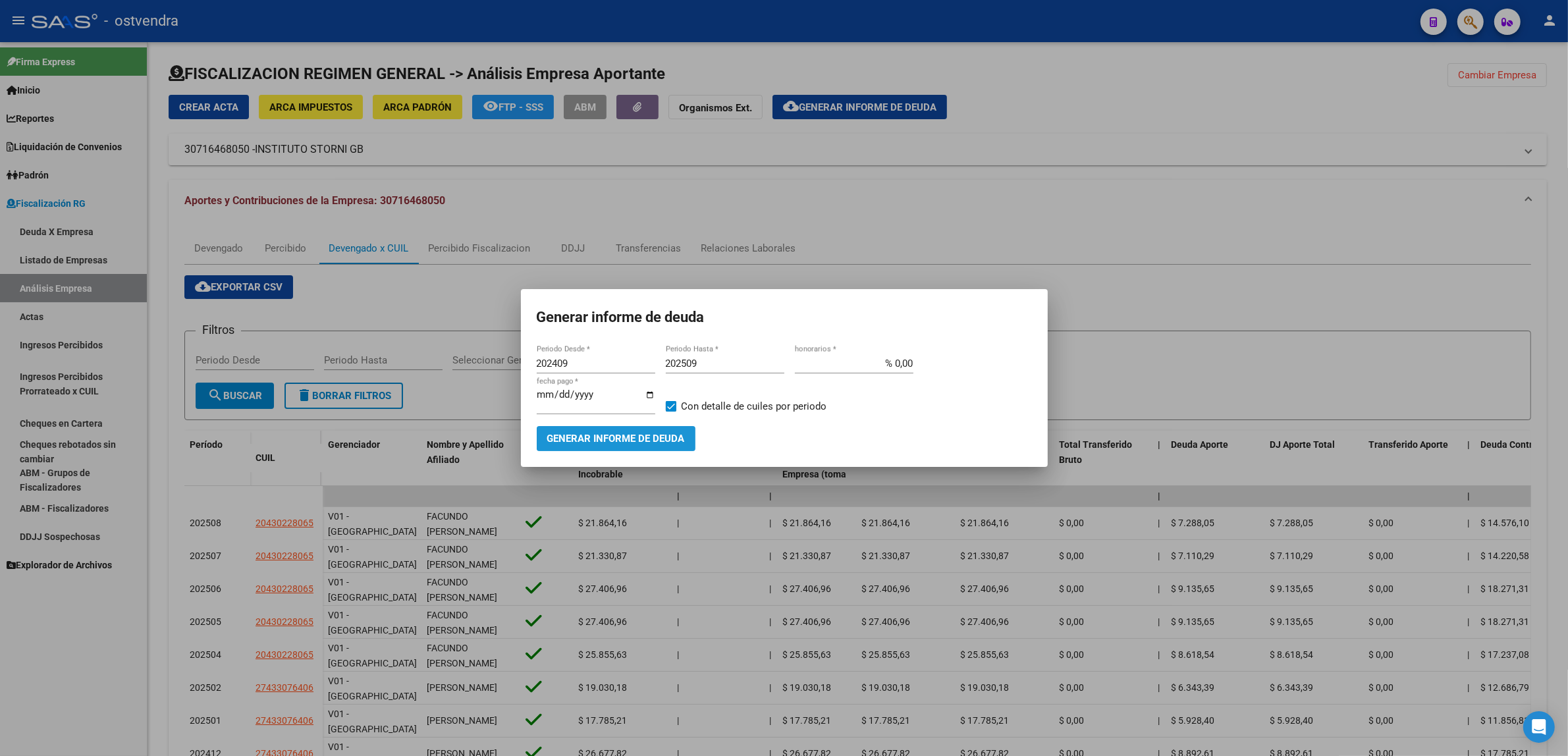
click at [579, 447] on button "Generar informe de deuda" at bounding box center [616, 438] width 159 height 25
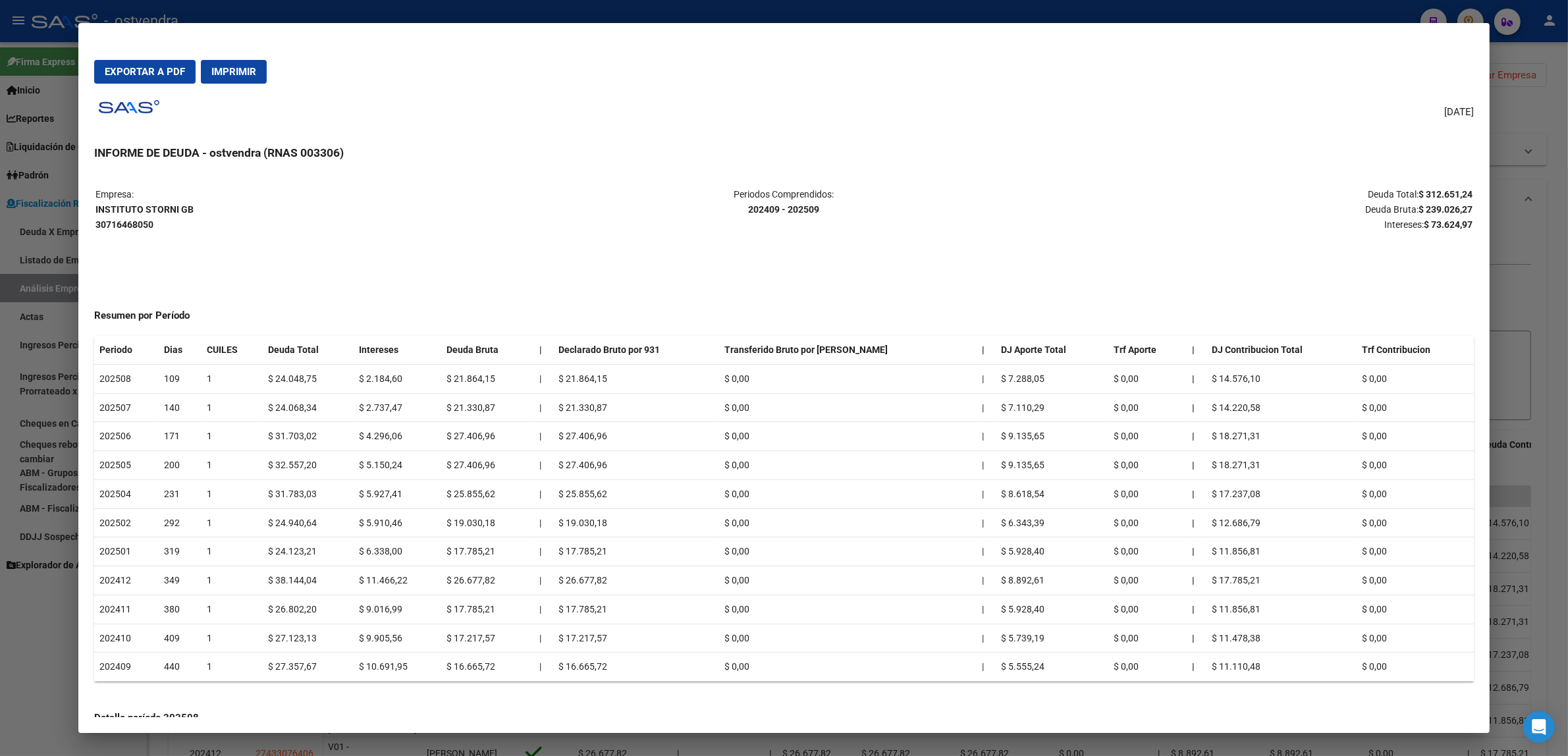
click at [1507, 170] on div at bounding box center [784, 378] width 1568 height 756
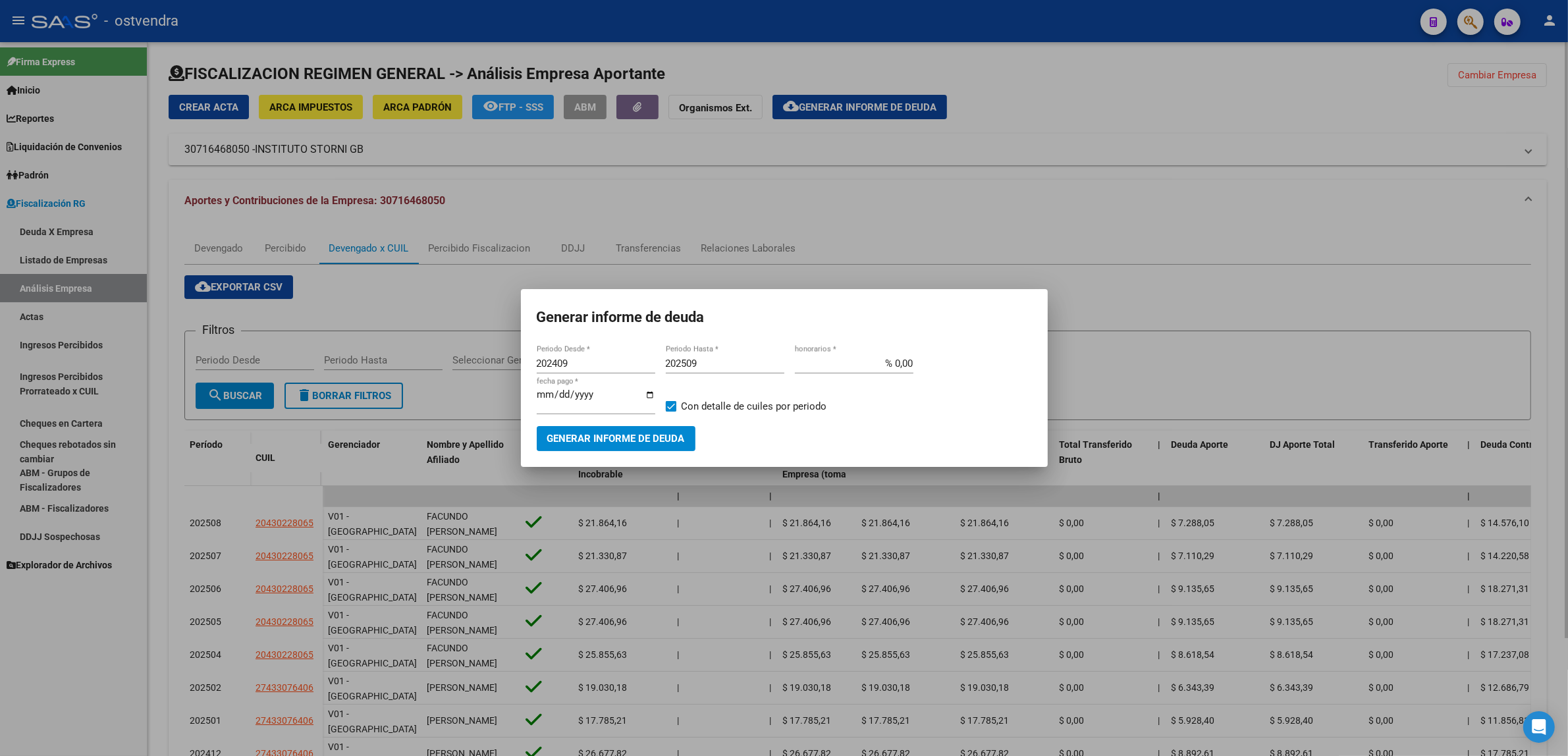
click at [1414, 189] on div at bounding box center [784, 378] width 1568 height 756
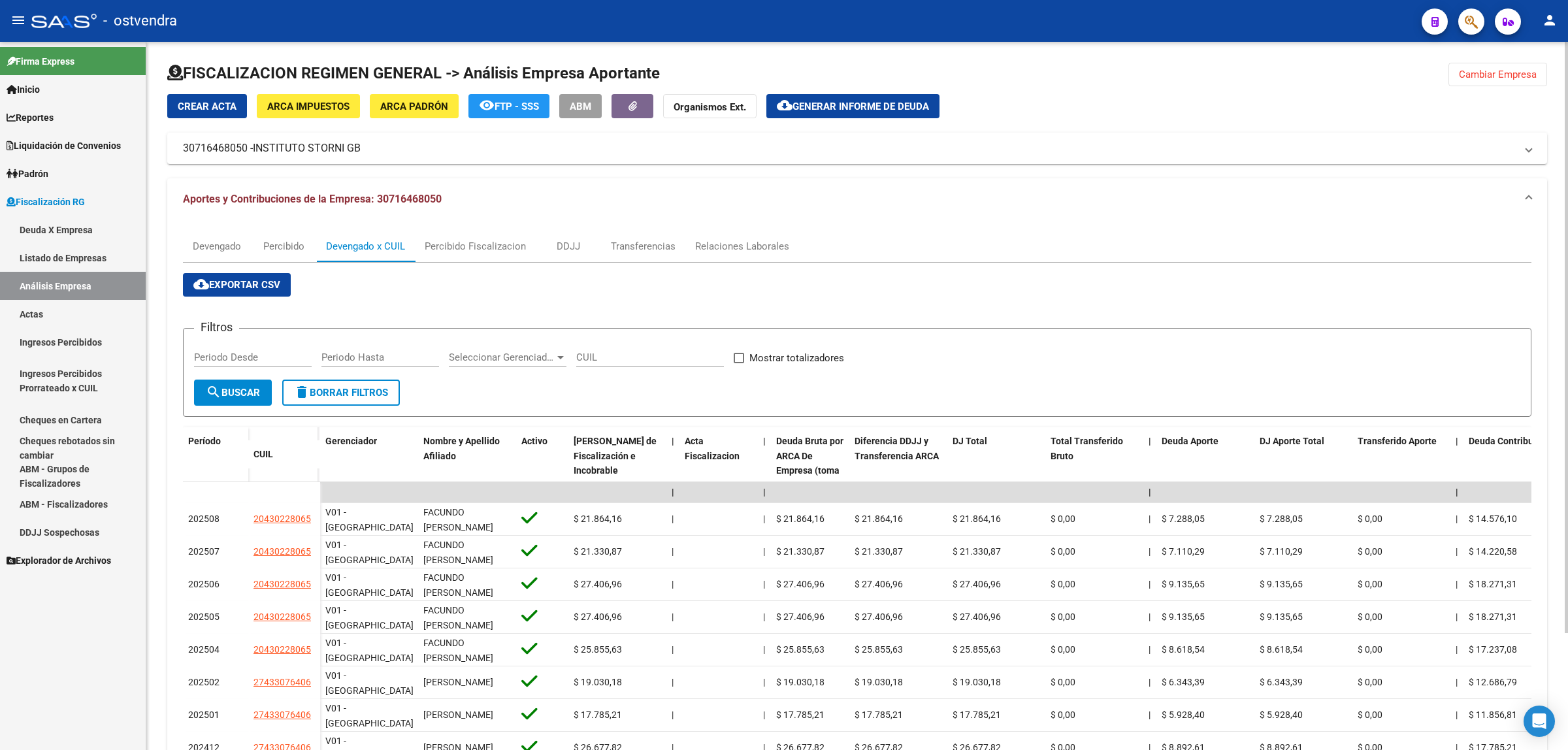
click at [1460, 86] on div at bounding box center [857, 78] width 1380 height 32
click at [1467, 77] on span "Cambiar Empresa" at bounding box center [1498, 74] width 78 height 11
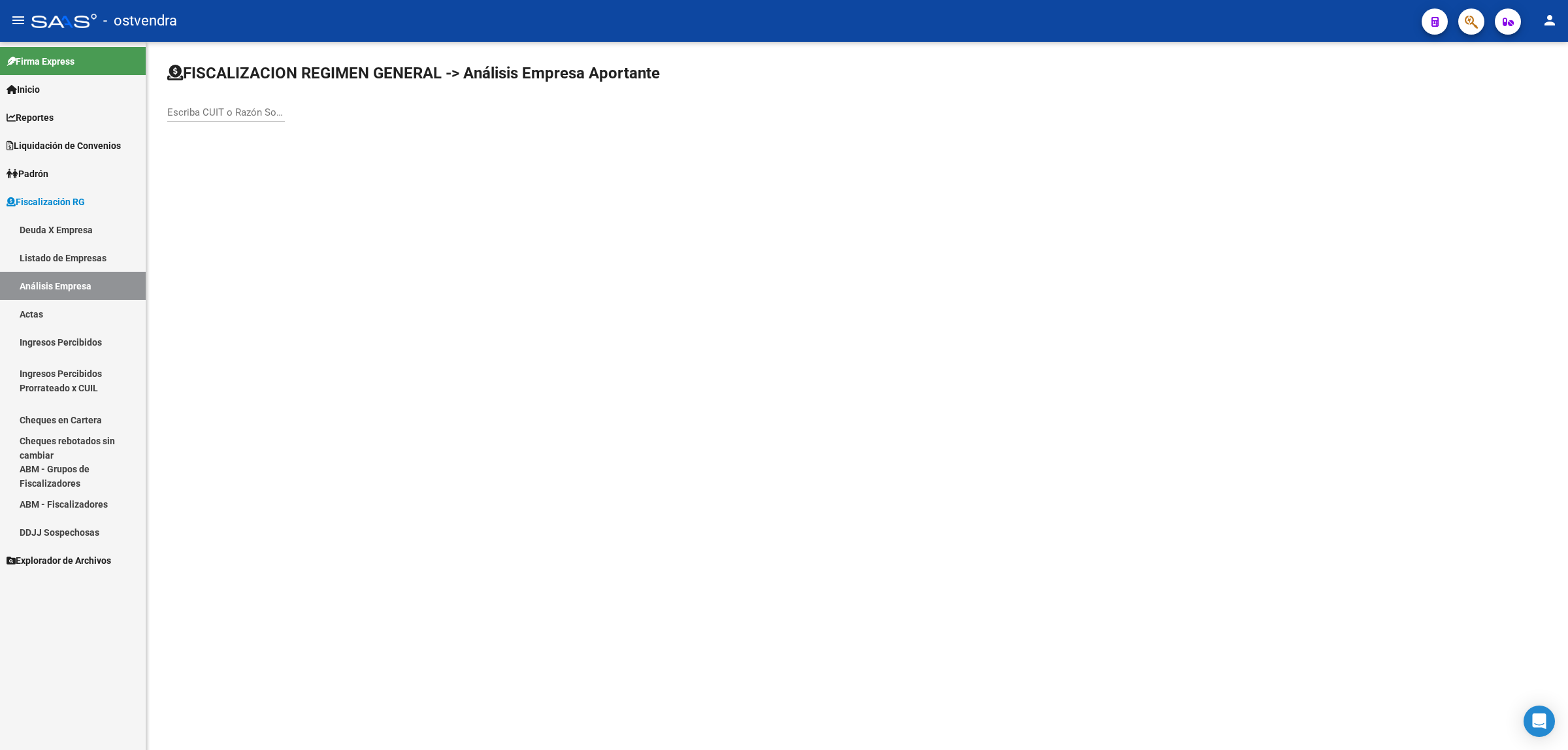
click at [218, 97] on div "Escriba CUIT o Razón Social para buscar" at bounding box center [226, 108] width 118 height 28
click at [223, 108] on input "Escriba CUIT o Razón Social para buscar" at bounding box center [226, 112] width 118 height 11
paste input "30717575373"
type input "30717575373"
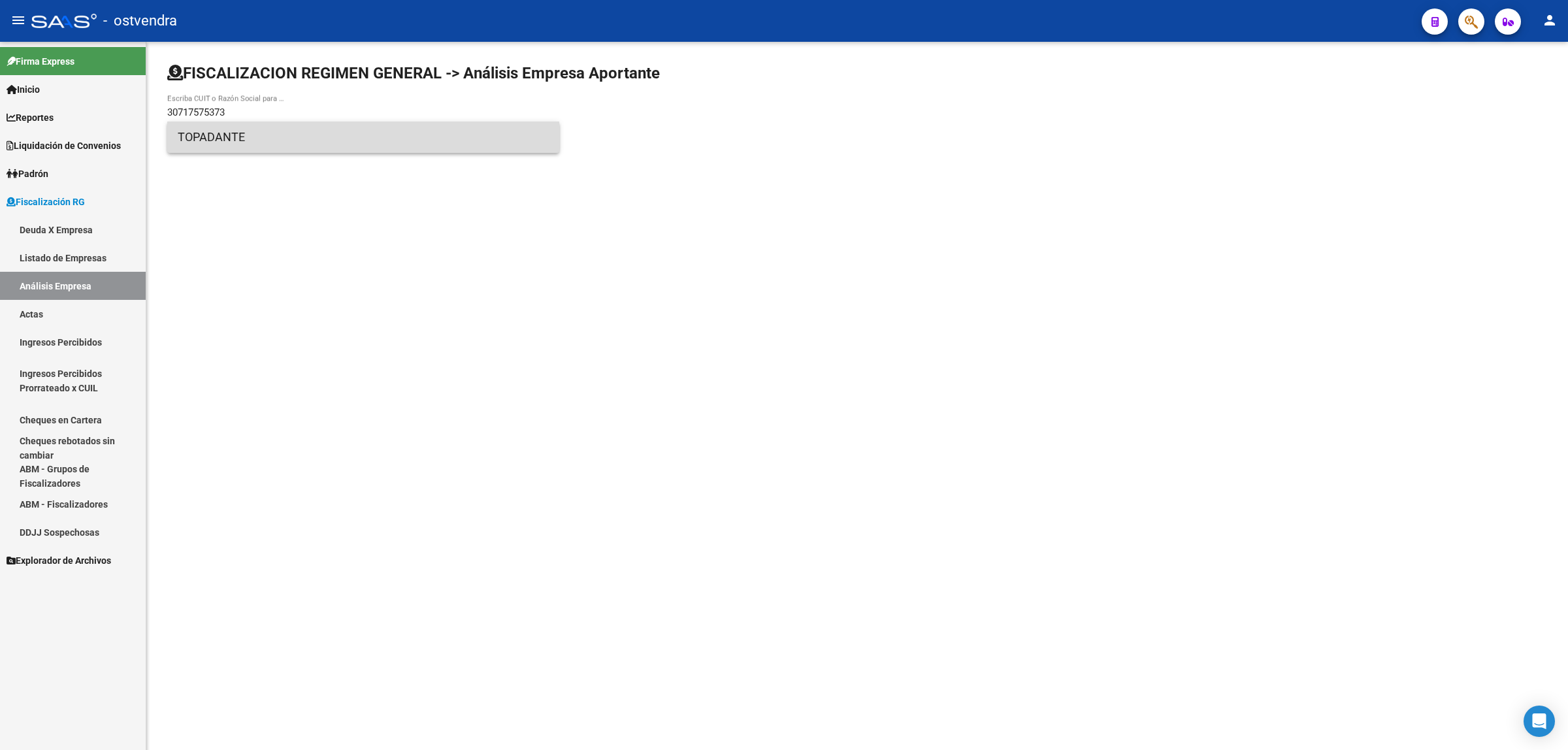
click at [380, 142] on span "TOPADANTE" at bounding box center [363, 137] width 372 height 32
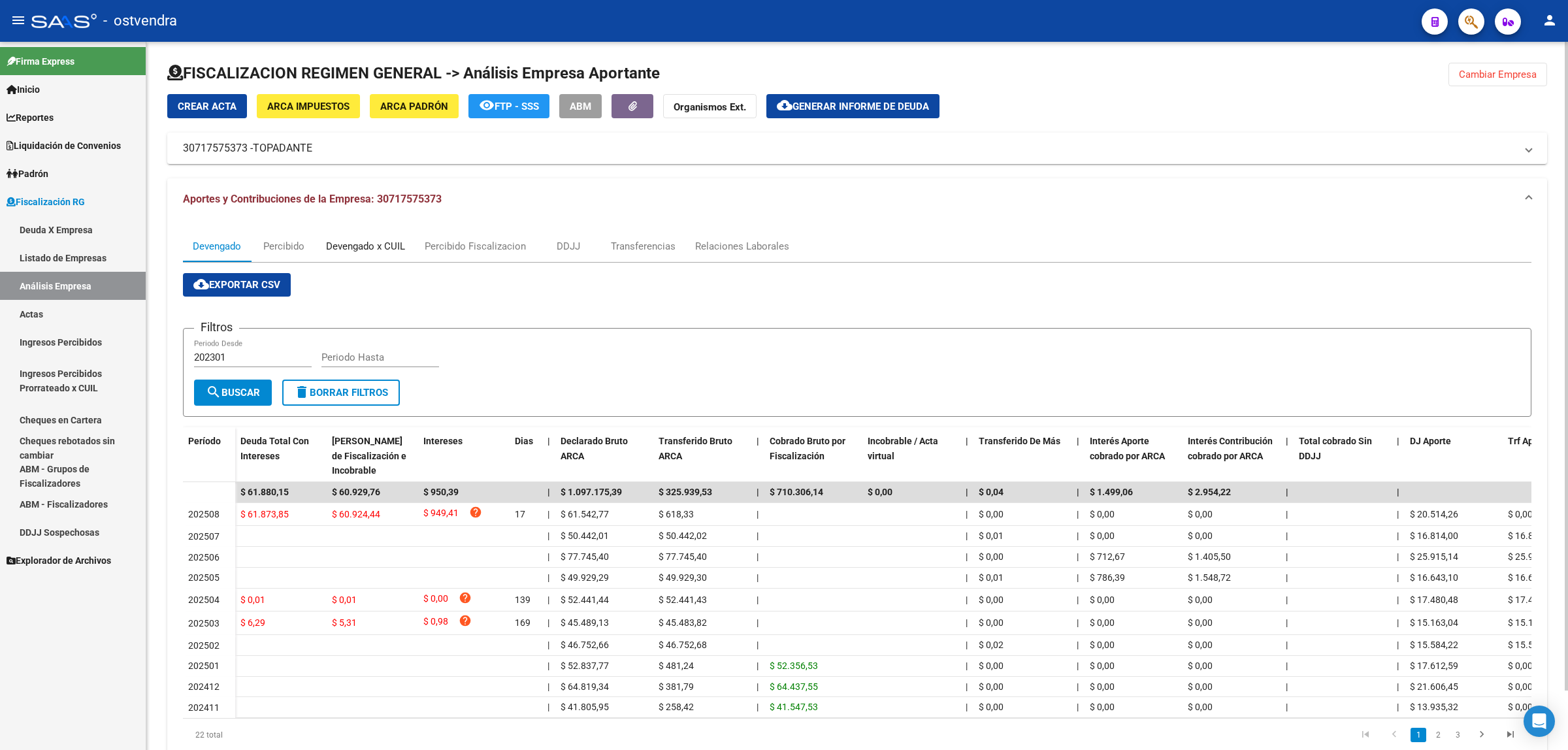
click at [357, 235] on div "Devengado x CUIL" at bounding box center [365, 246] width 98 height 32
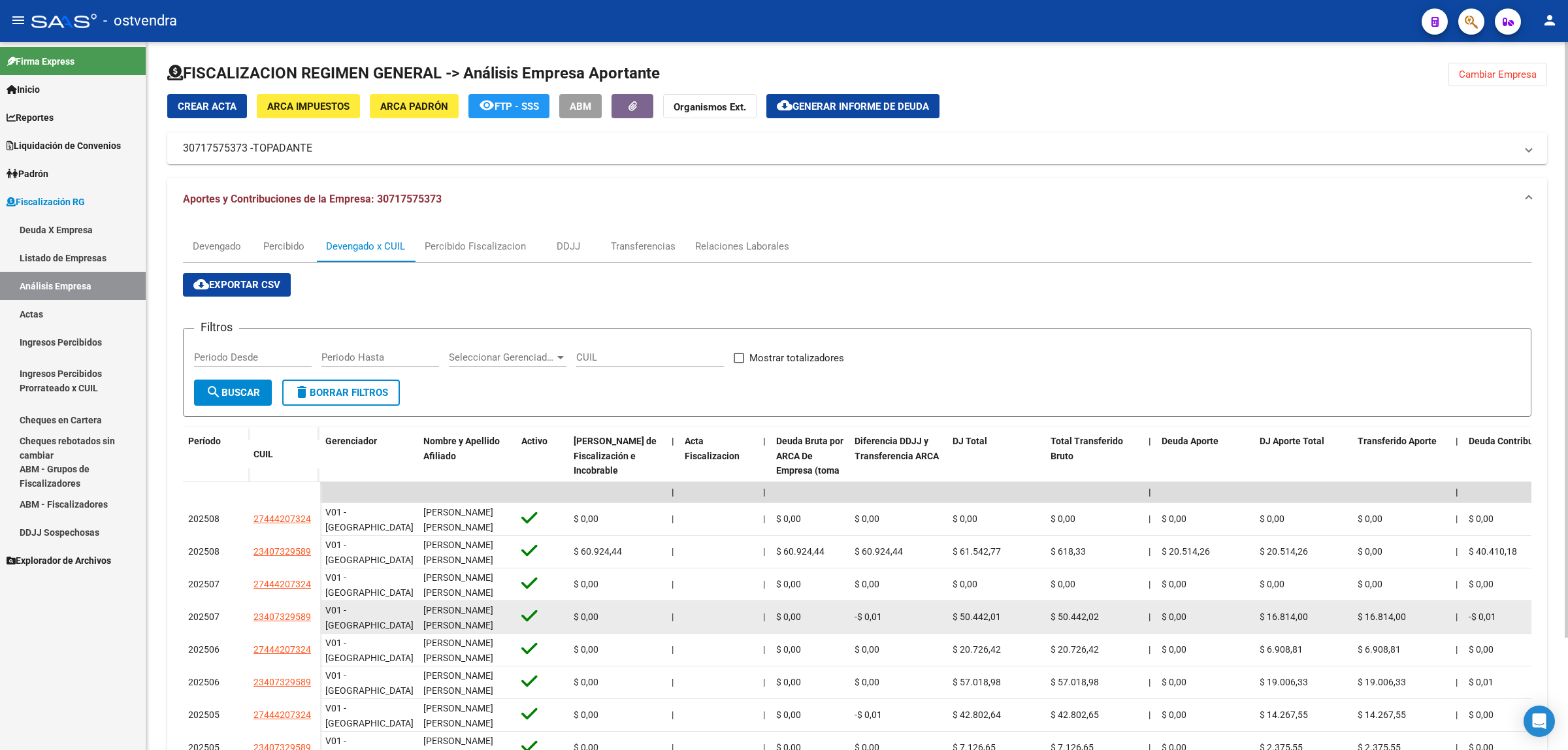
drag, startPoint x: 246, startPoint y: 598, endPoint x: 318, endPoint y: 595, distance: 72.1
click at [318, 601] on div "202507 23407329589" at bounding box center [252, 617] width 137 height 32
copy div "23407329589"
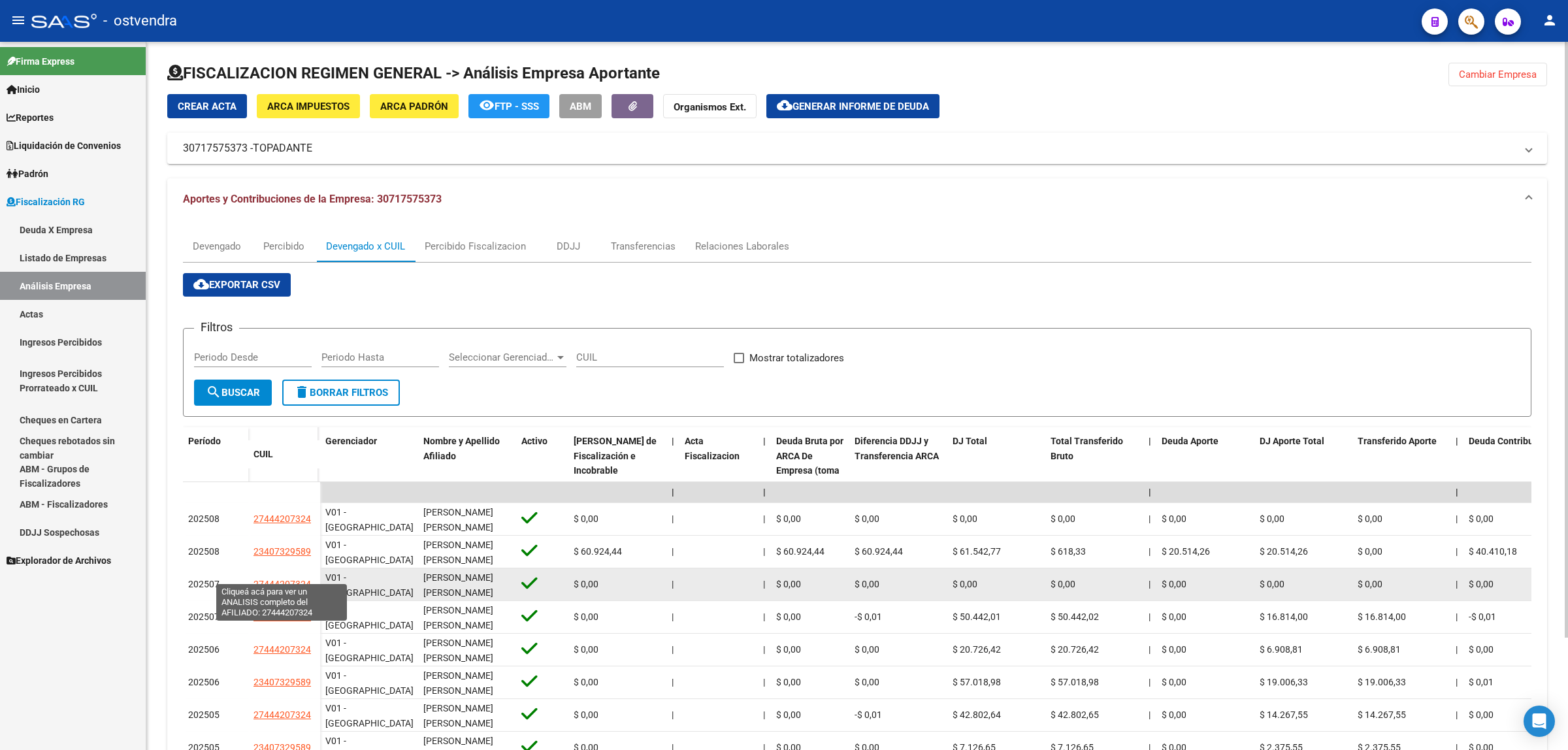
copy span "27444207324"
drag, startPoint x: 249, startPoint y: 575, endPoint x: 309, endPoint y: 573, distance: 60.0
click at [309, 573] on datatable-body-cell "27444207324" at bounding box center [285, 584] width 72 height 32
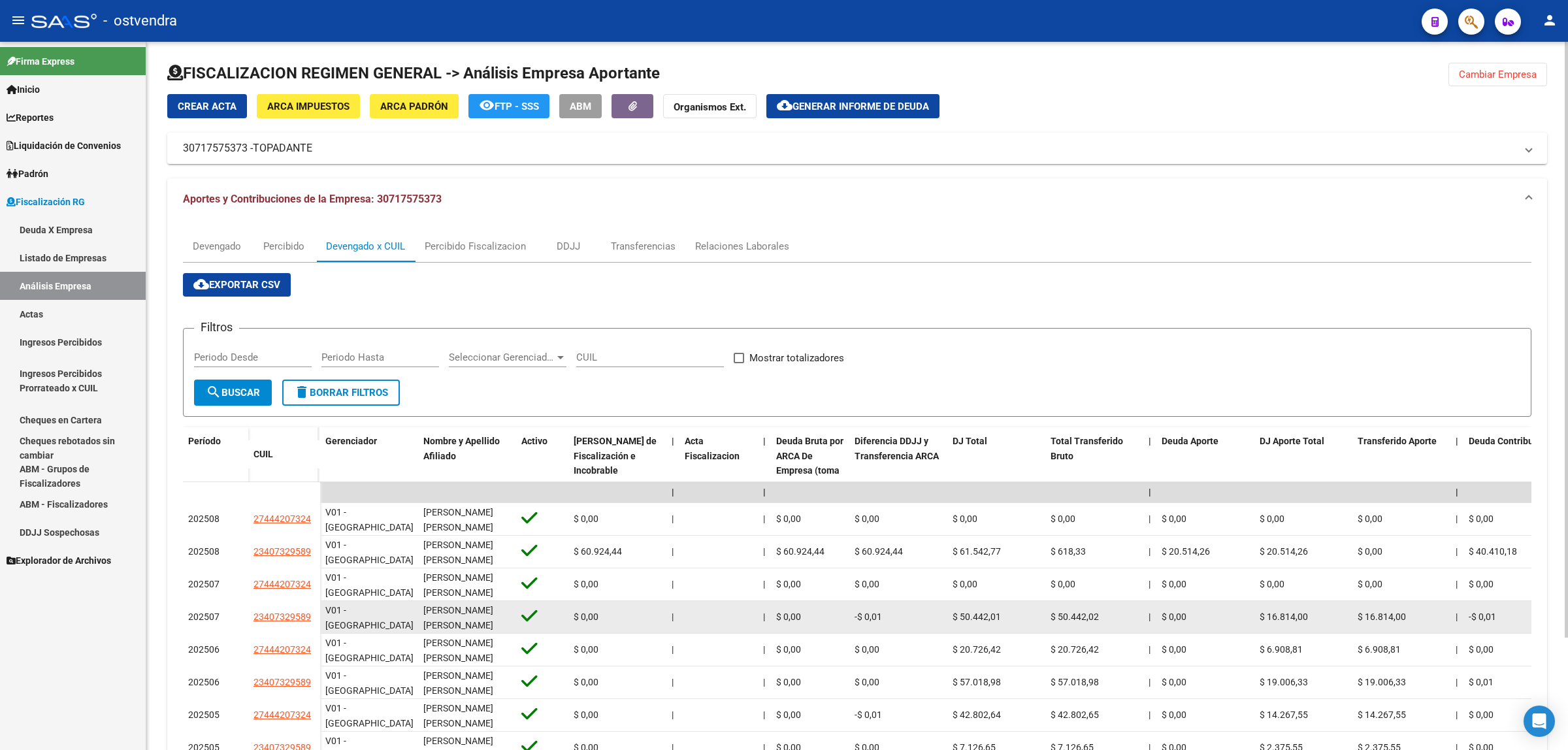
scroll to position [134, 0]
